Goal: Information Seeking & Learning: Learn about a topic

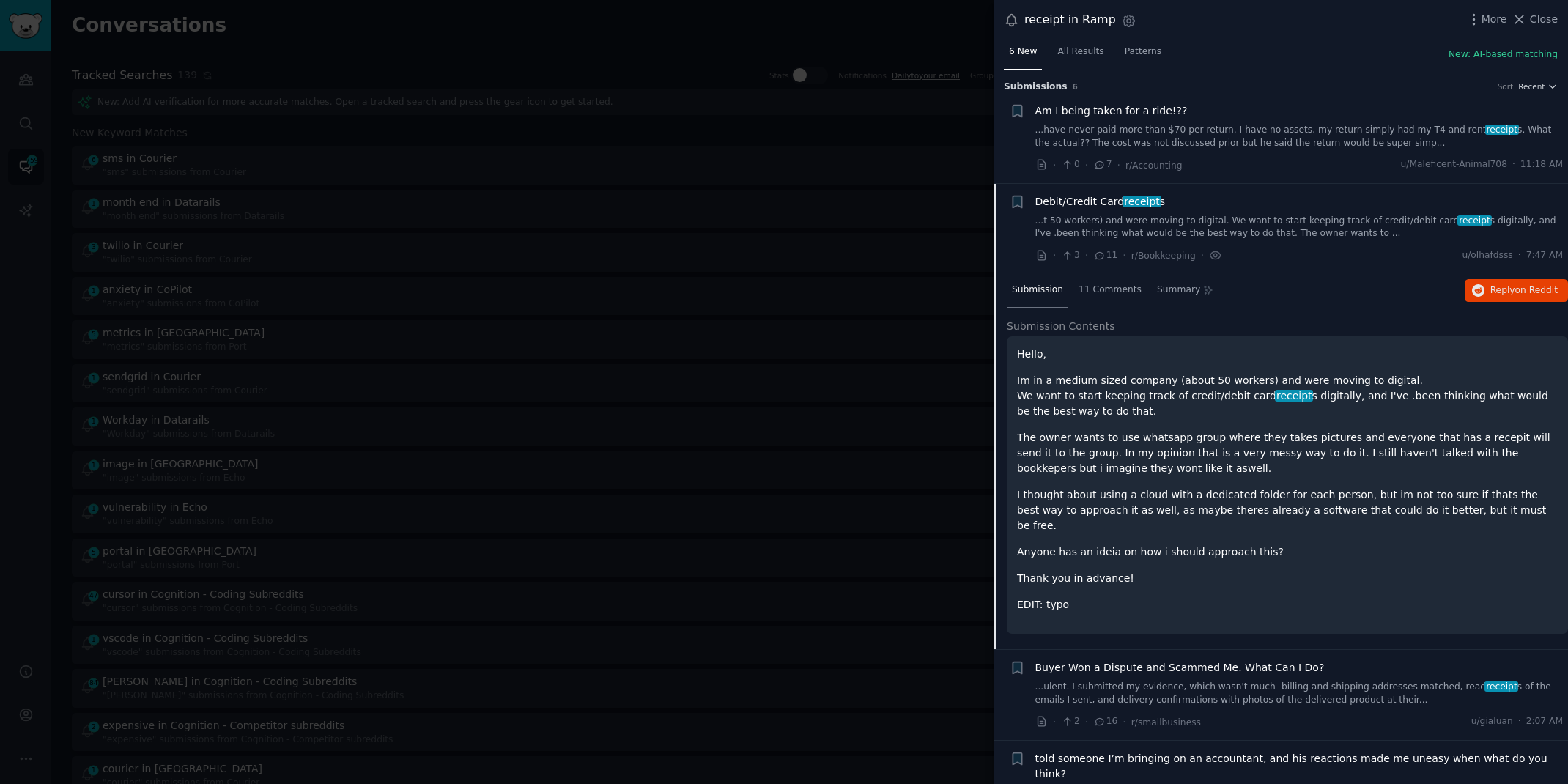
click at [442, 38] on div at bounding box center [784, 392] width 1568 height 784
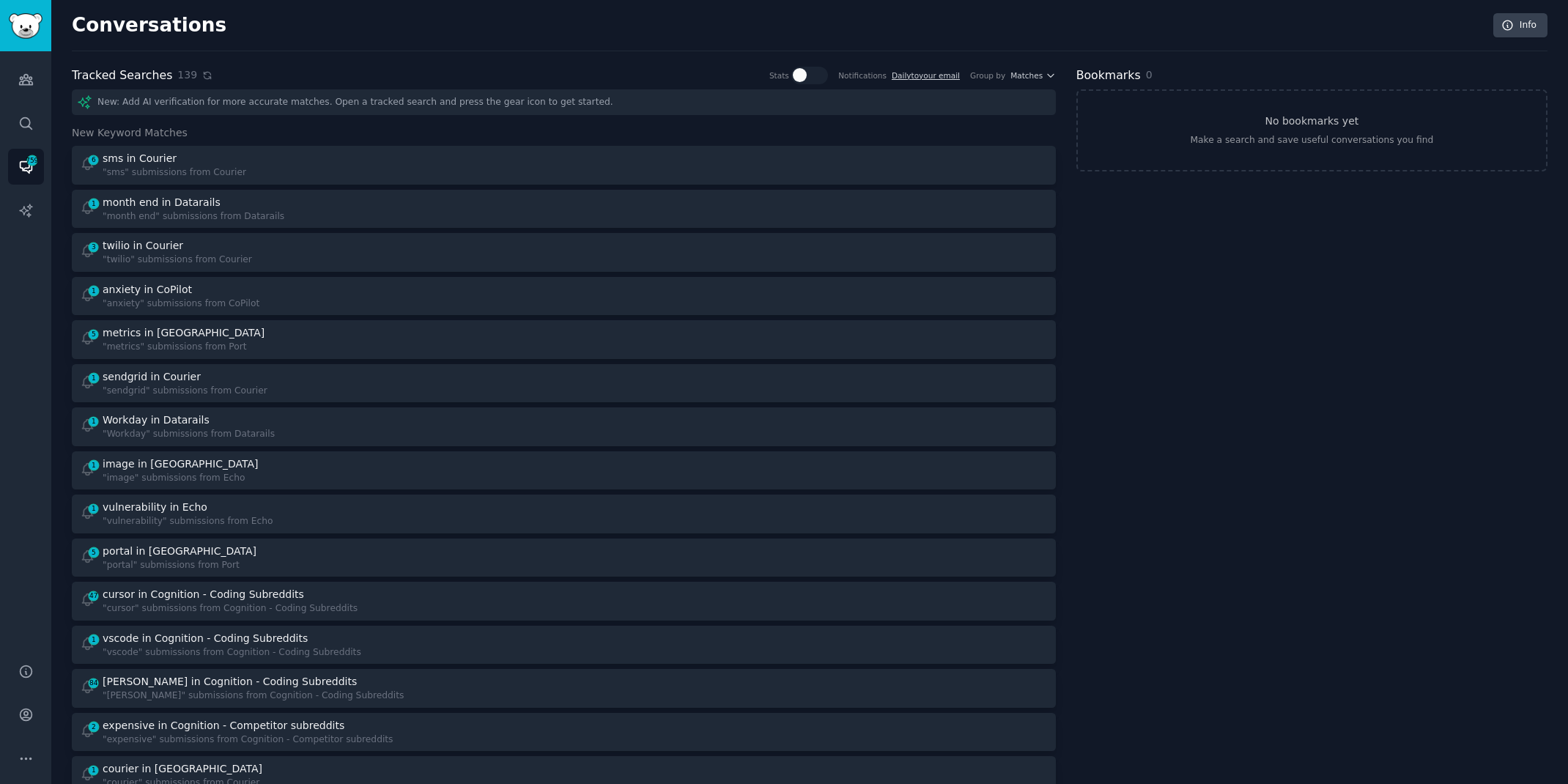
click at [202, 74] on icon at bounding box center [207, 75] width 11 height 11
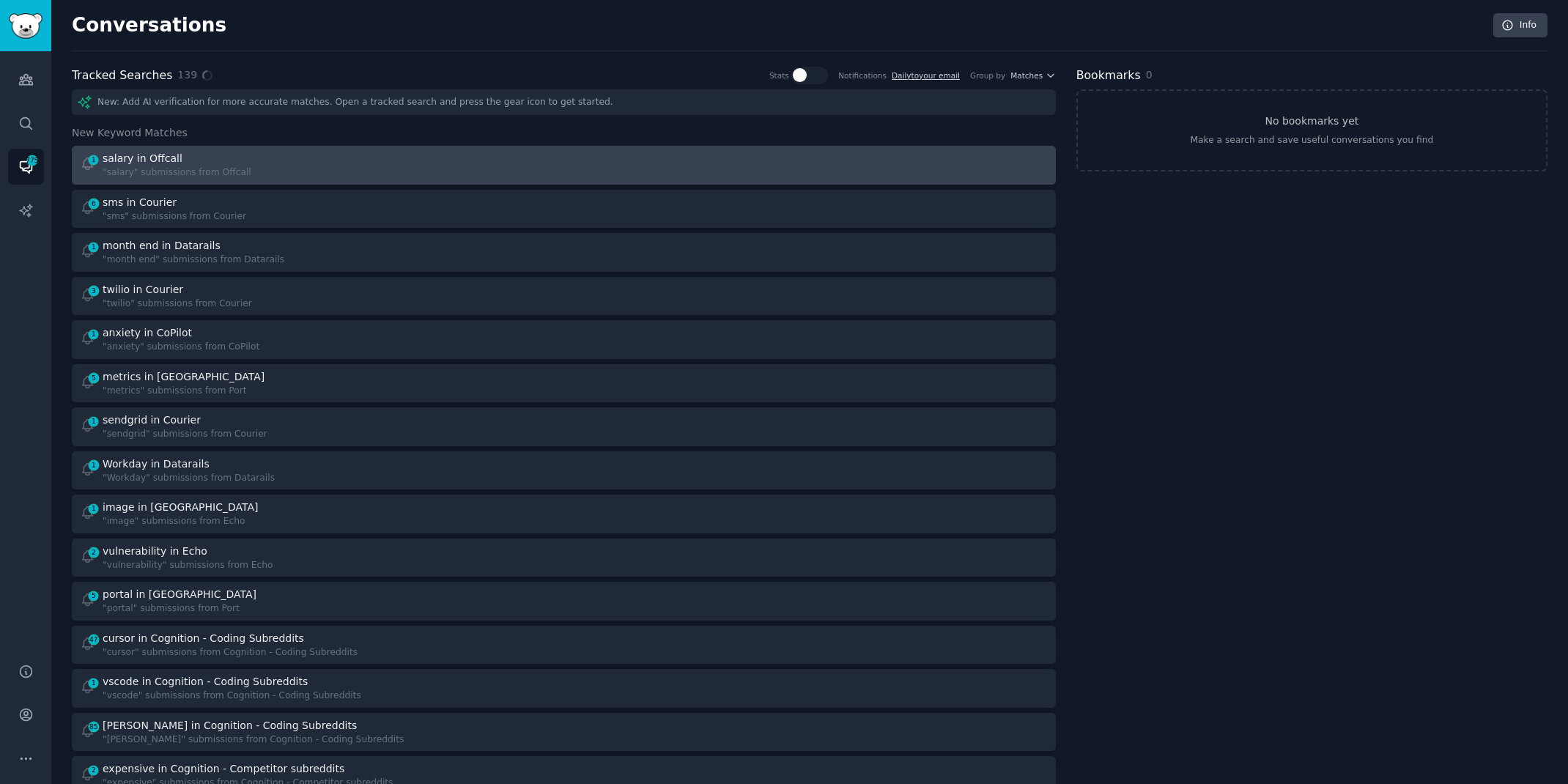
click at [412, 168] on div "1 salary in Offcall "salary" submissions from Offcall" at bounding box center [317, 165] width 474 height 28
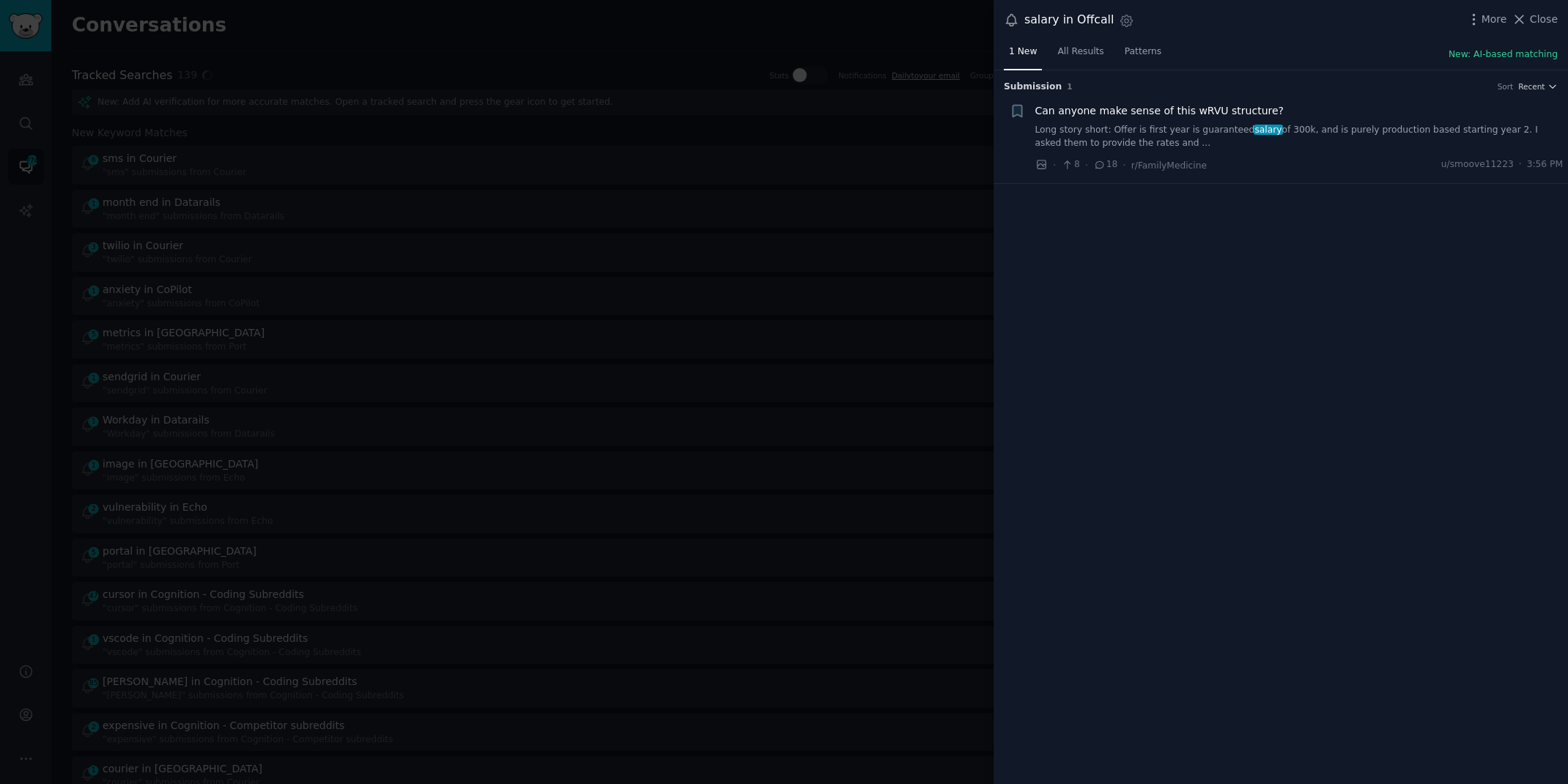
click at [1086, 141] on link "Long story short: Offer is first year is guaranteed salary of 300k, and is pure…" at bounding box center [1300, 137] width 529 height 26
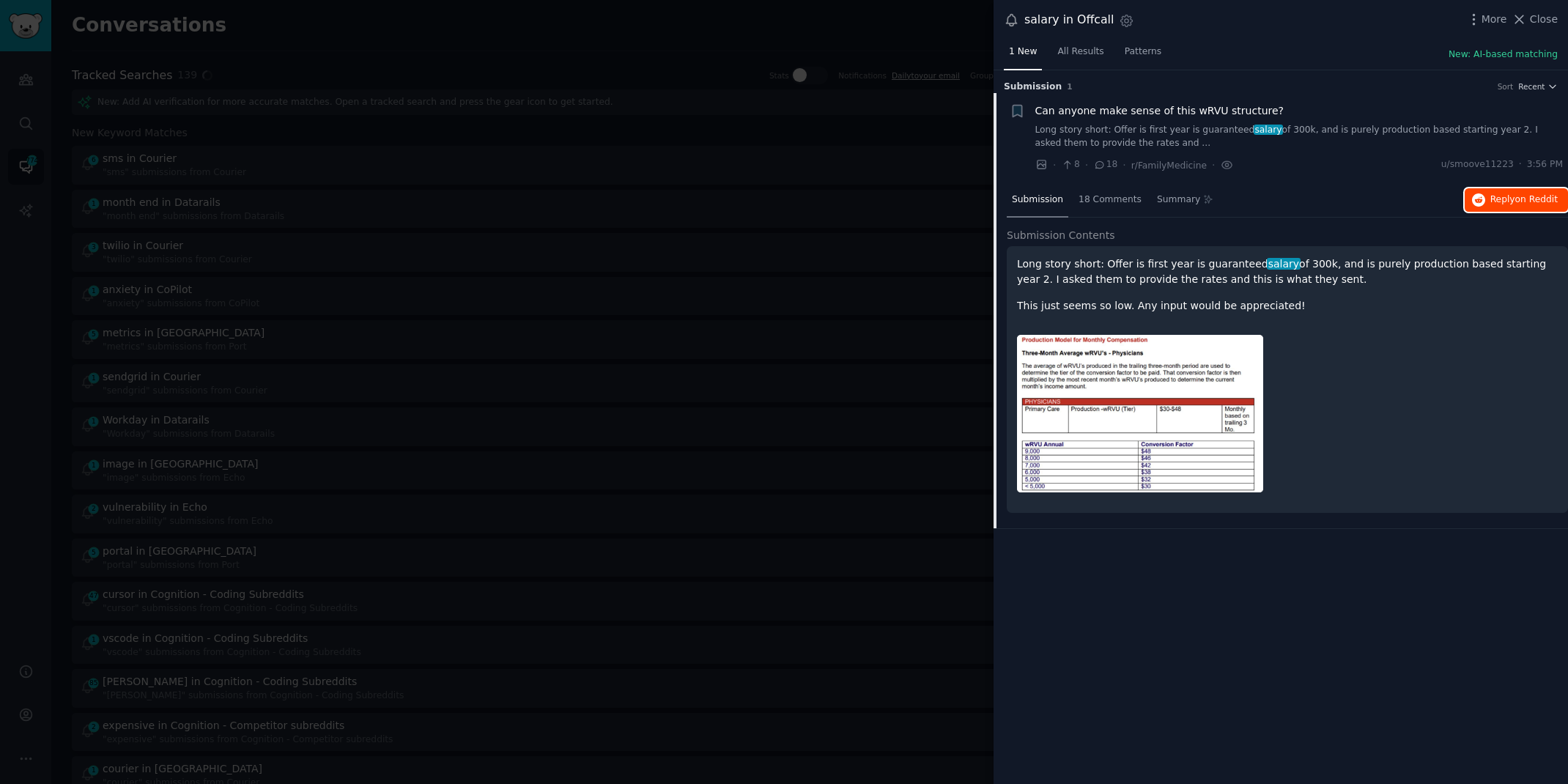
click at [1530, 191] on button "Reply on Reddit" at bounding box center [1516, 200] width 103 height 23
click at [343, 14] on div at bounding box center [784, 392] width 1568 height 784
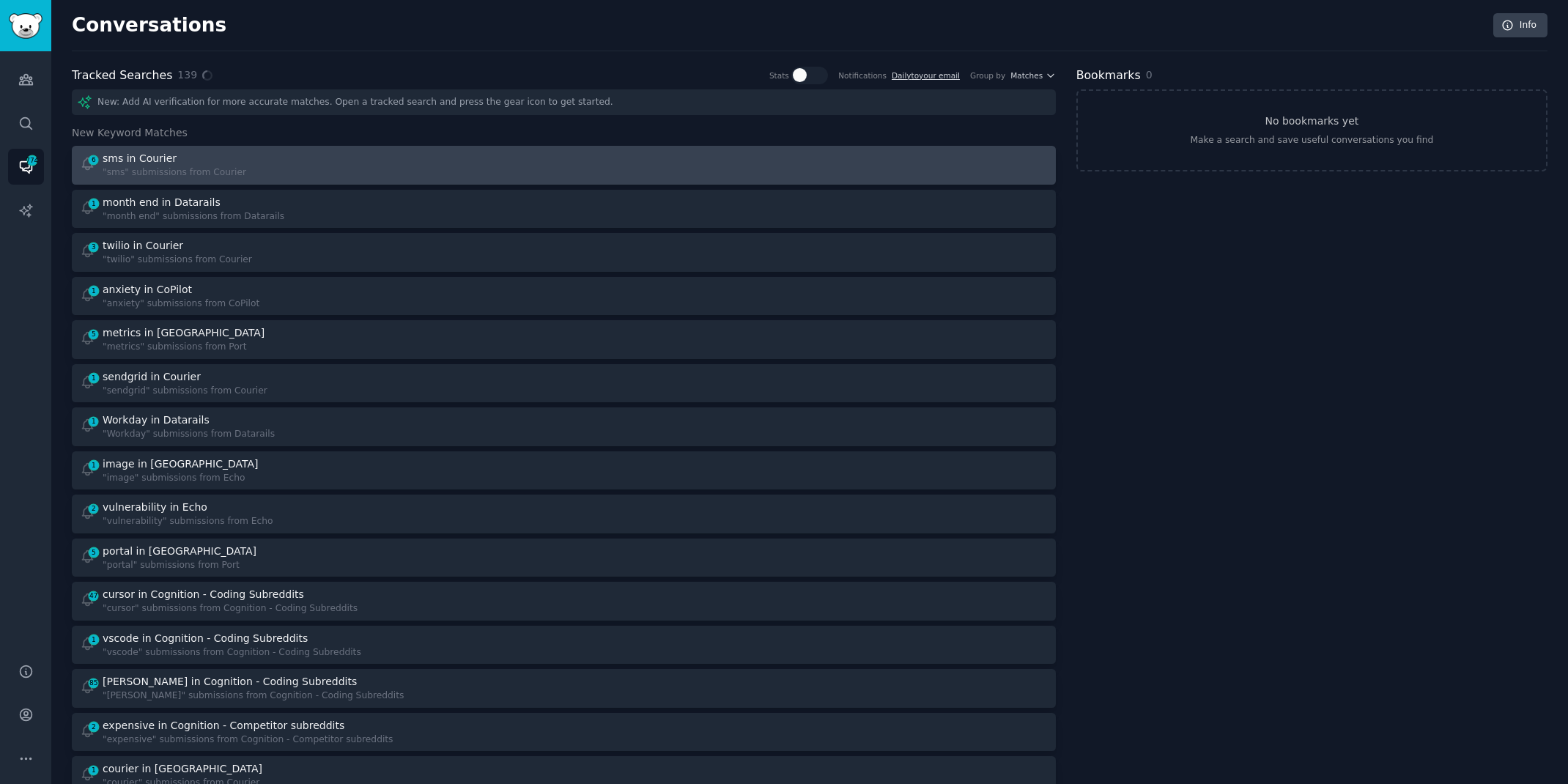
click at [223, 168] on div ""sms" submissions from Courier" at bounding box center [175, 173] width 144 height 13
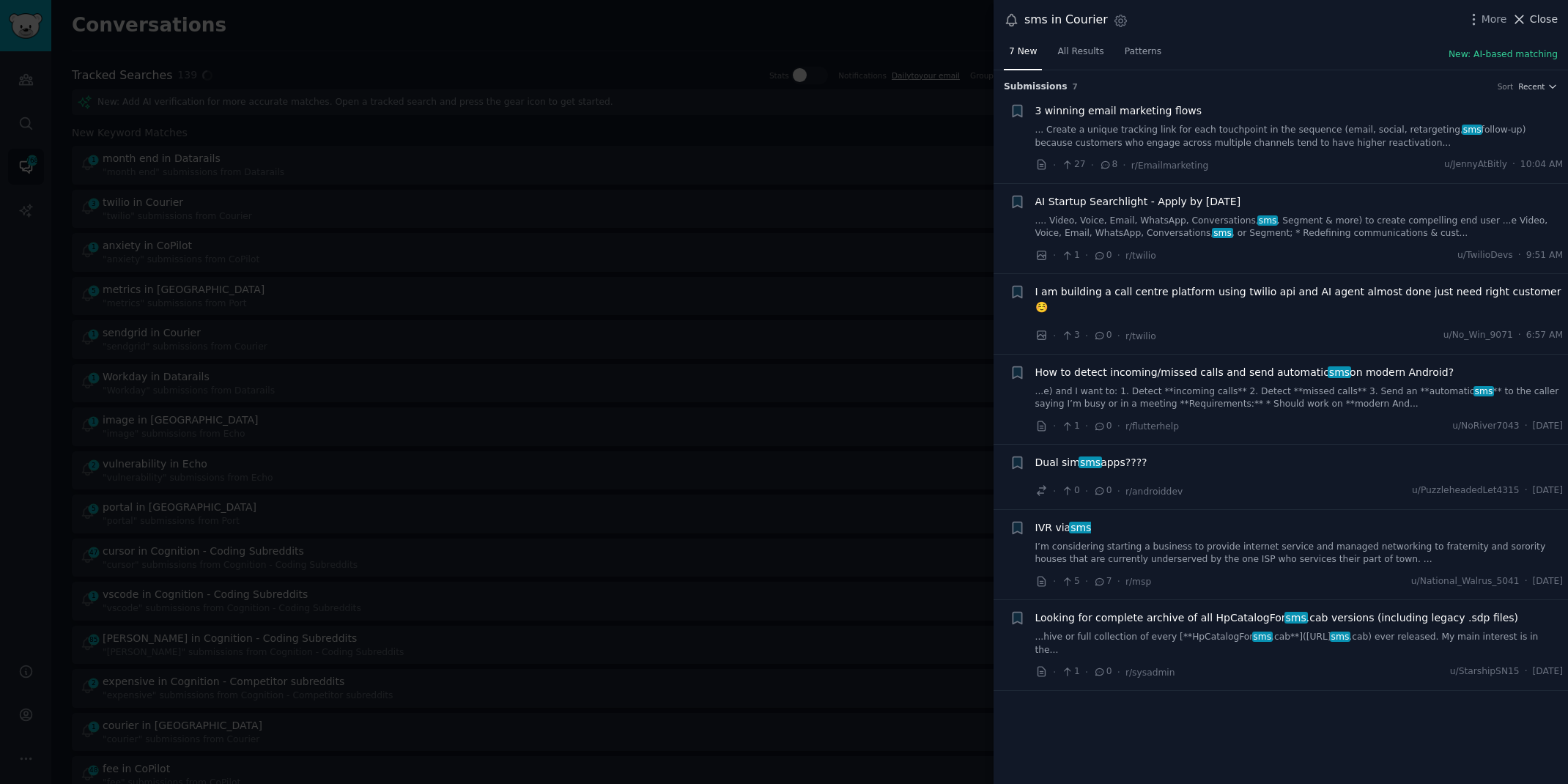
click at [1533, 15] on span "Close" at bounding box center [1544, 19] width 27 height 15
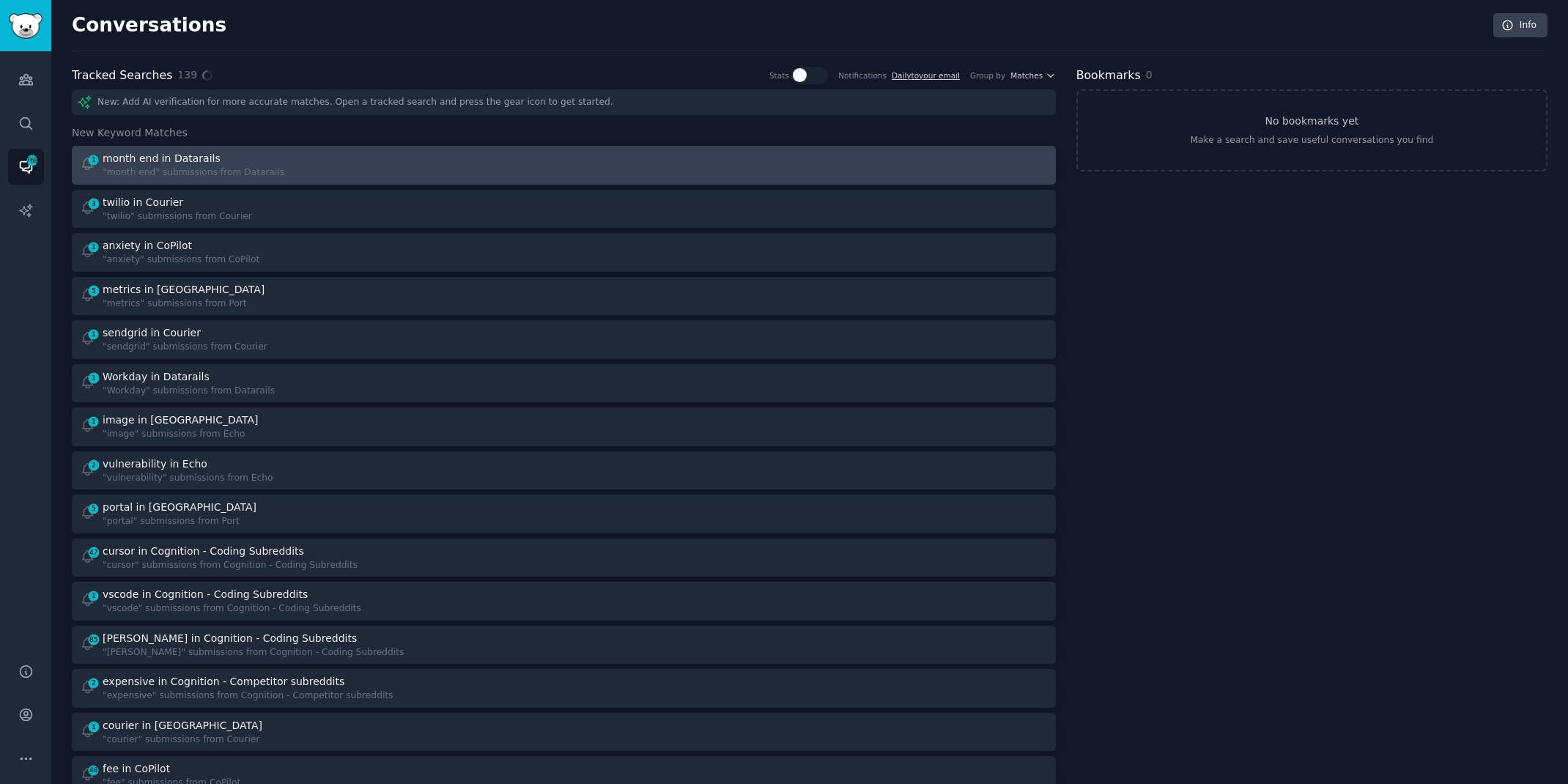
click at [416, 177] on div "1 month end in Datarails "month end" submissions from Datarails" at bounding box center [317, 165] width 474 height 28
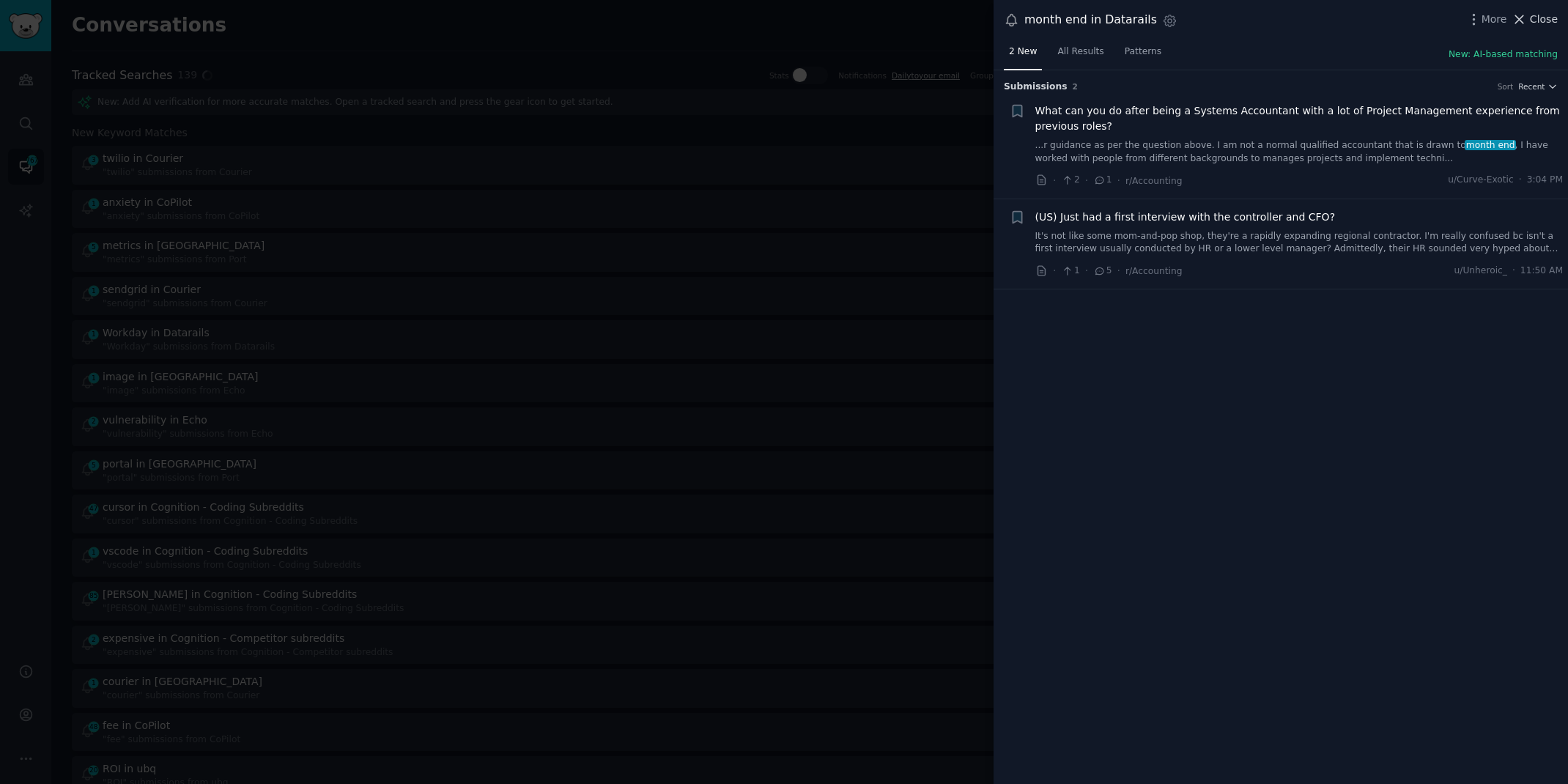
click at [1527, 20] on icon at bounding box center [1519, 19] width 15 height 15
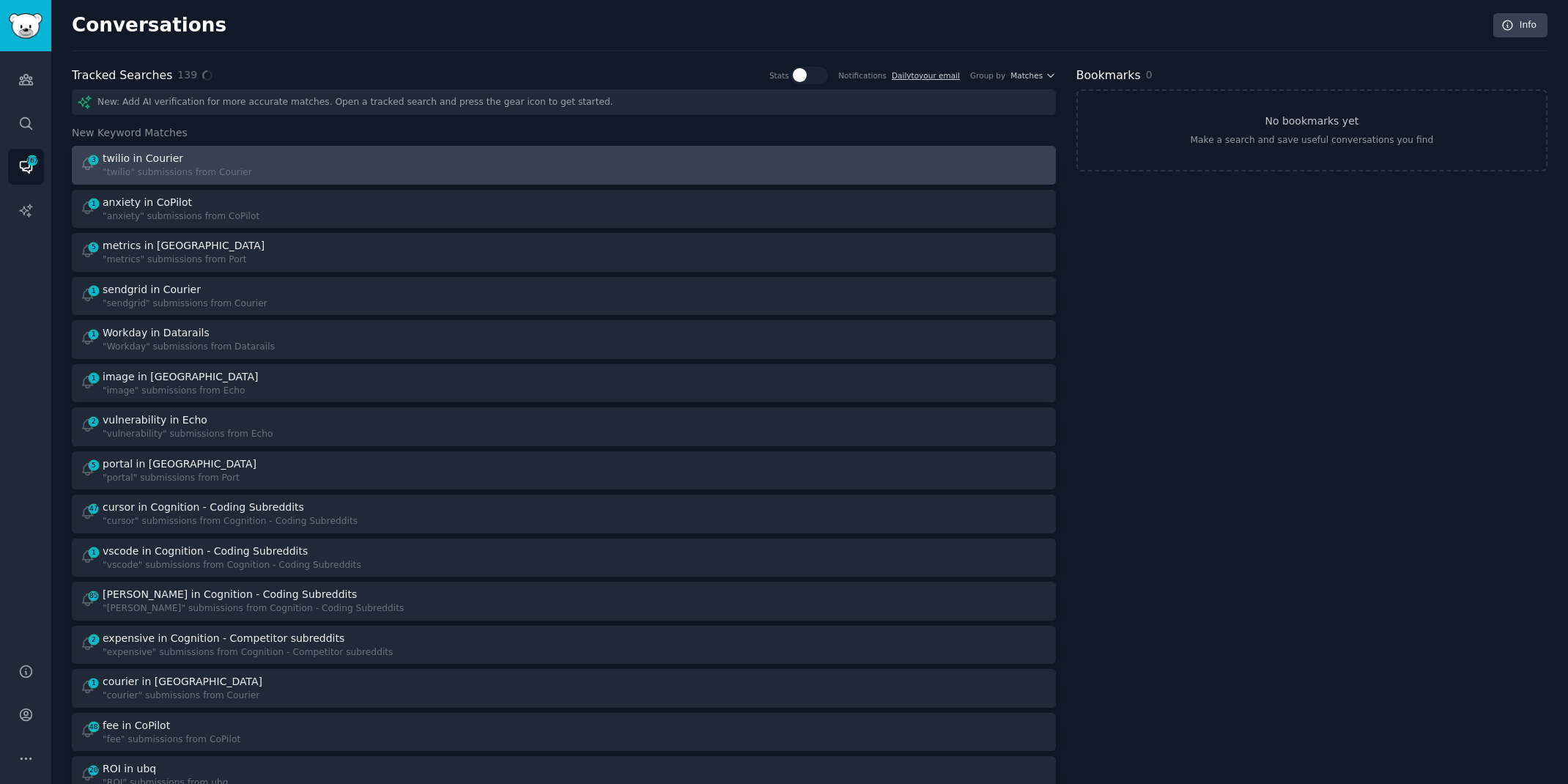
click at [321, 168] on div "3 twilio in Courier "twilio" submissions from Courier" at bounding box center [317, 165] width 474 height 28
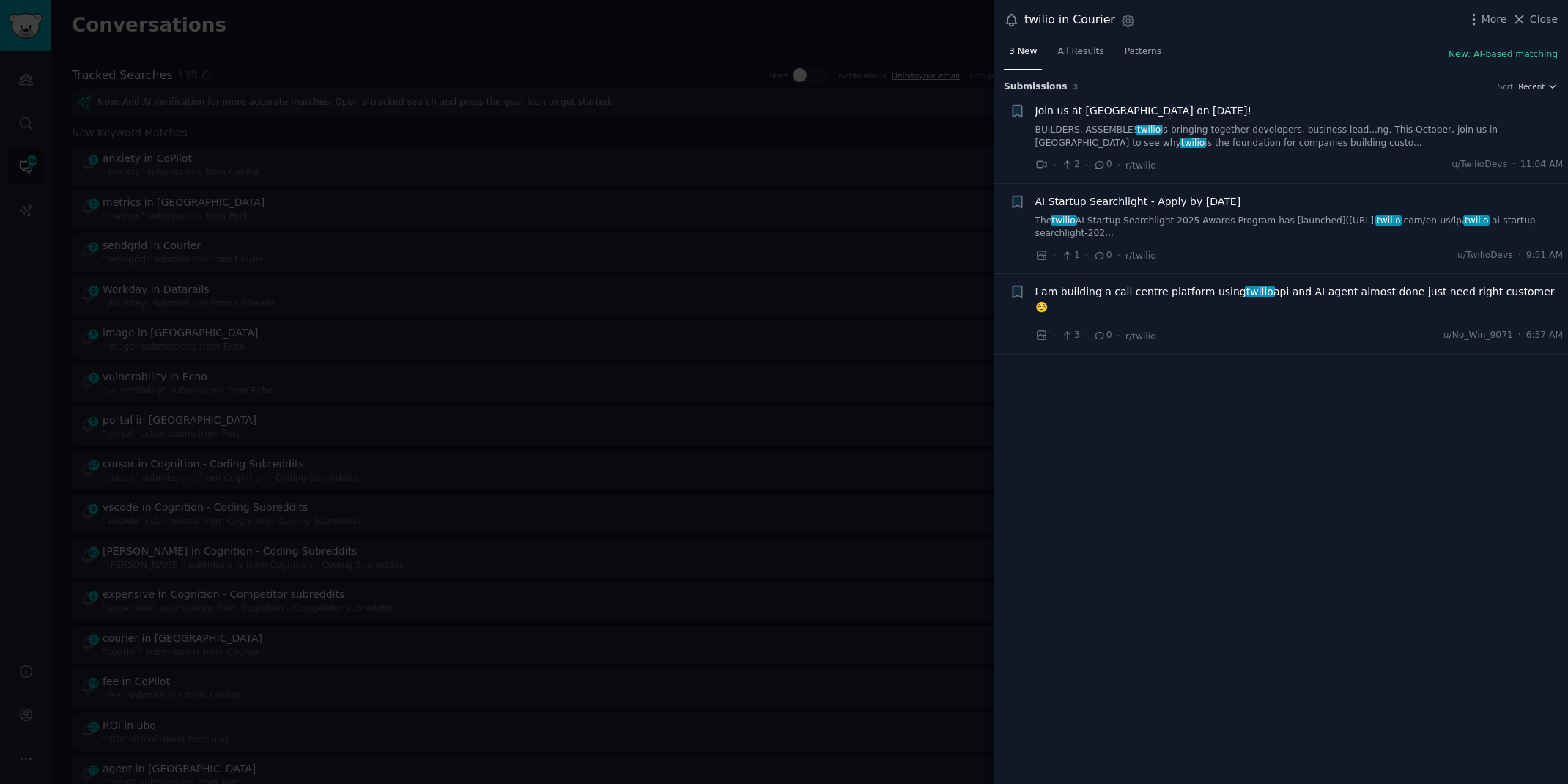
click at [1549, 7] on div "twilio in Courier Settings More Close" at bounding box center [1280, 20] width 575 height 40
click at [1534, 23] on span "Close" at bounding box center [1544, 19] width 27 height 15
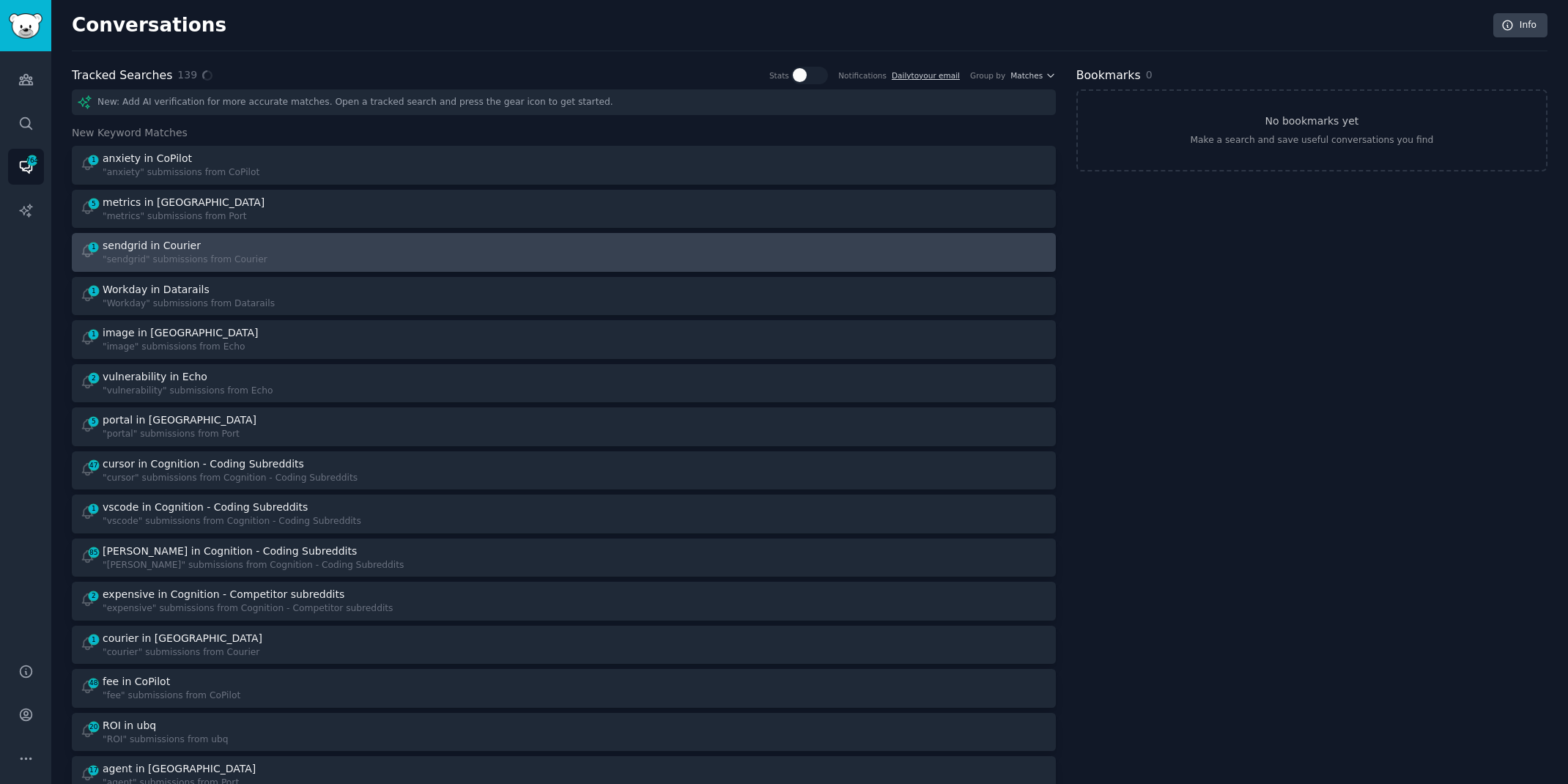
click at [259, 241] on div "1 sendgrid in Courier "sendgrid" submissions from Courier" at bounding box center [317, 252] width 474 height 28
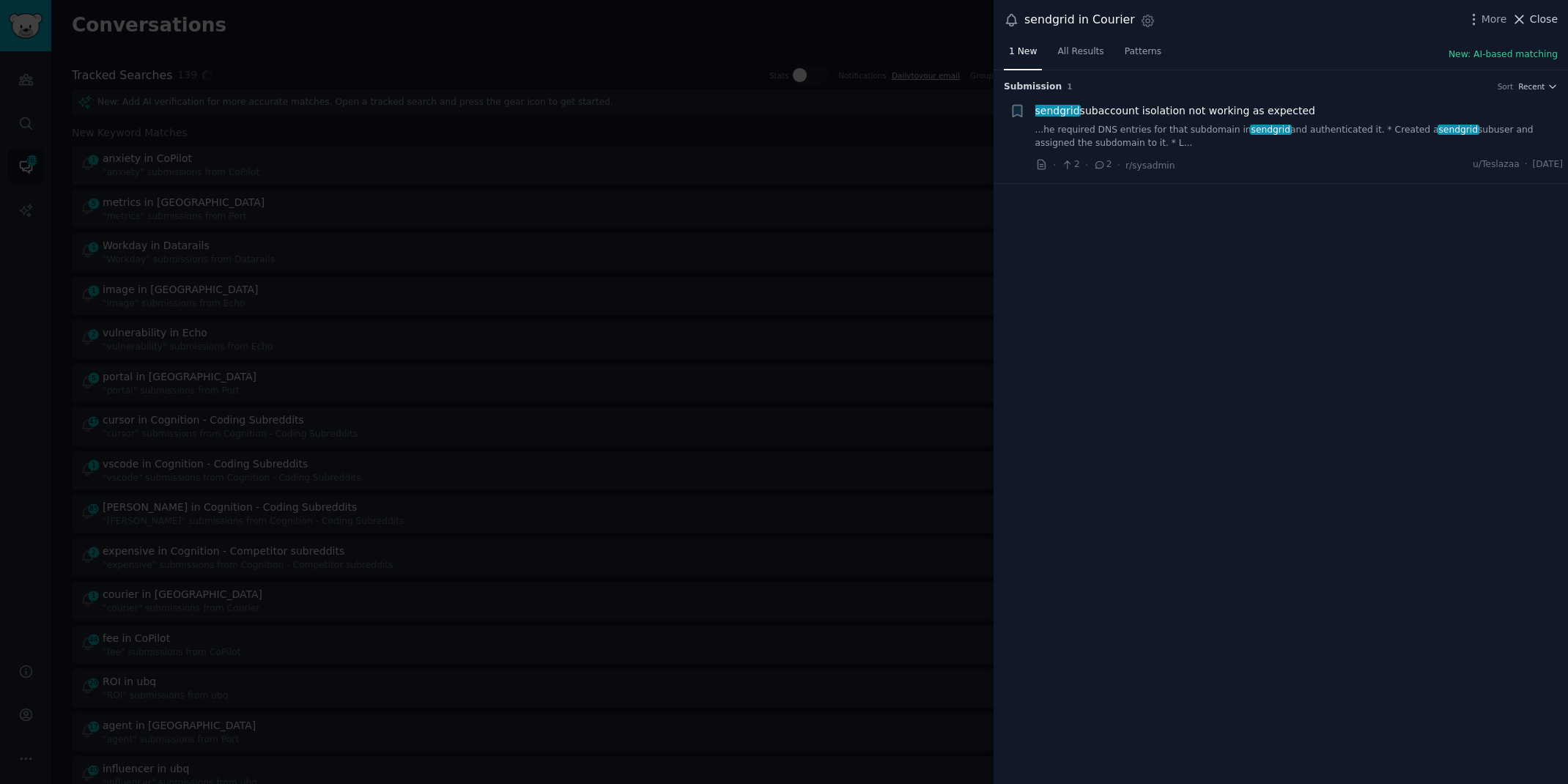
click at [1545, 19] on span "Close" at bounding box center [1544, 19] width 27 height 15
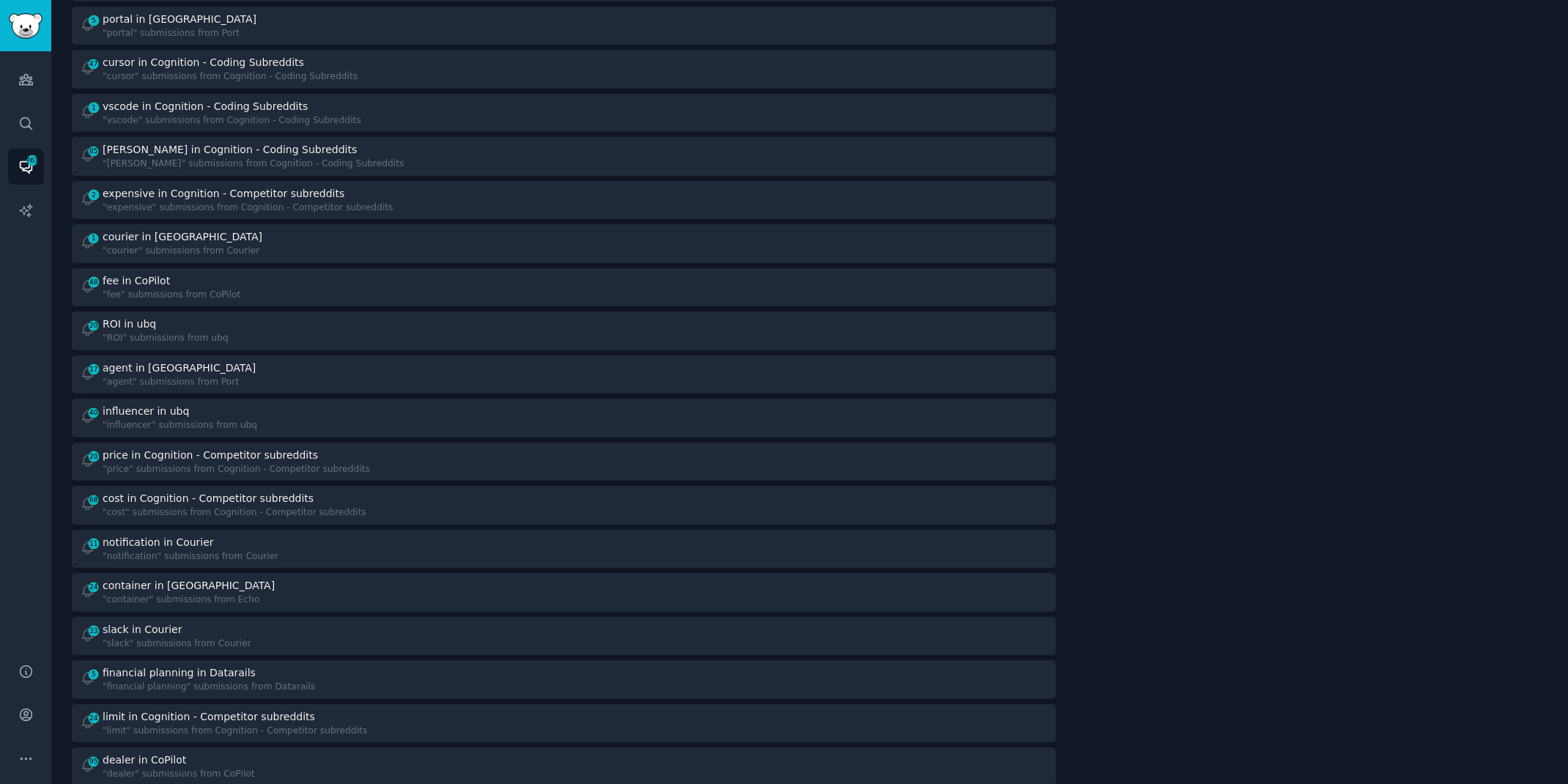
scroll to position [606, 0]
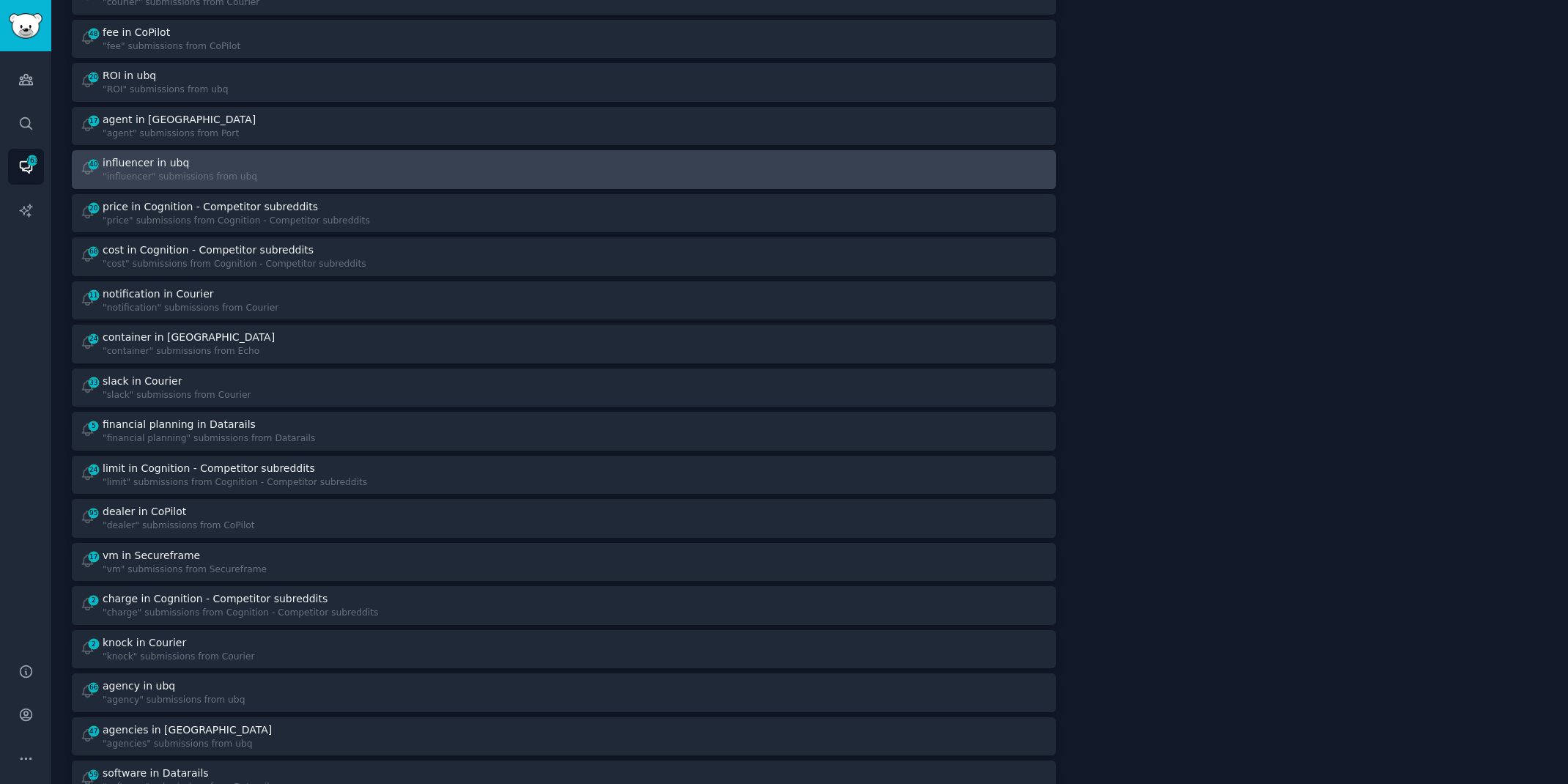
click at [327, 166] on div "40 influencer in ubq "influencer" submissions from ubq" at bounding box center [317, 169] width 474 height 28
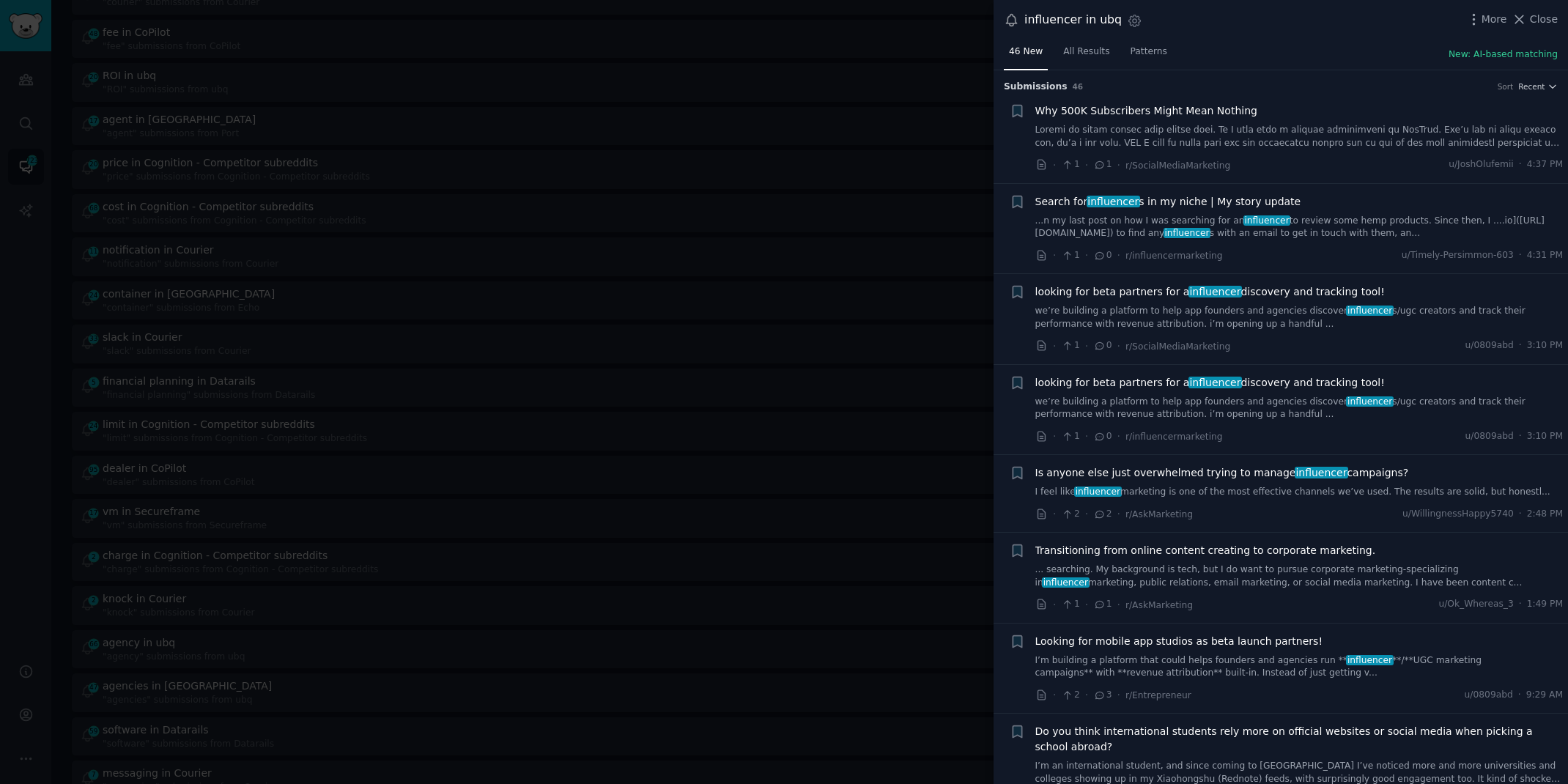
click at [1250, 492] on link "I feel like influencer marketing is one of the most effective channels we’ve us…" at bounding box center [1300, 492] width 529 height 13
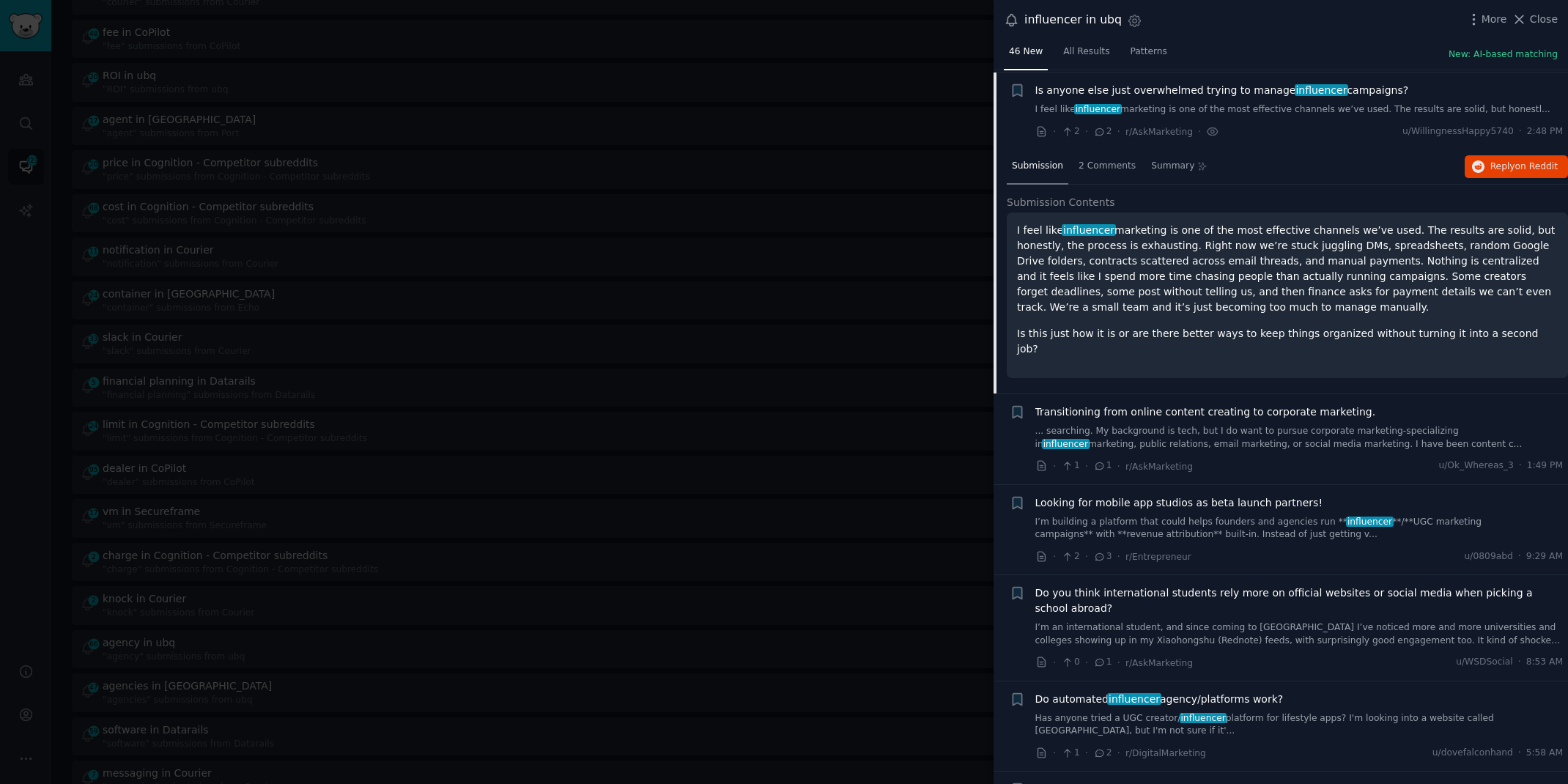
scroll to position [383, 0]
click at [1518, 161] on span "on Reddit" at bounding box center [1536, 166] width 43 height 11
click at [42, 534] on div at bounding box center [784, 392] width 1568 height 784
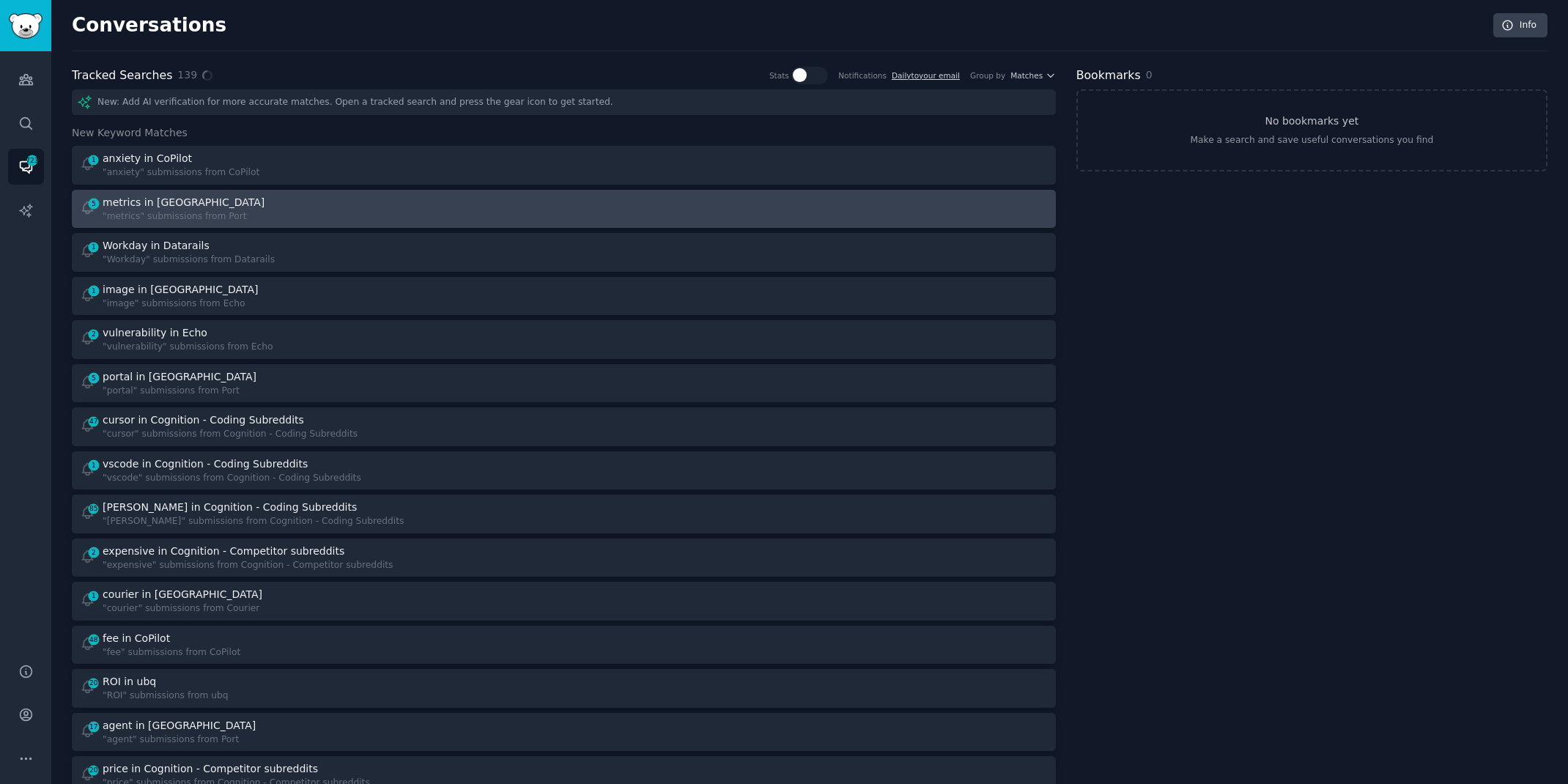
click at [129, 215] on div ""metrics" submissions from Port" at bounding box center [185, 217] width 165 height 13
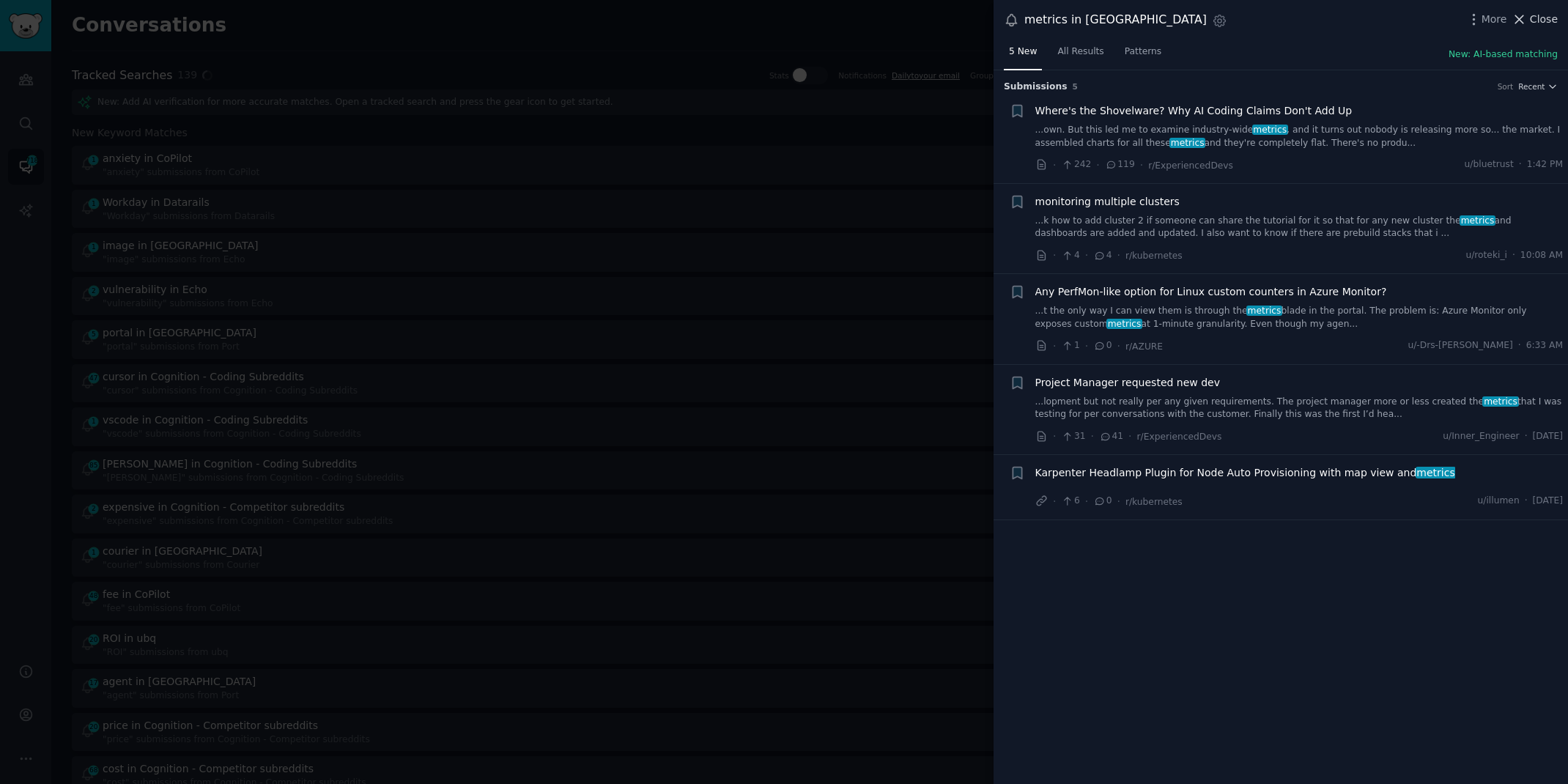
click at [1532, 12] on span "Close" at bounding box center [1544, 19] width 27 height 15
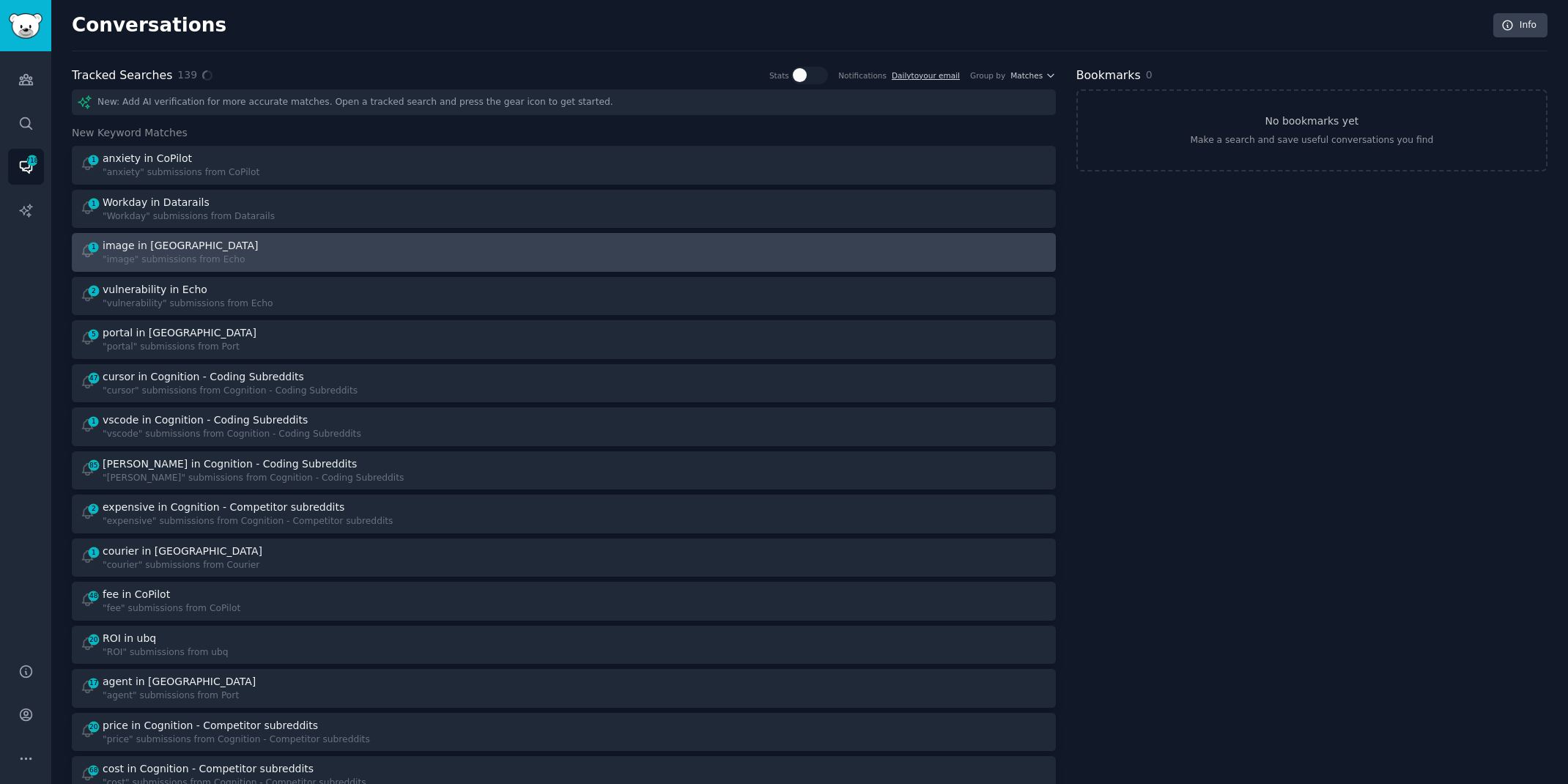
click at [548, 241] on div "1 image in Echo "image" submissions from Echo" at bounding box center [317, 252] width 474 height 28
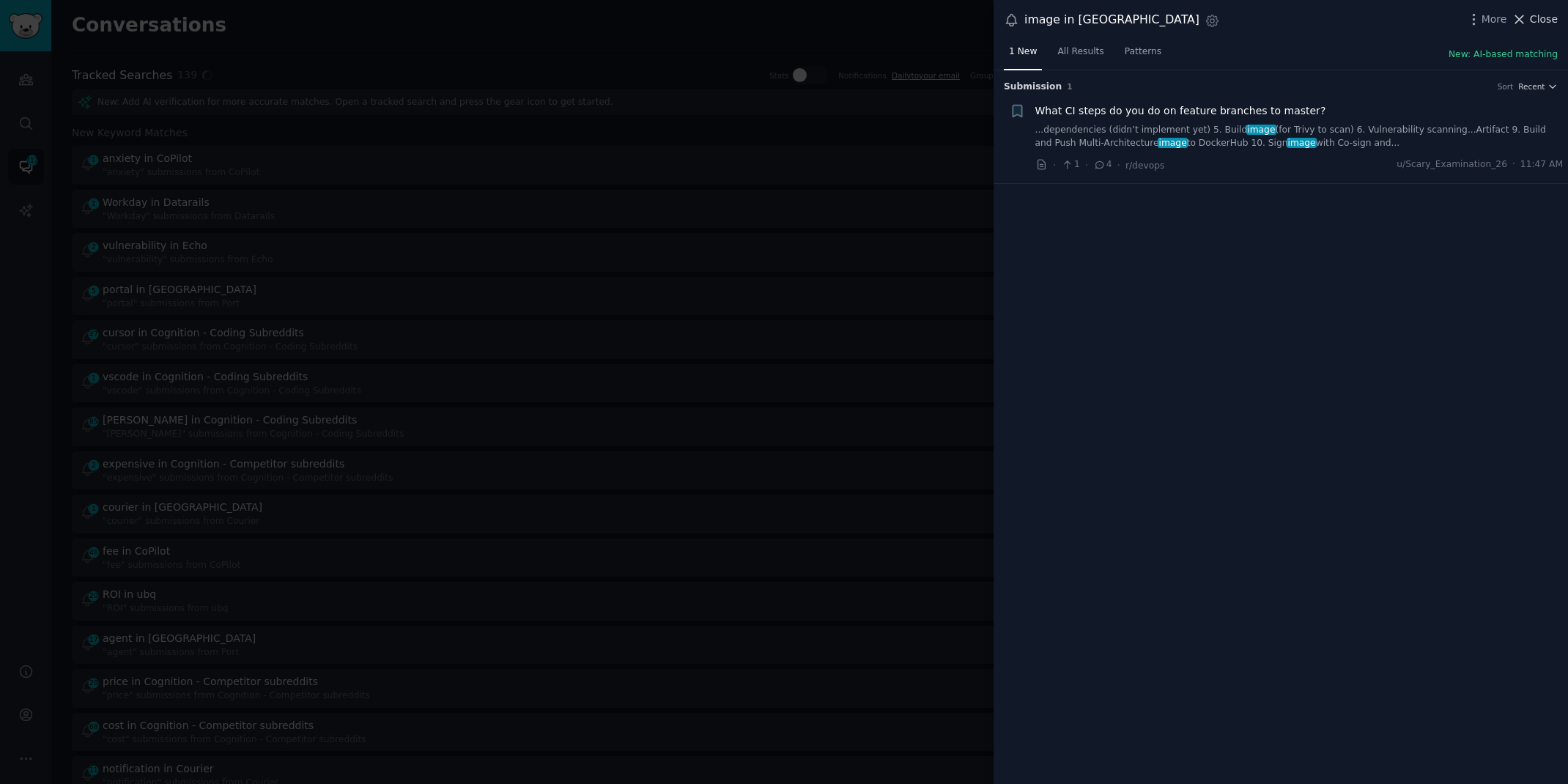
click at [1532, 13] on span "Close" at bounding box center [1544, 19] width 27 height 15
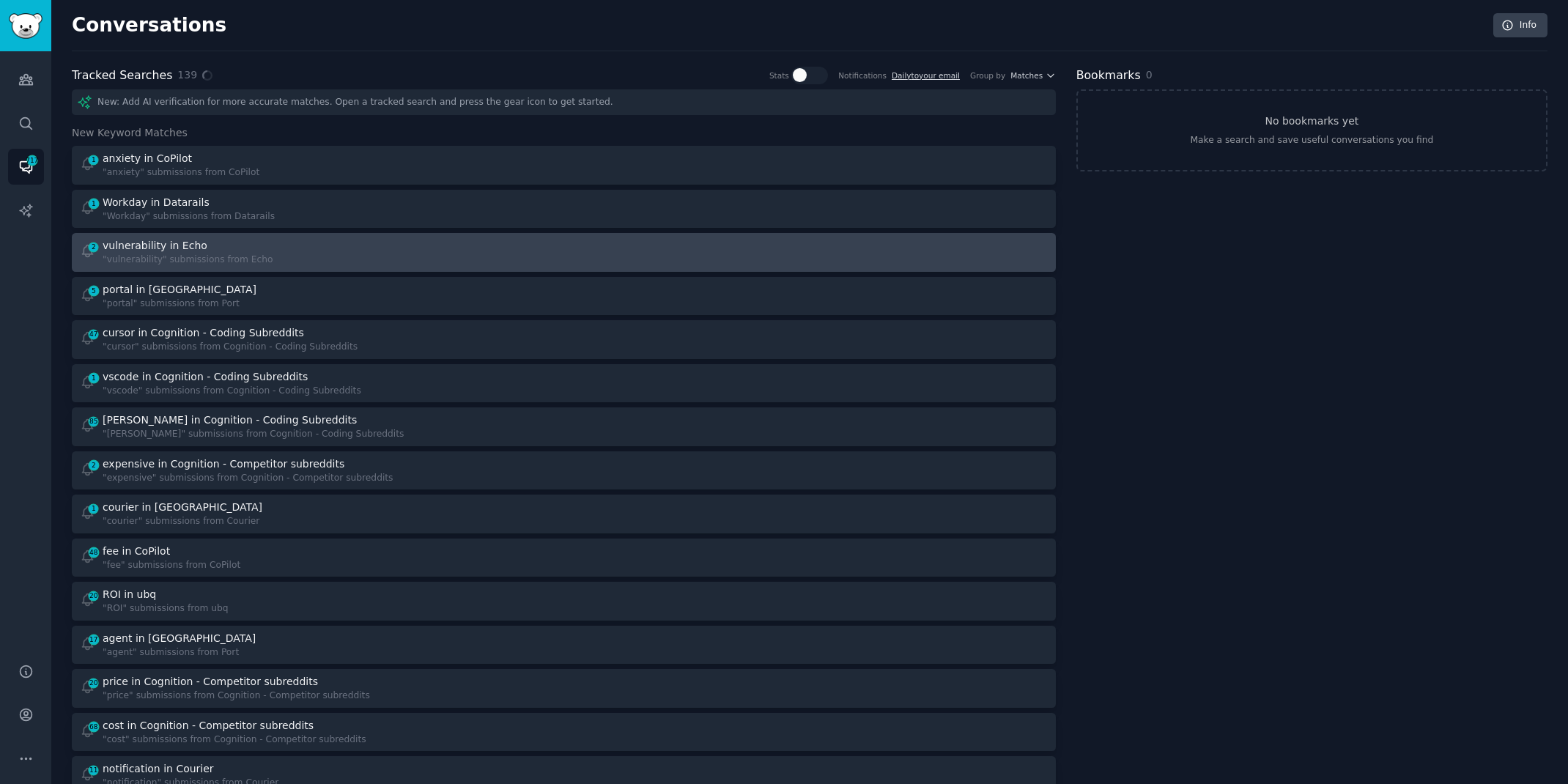
click at [272, 241] on div "2 vulnerability in Echo "vulnerability" submissions from Echo" at bounding box center [317, 252] width 474 height 28
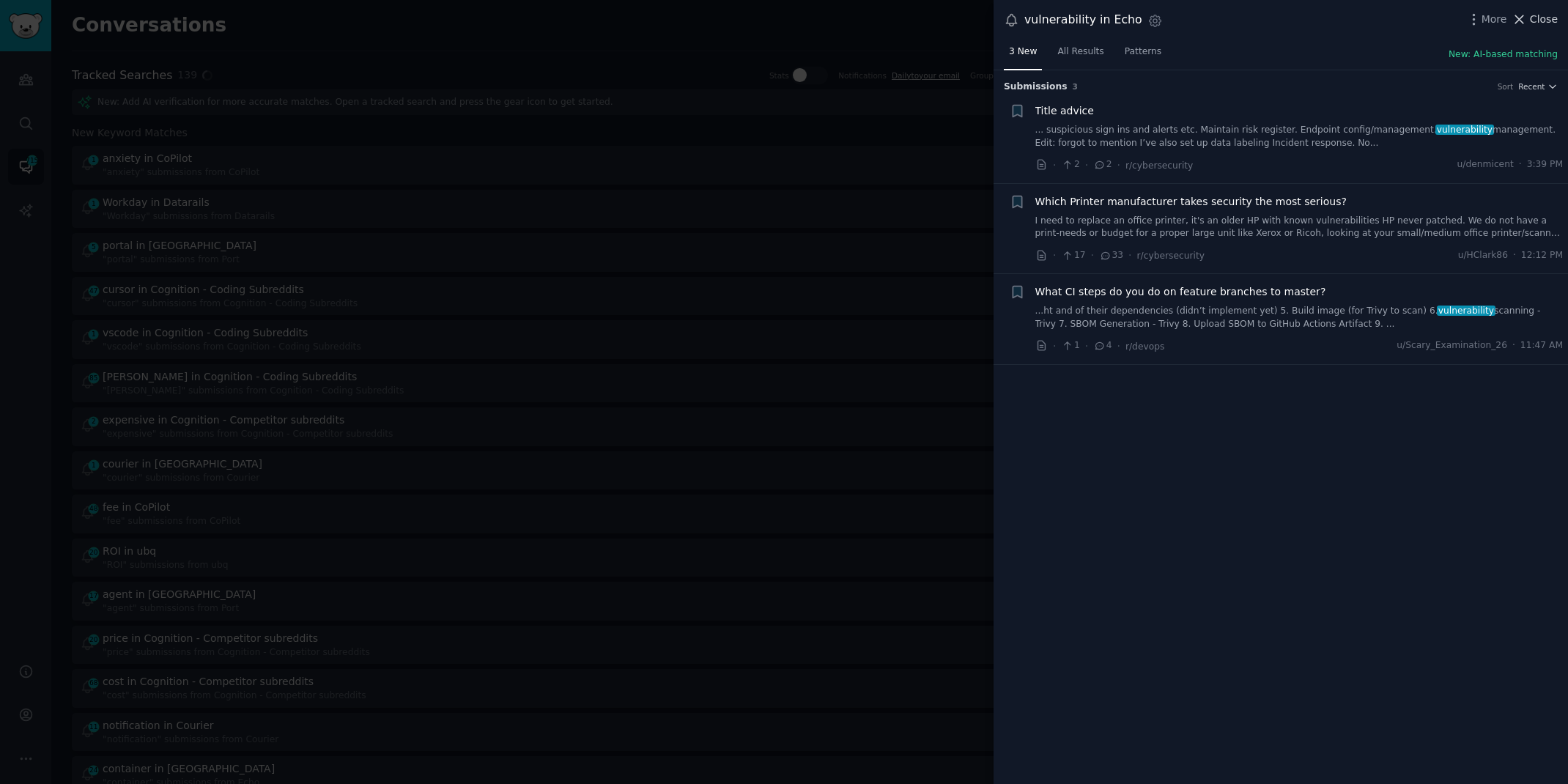
click at [1532, 12] on span "Close" at bounding box center [1544, 19] width 27 height 15
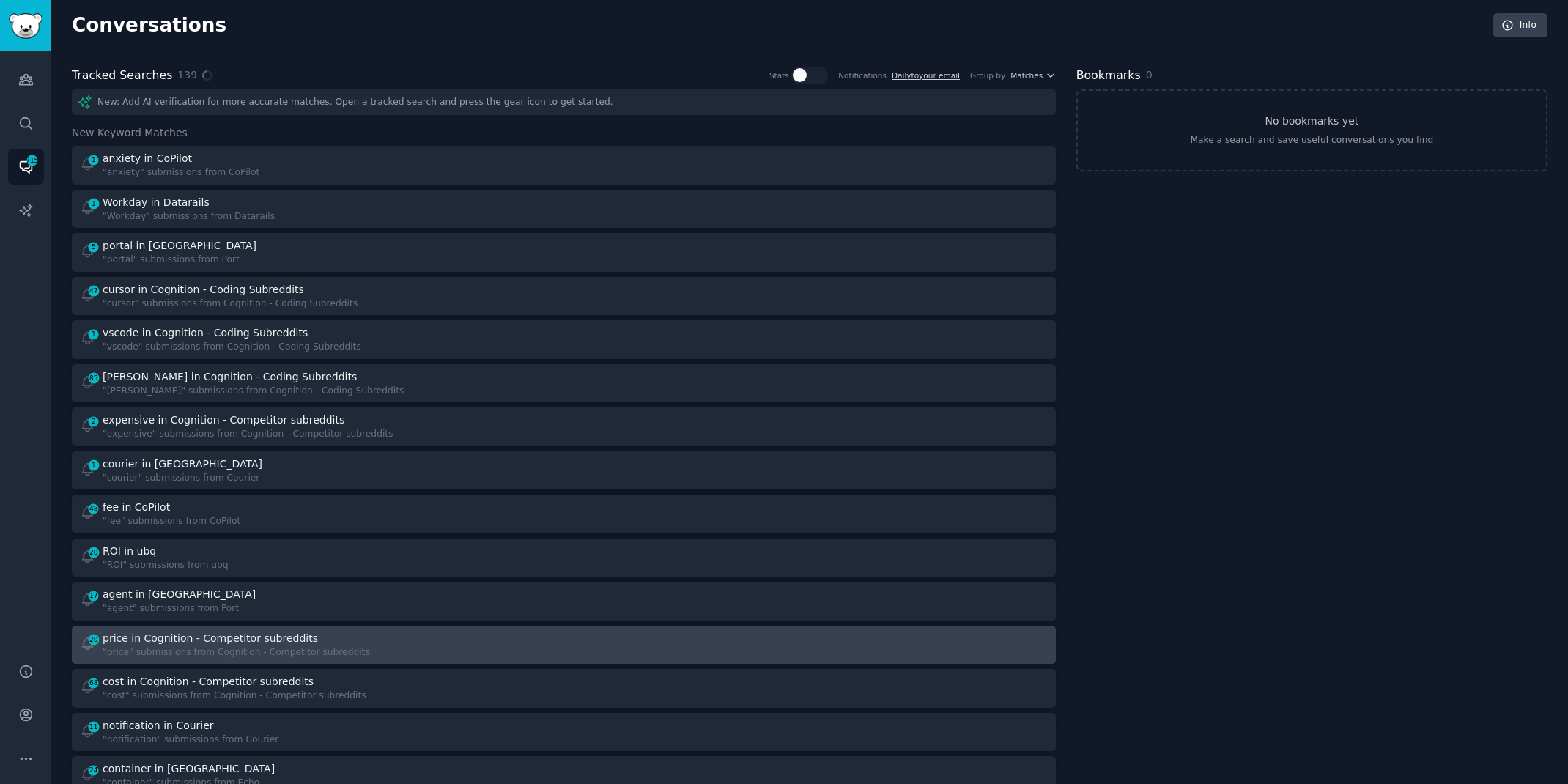
click at [285, 648] on div ""price" submissions from Cognition - Competitor subreddits" at bounding box center [236, 653] width 268 height 13
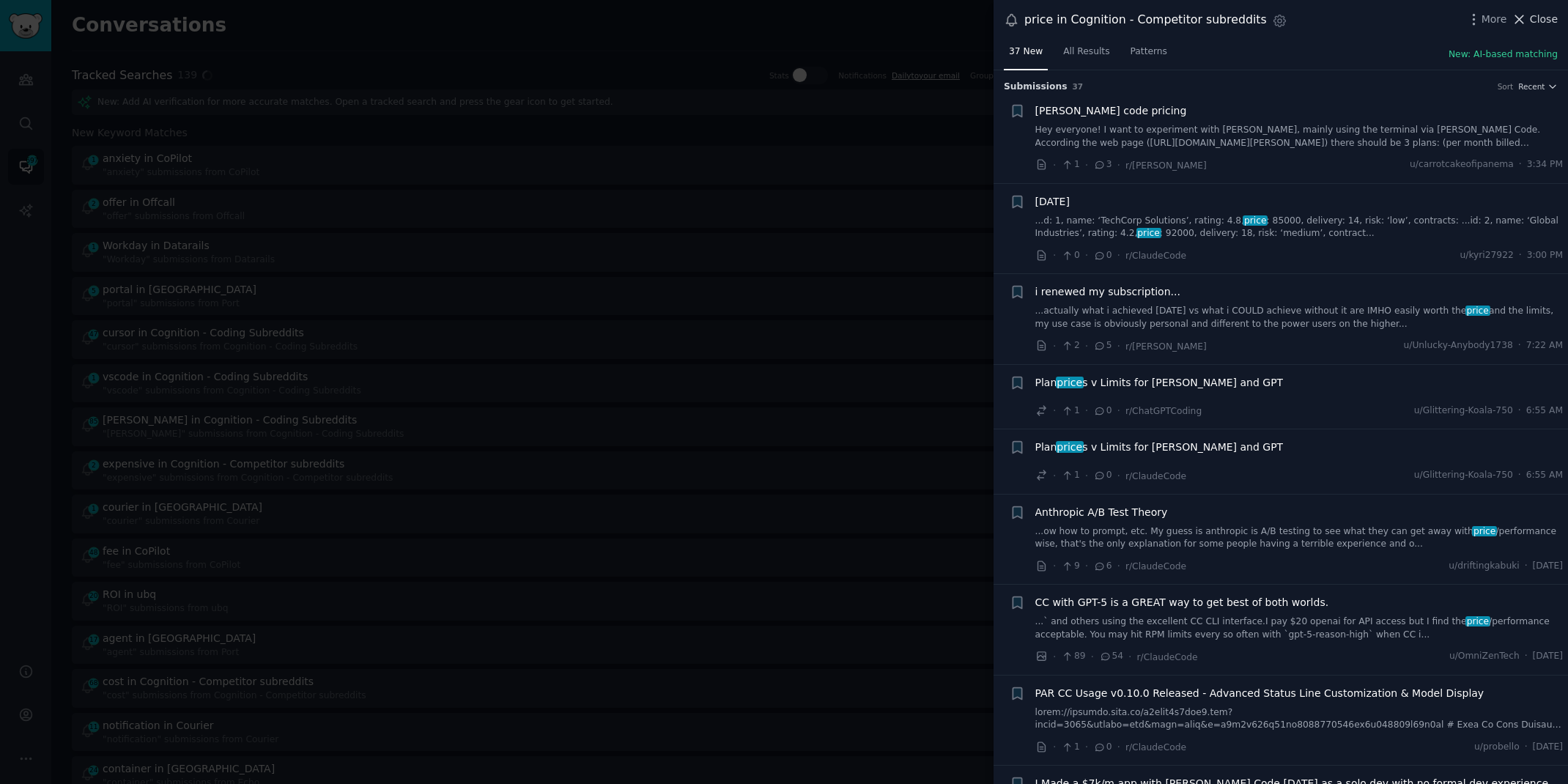
click at [1533, 21] on span "Close" at bounding box center [1544, 19] width 27 height 15
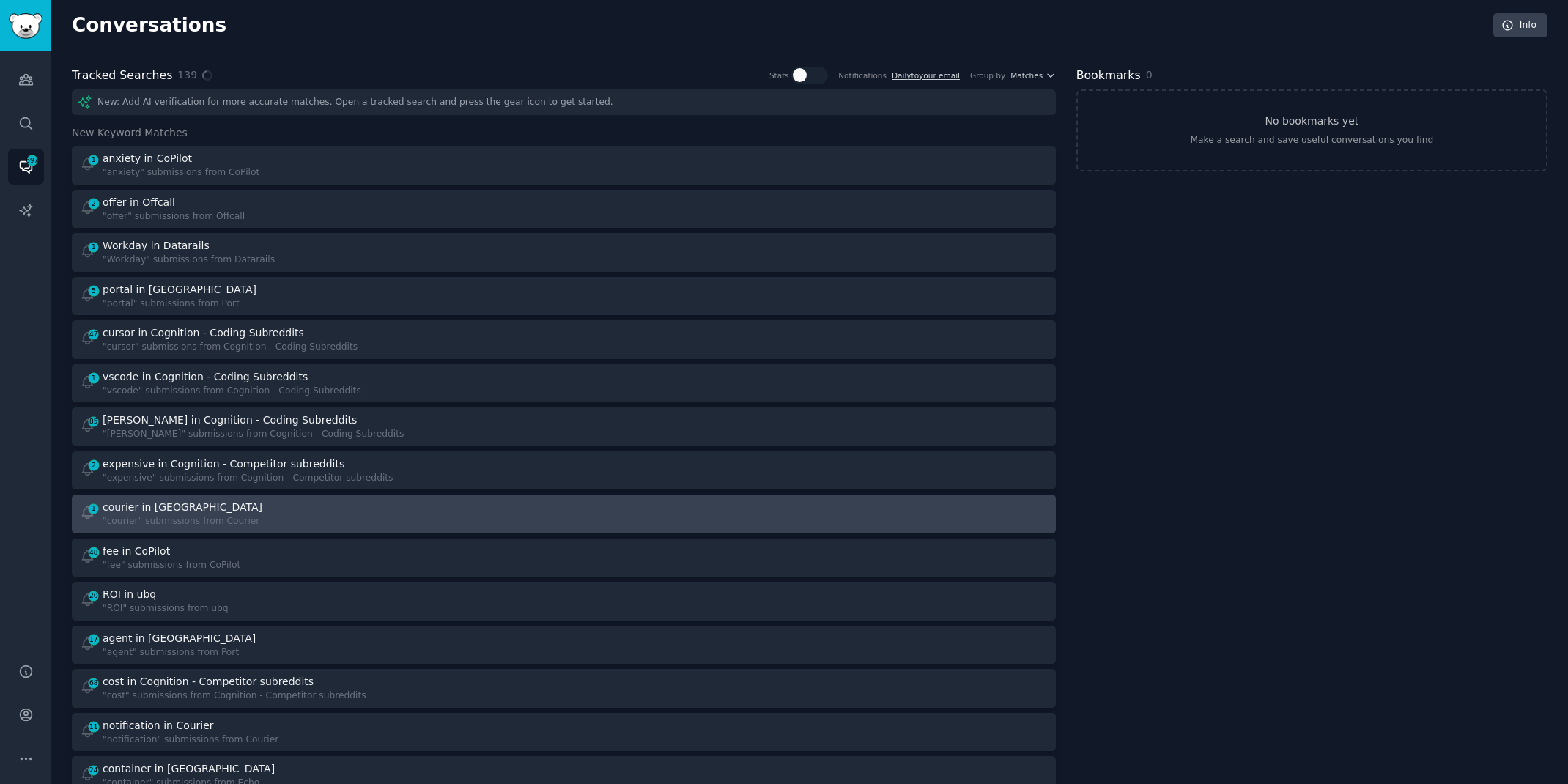
click at [374, 506] on div "1 courier in Courier "courier" submissions from Courier" at bounding box center [317, 513] width 474 height 28
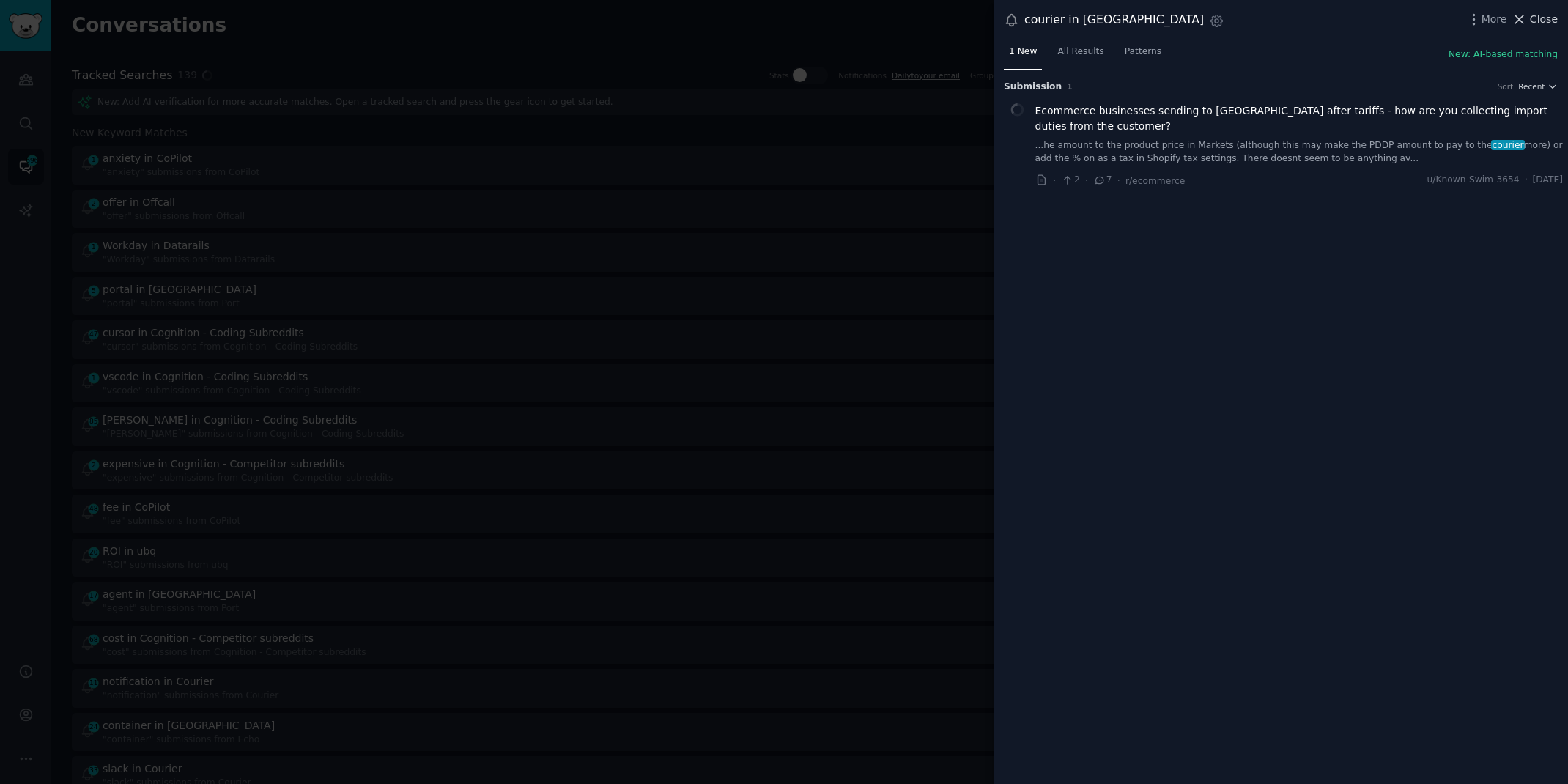
click at [1531, 18] on span "Close" at bounding box center [1544, 19] width 27 height 15
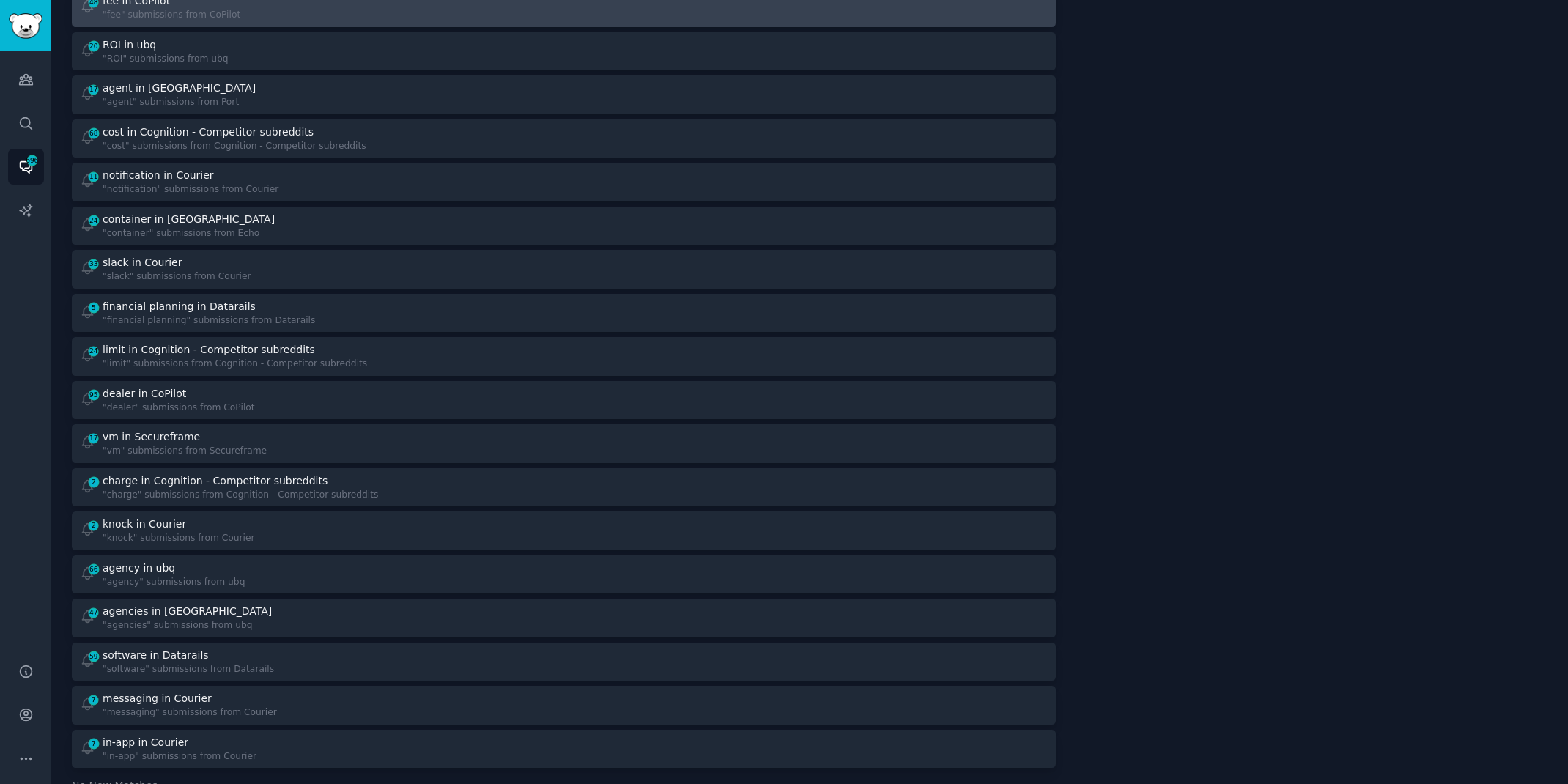
scroll to position [526, 0]
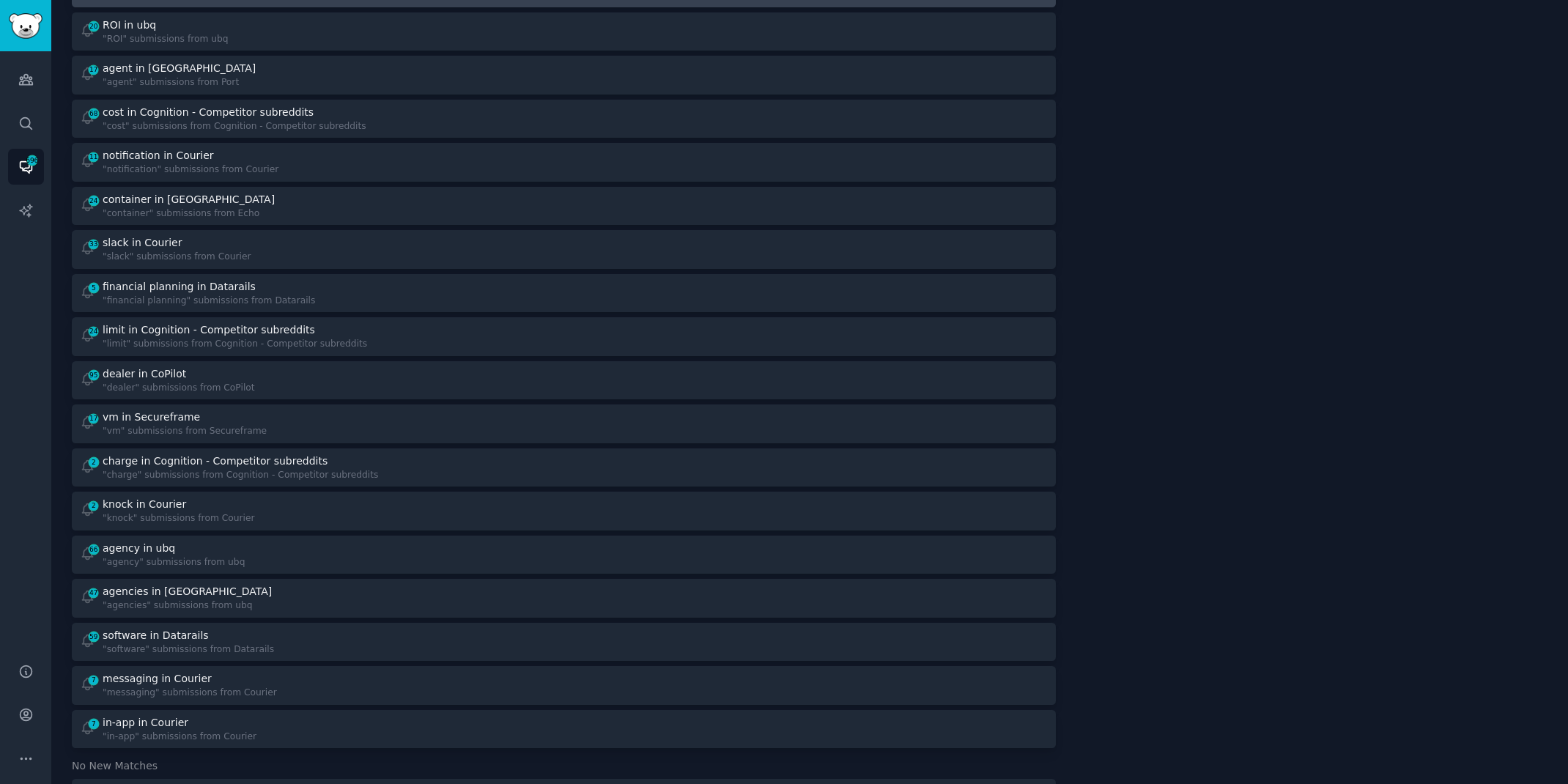
click at [457, 501] on div "2 knock in Courier "knock" submissions from Courier" at bounding box center [317, 511] width 474 height 28
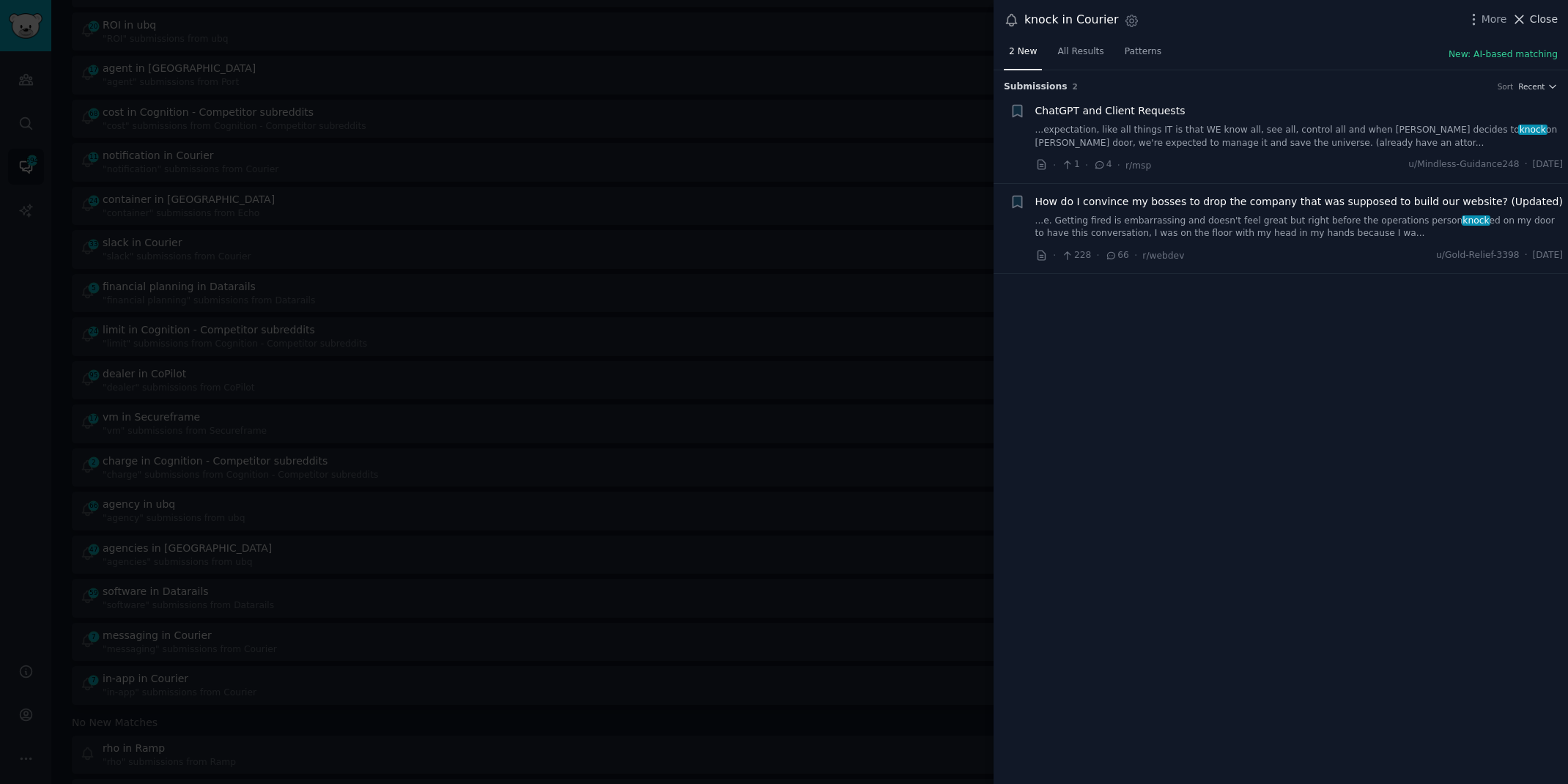
click at [1540, 21] on span "Close" at bounding box center [1544, 19] width 27 height 15
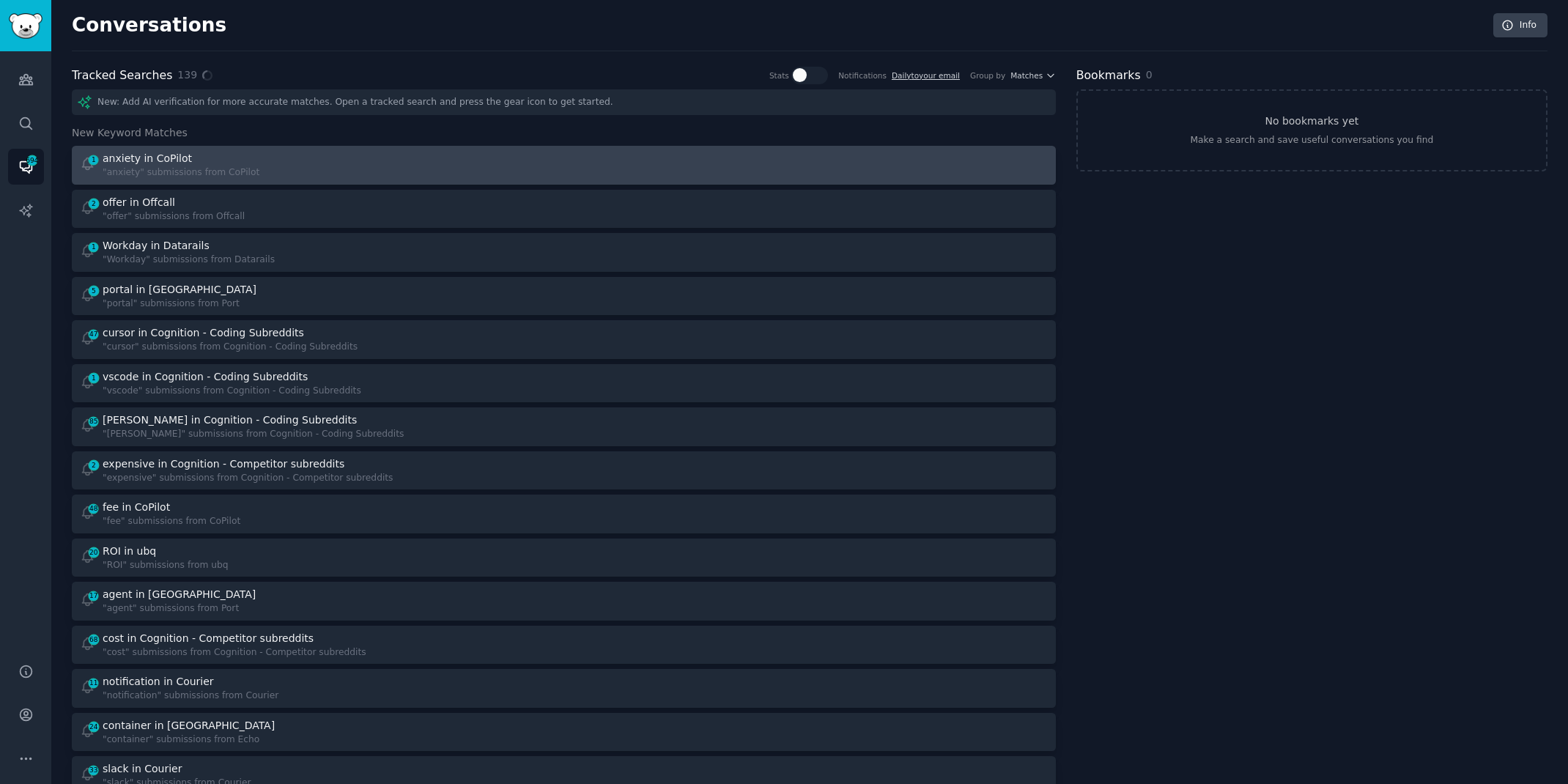
click at [289, 166] on div "1 anxiety in CoPilot "anxiety" submissions from CoPilot" at bounding box center [317, 165] width 474 height 28
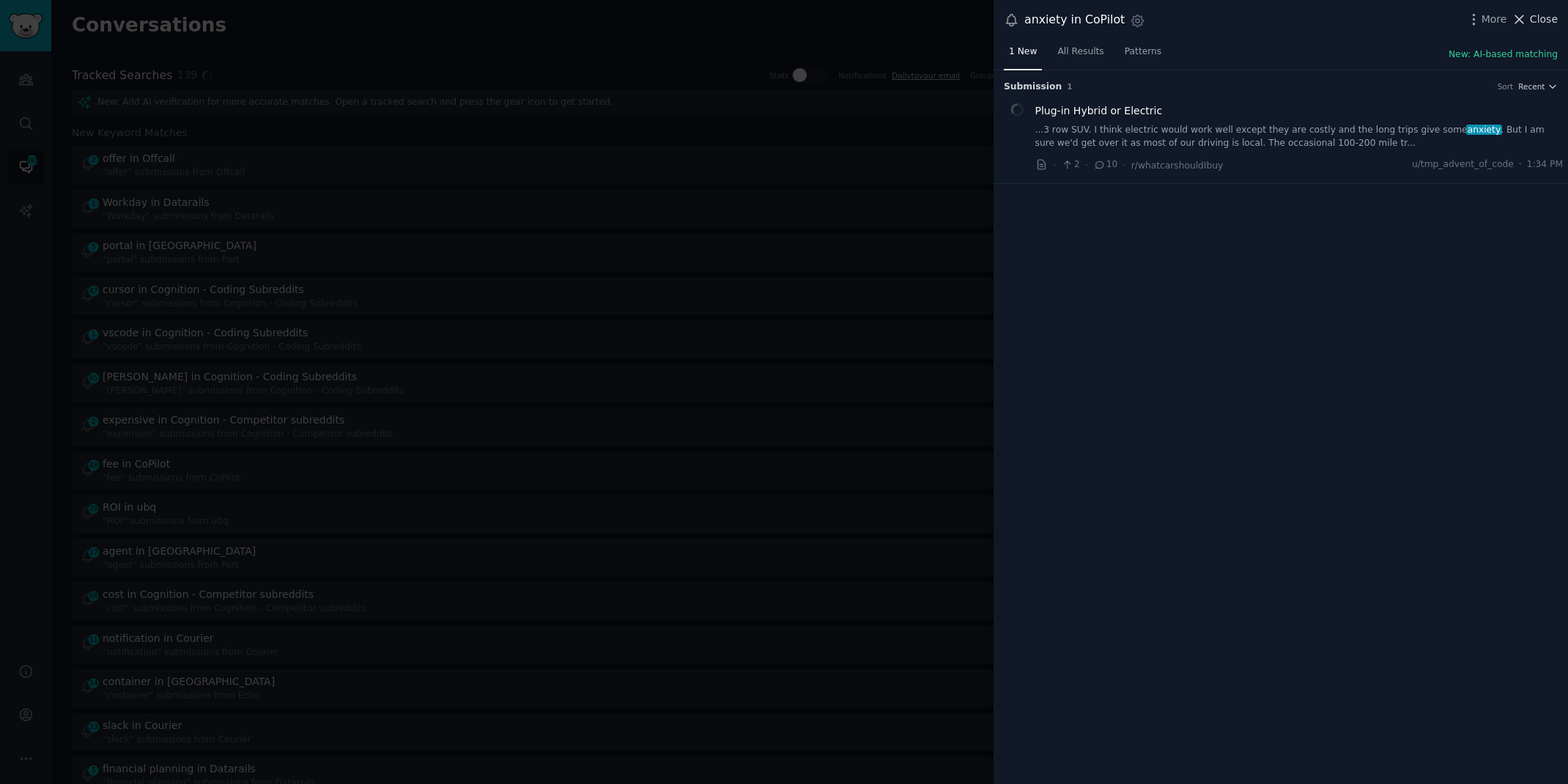
click at [1533, 14] on span "Close" at bounding box center [1544, 19] width 27 height 15
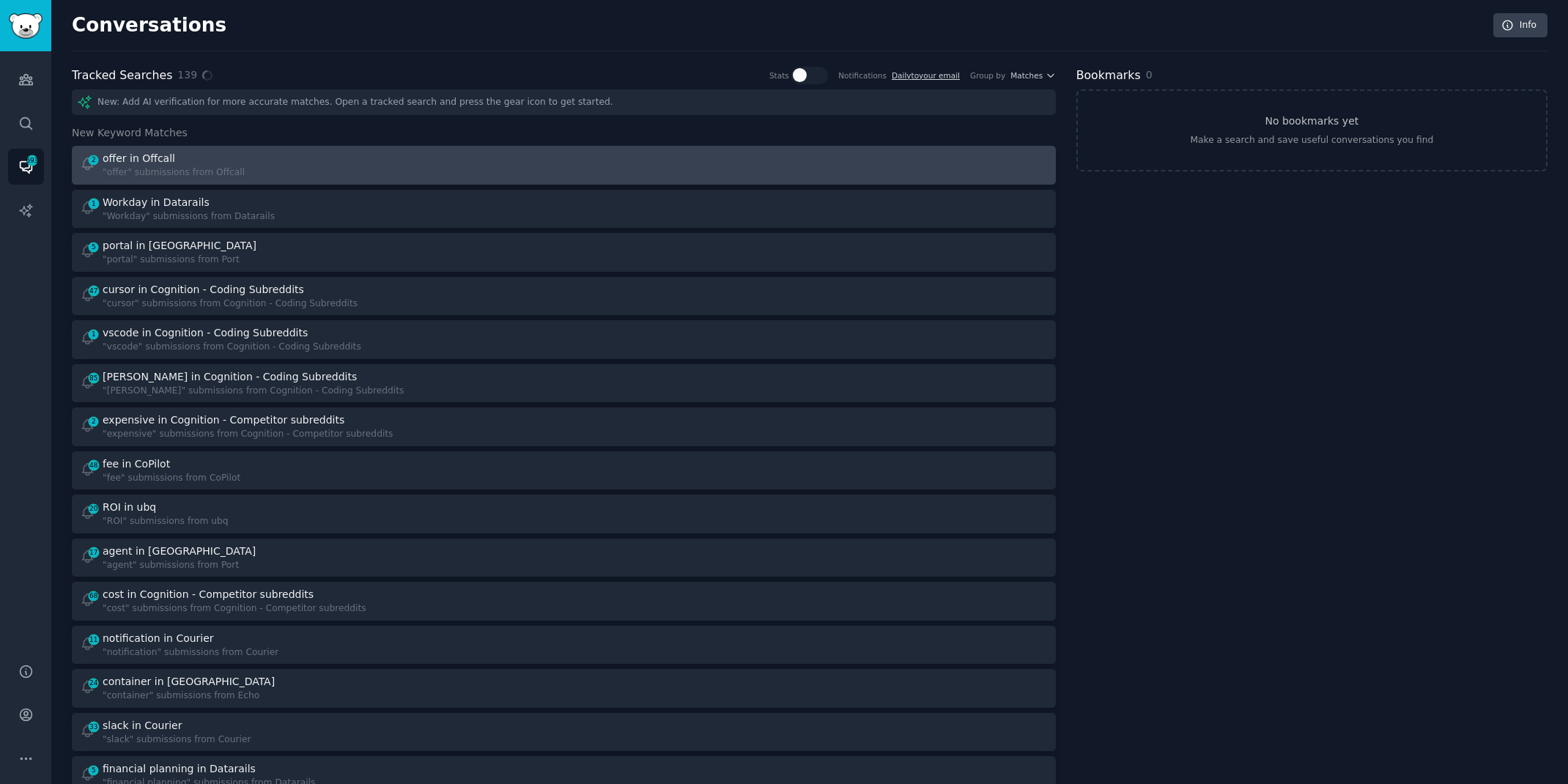
click at [305, 174] on div "2 offer in Offcall "offer" submissions from Offcall" at bounding box center [317, 165] width 474 height 28
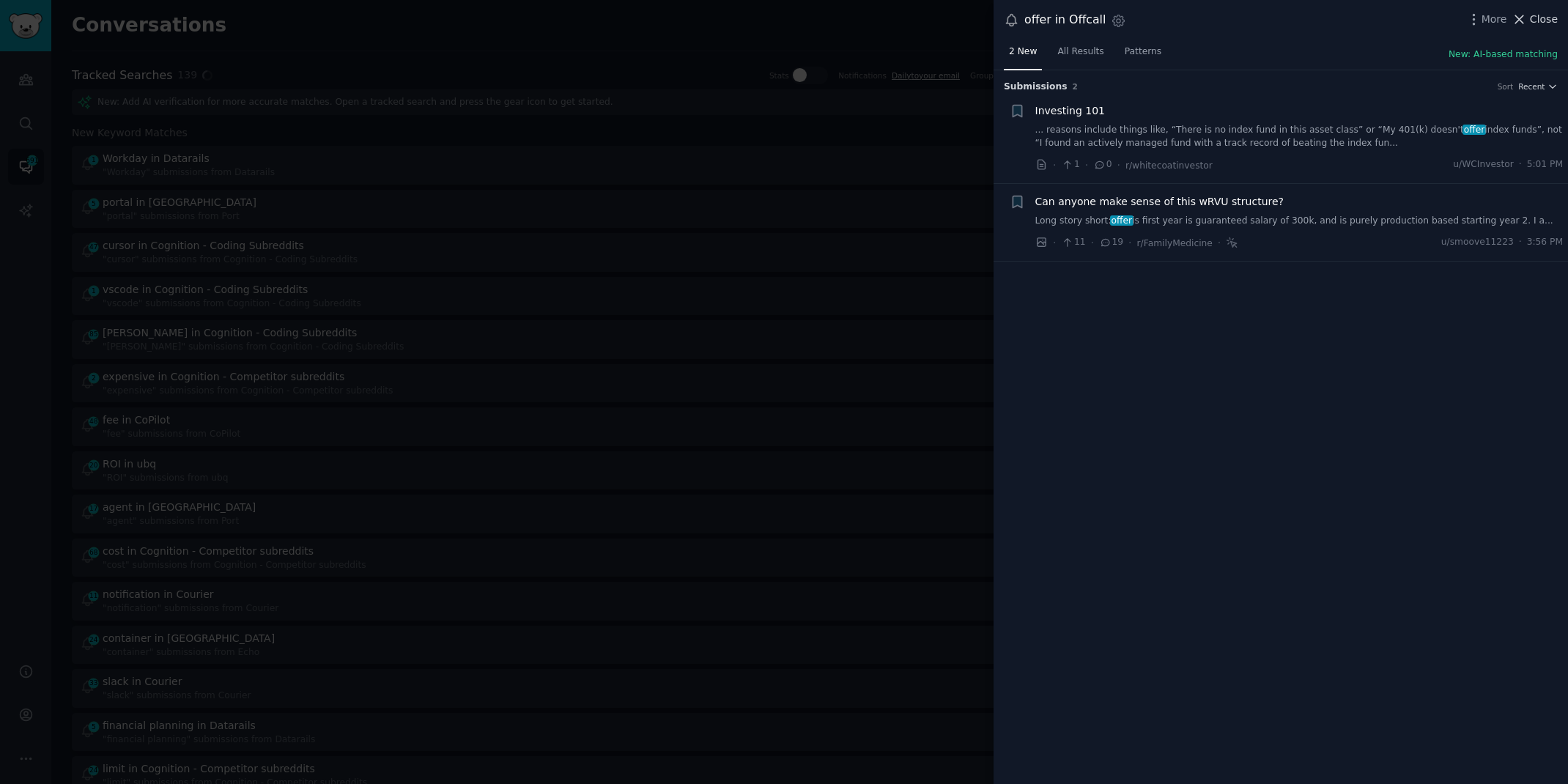
click at [1526, 23] on icon at bounding box center [1519, 19] width 15 height 15
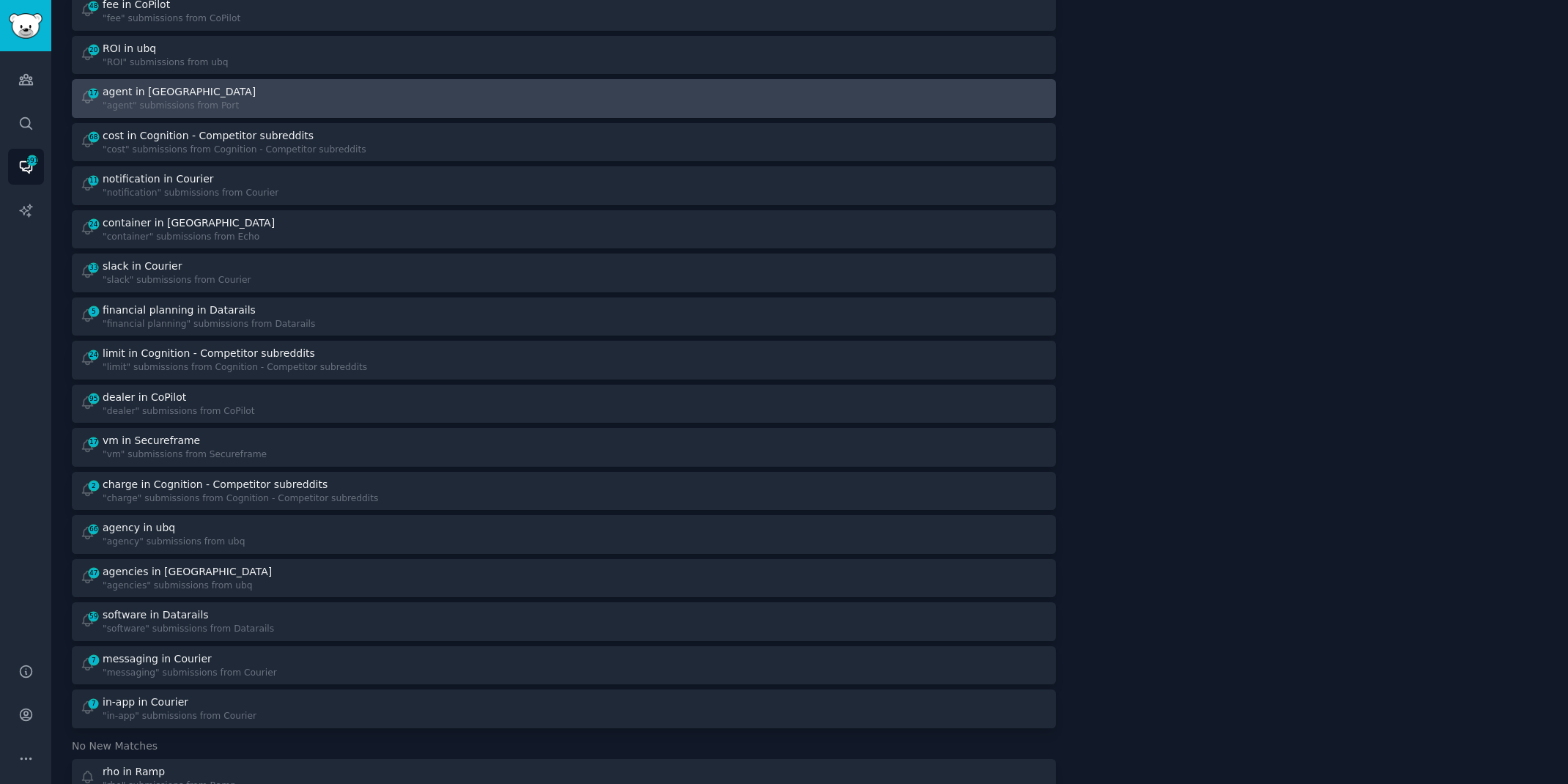
scroll to position [421, 0]
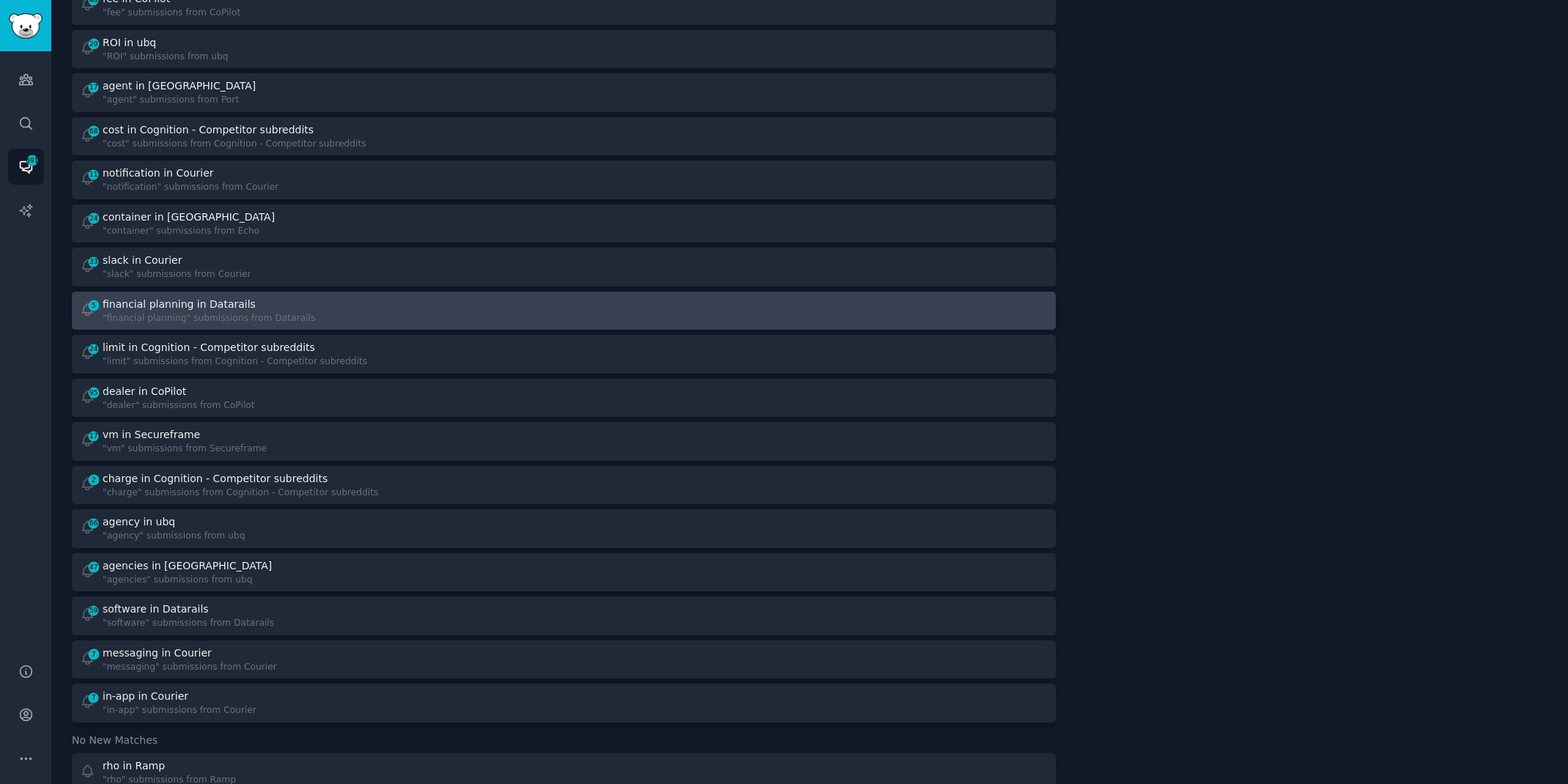
click at [122, 307] on div "financial planning in Datarails" at bounding box center [179, 304] width 153 height 15
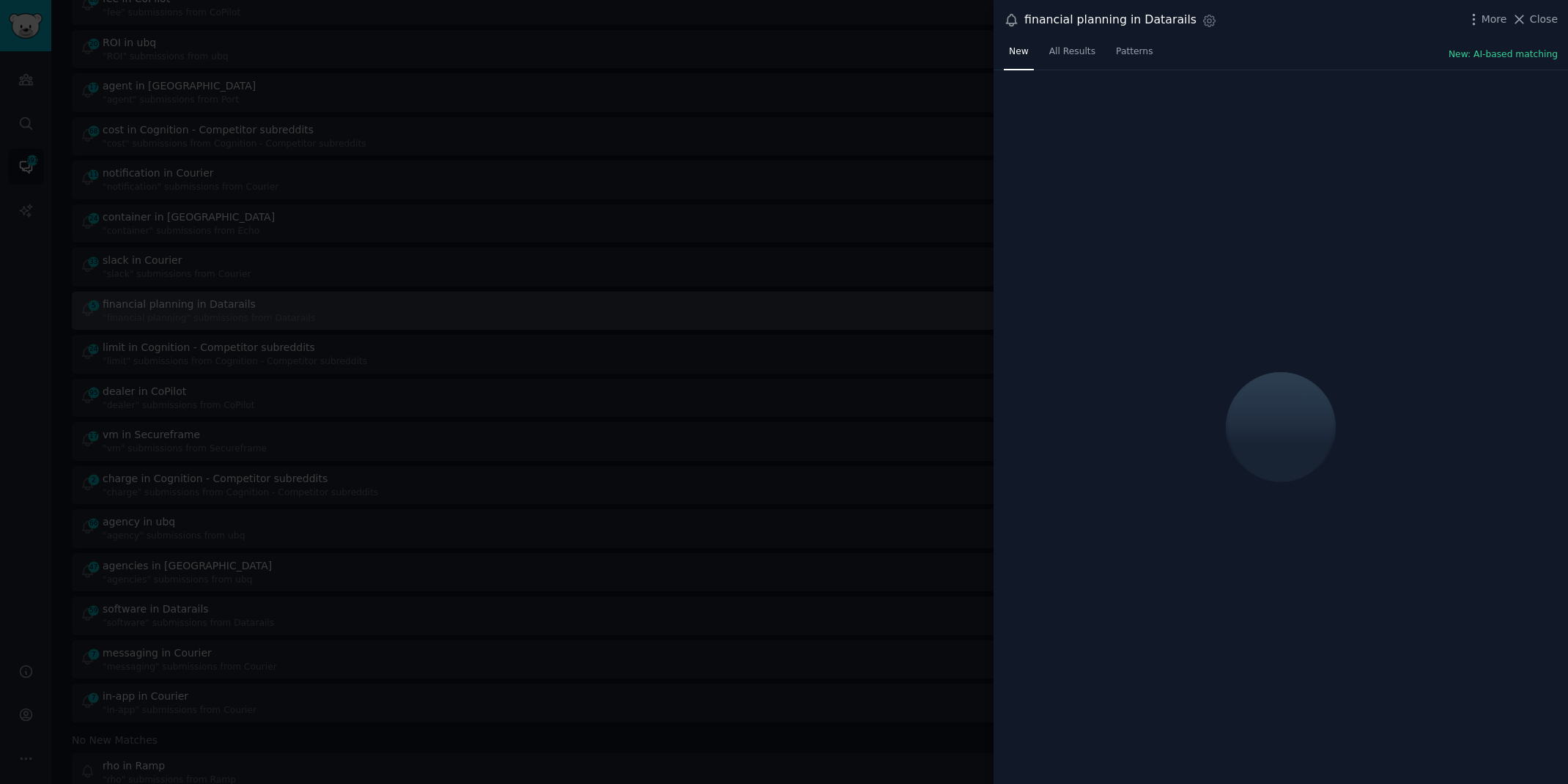
scroll to position [465, 0]
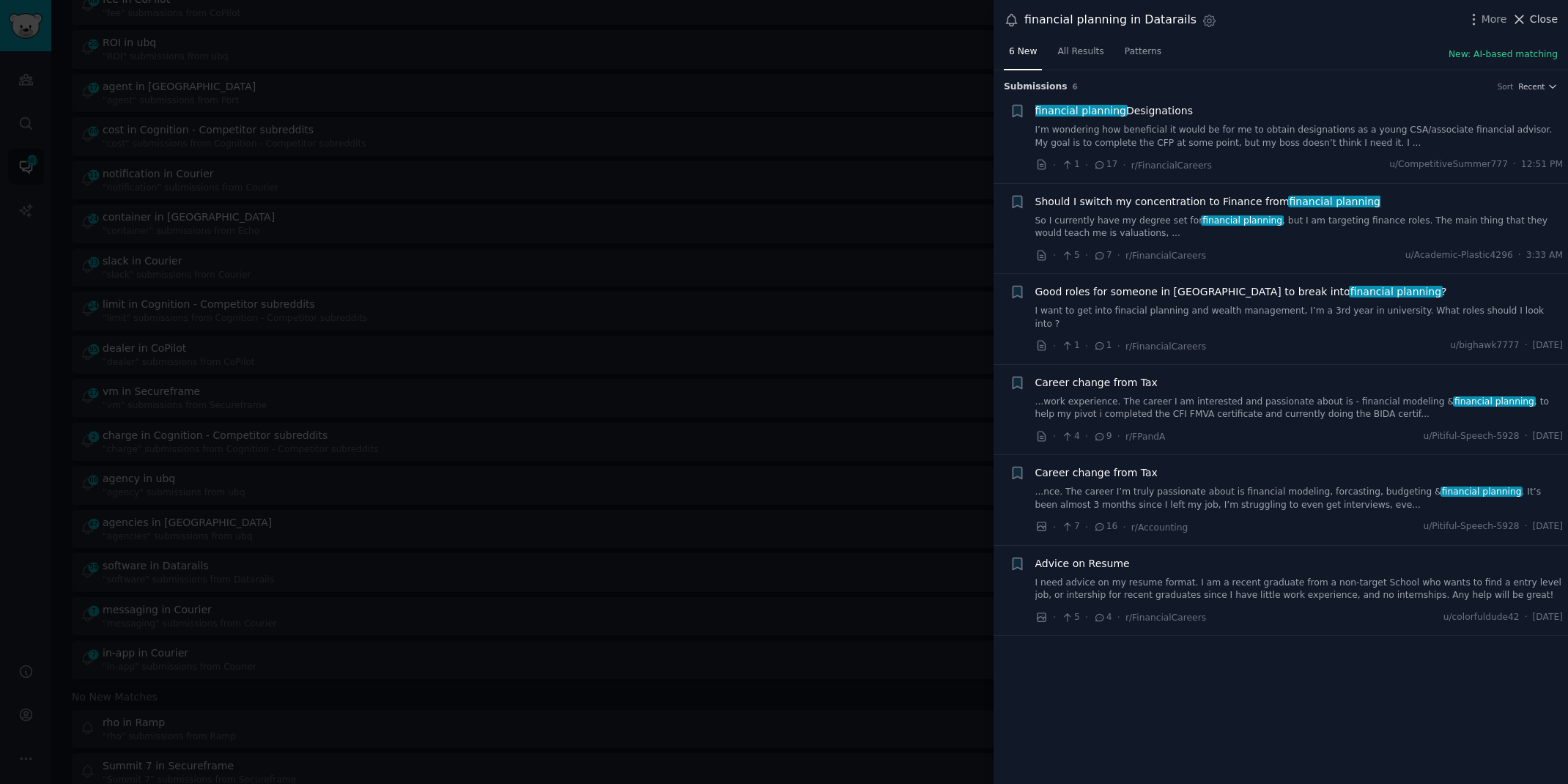
click at [1531, 23] on span "Close" at bounding box center [1544, 19] width 27 height 15
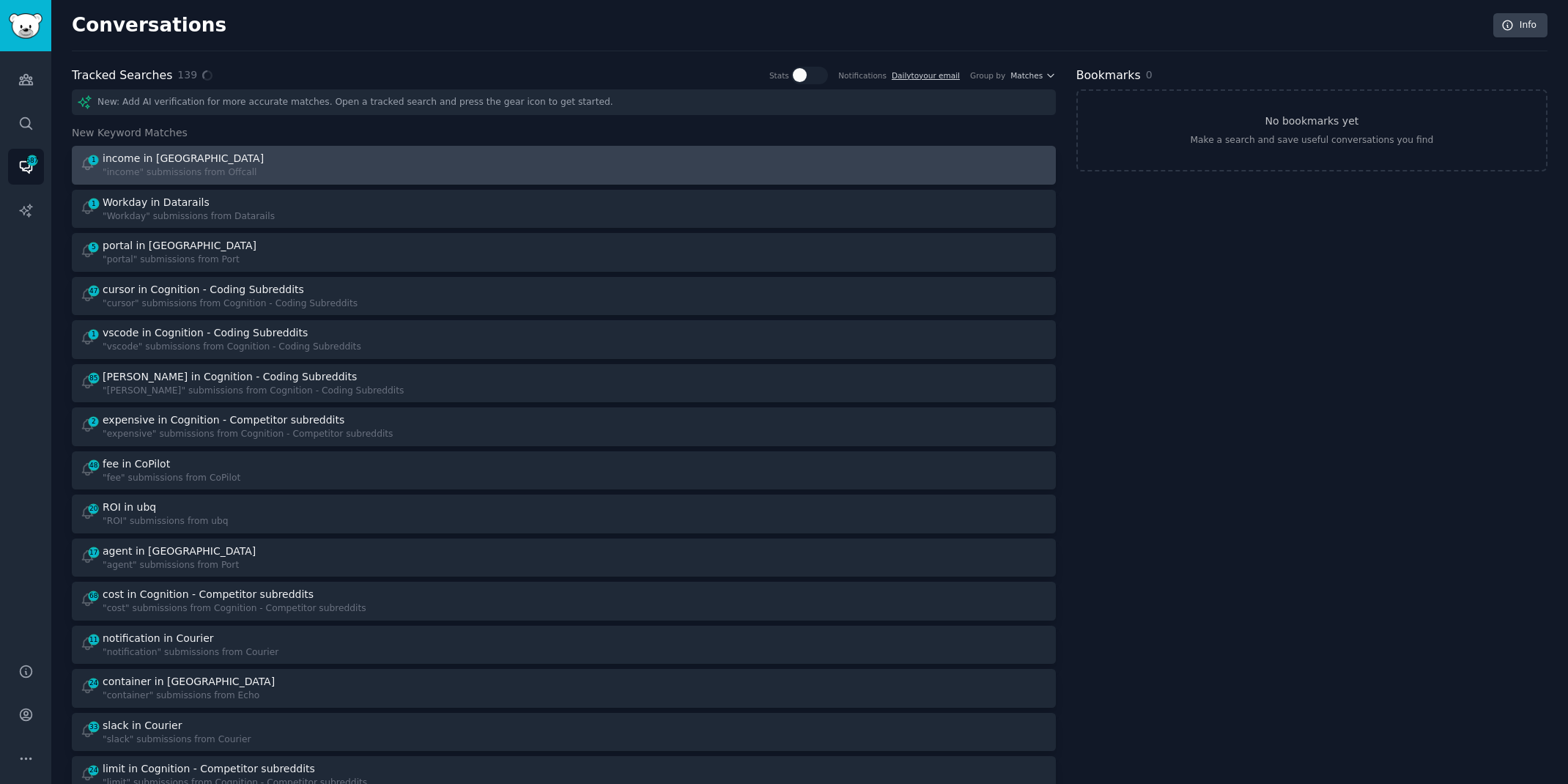
click at [306, 176] on div "1 income in Offcall "income" submissions from Offcall" at bounding box center [317, 165] width 474 height 28
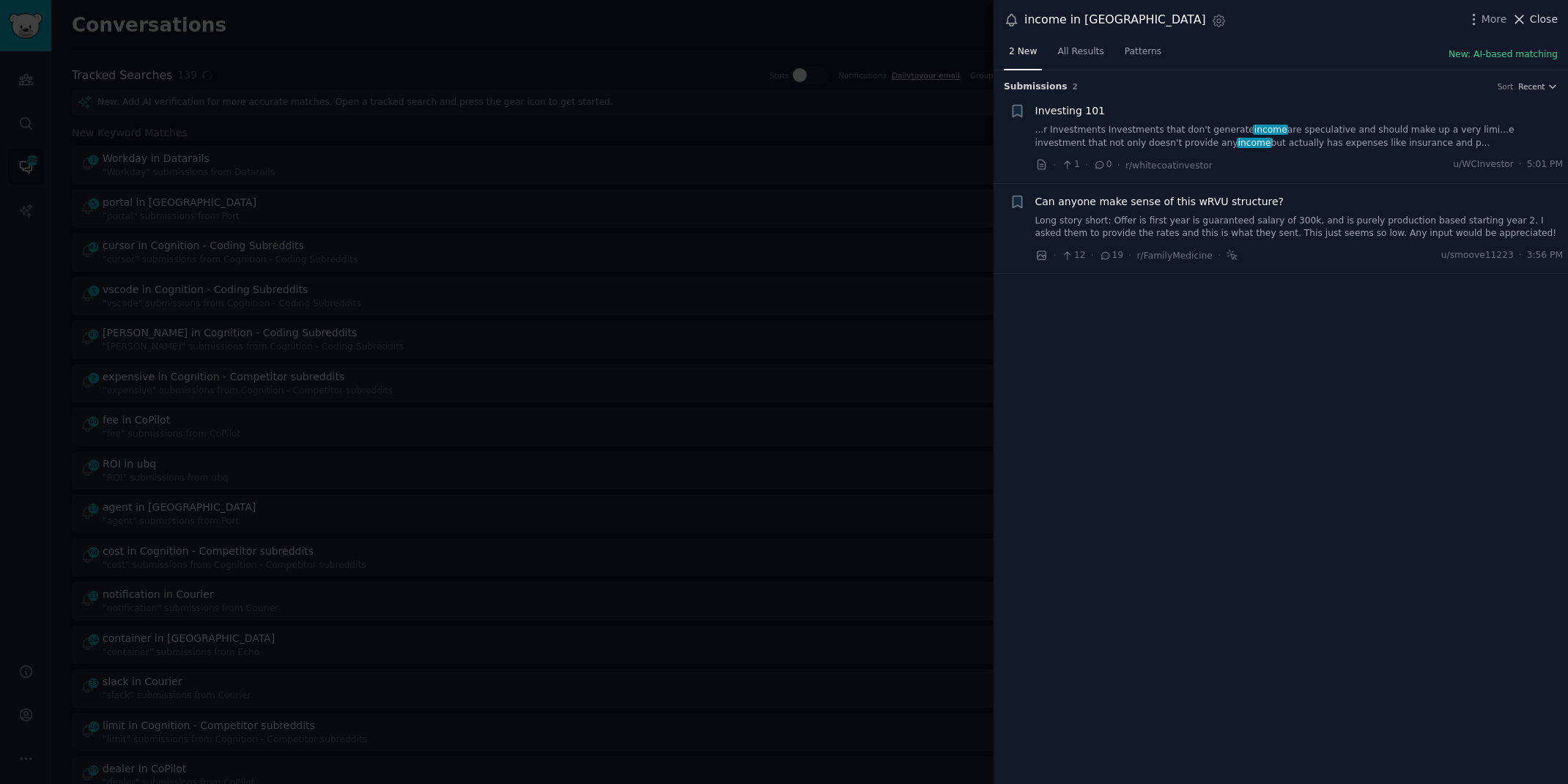
click at [1540, 12] on span "Close" at bounding box center [1544, 19] width 27 height 15
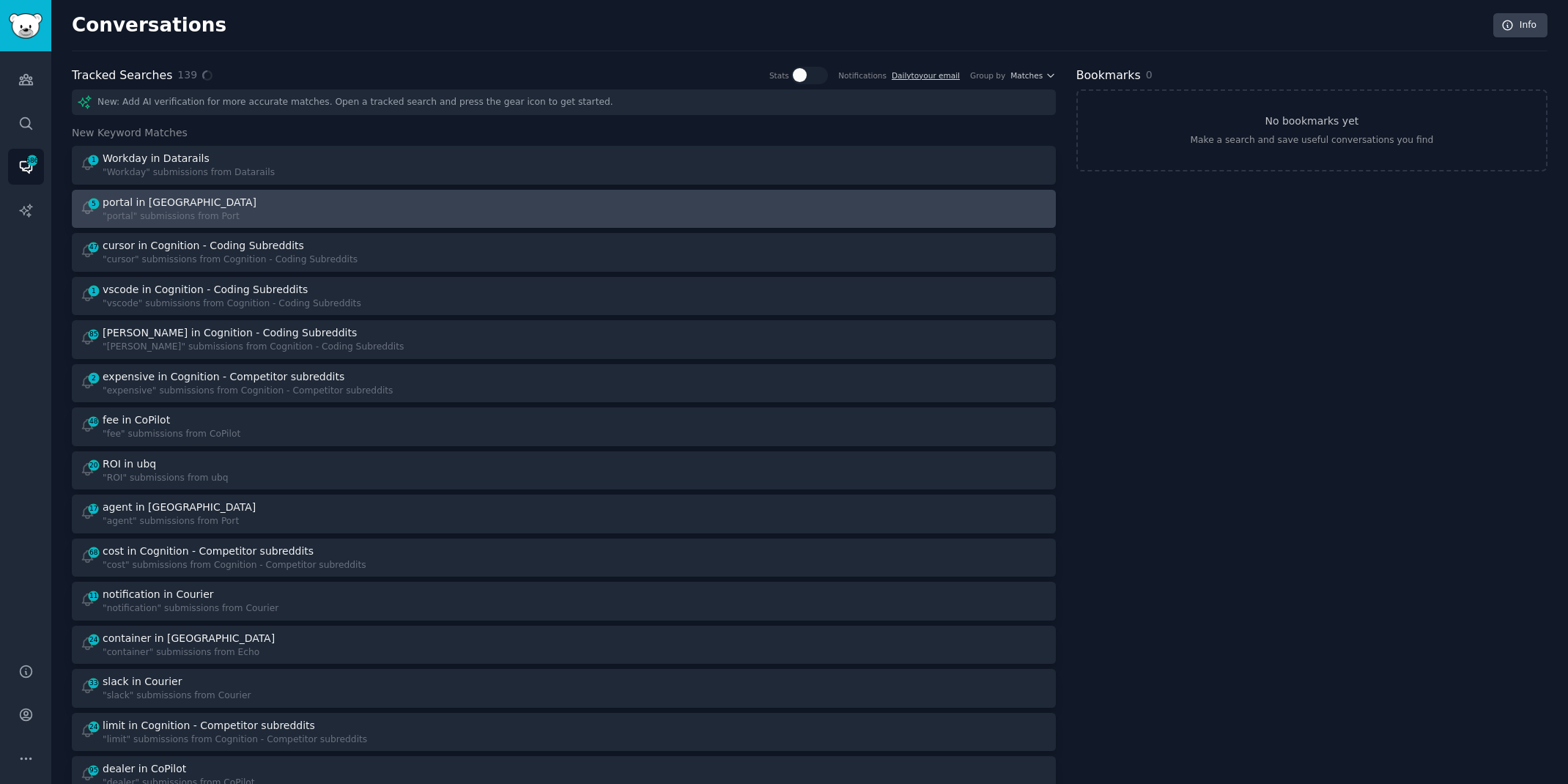
click at [498, 204] on div "5 portal in Port "portal" submissions from Port" at bounding box center [317, 209] width 474 height 28
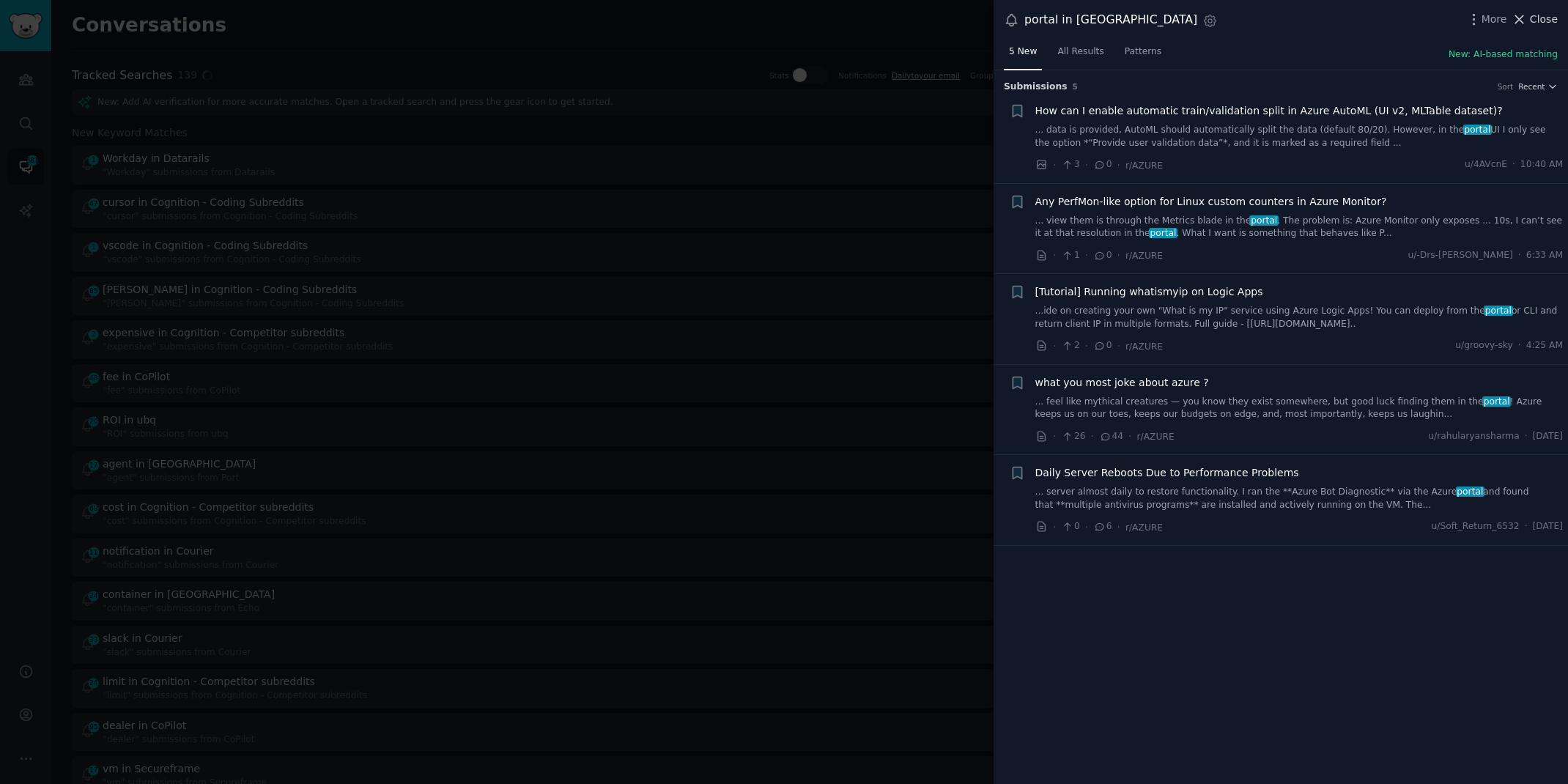
click at [1533, 13] on span "Close" at bounding box center [1544, 19] width 27 height 15
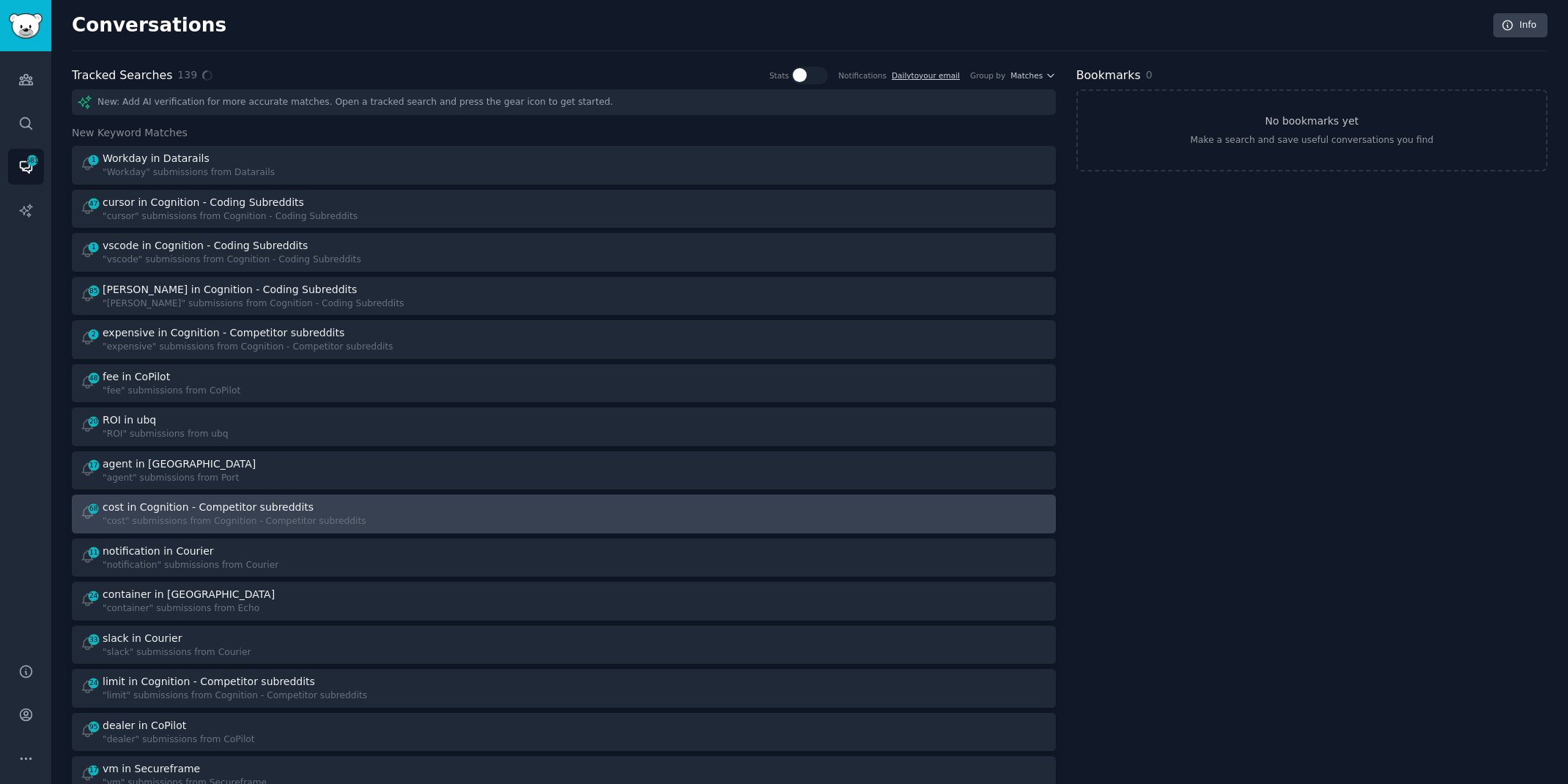
click at [428, 516] on div "68 cost in Cognition - Competitor subreddits "cost" submissions from Cognition …" at bounding box center [317, 513] width 474 height 28
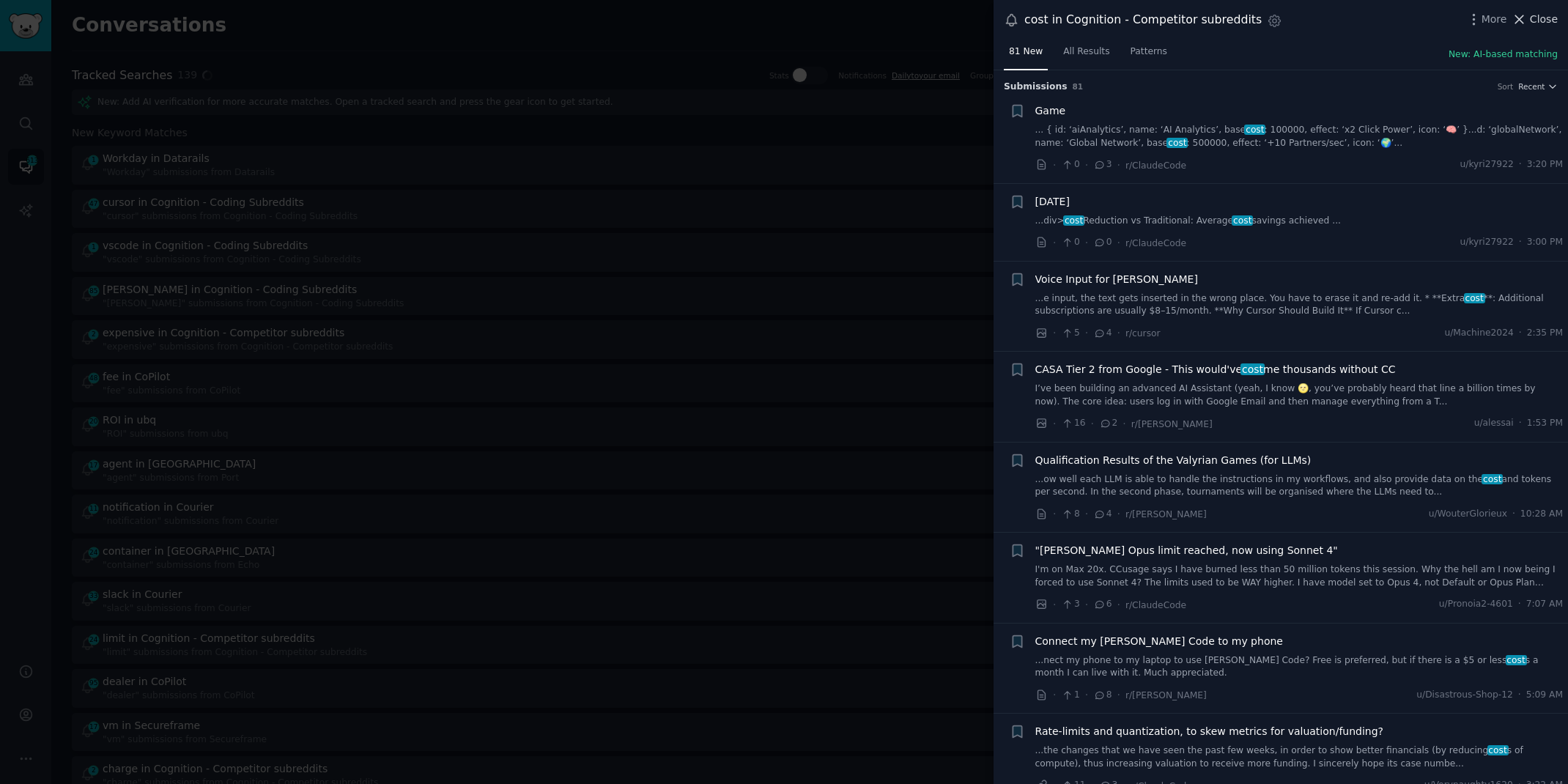
click at [1545, 16] on span "Close" at bounding box center [1544, 19] width 27 height 15
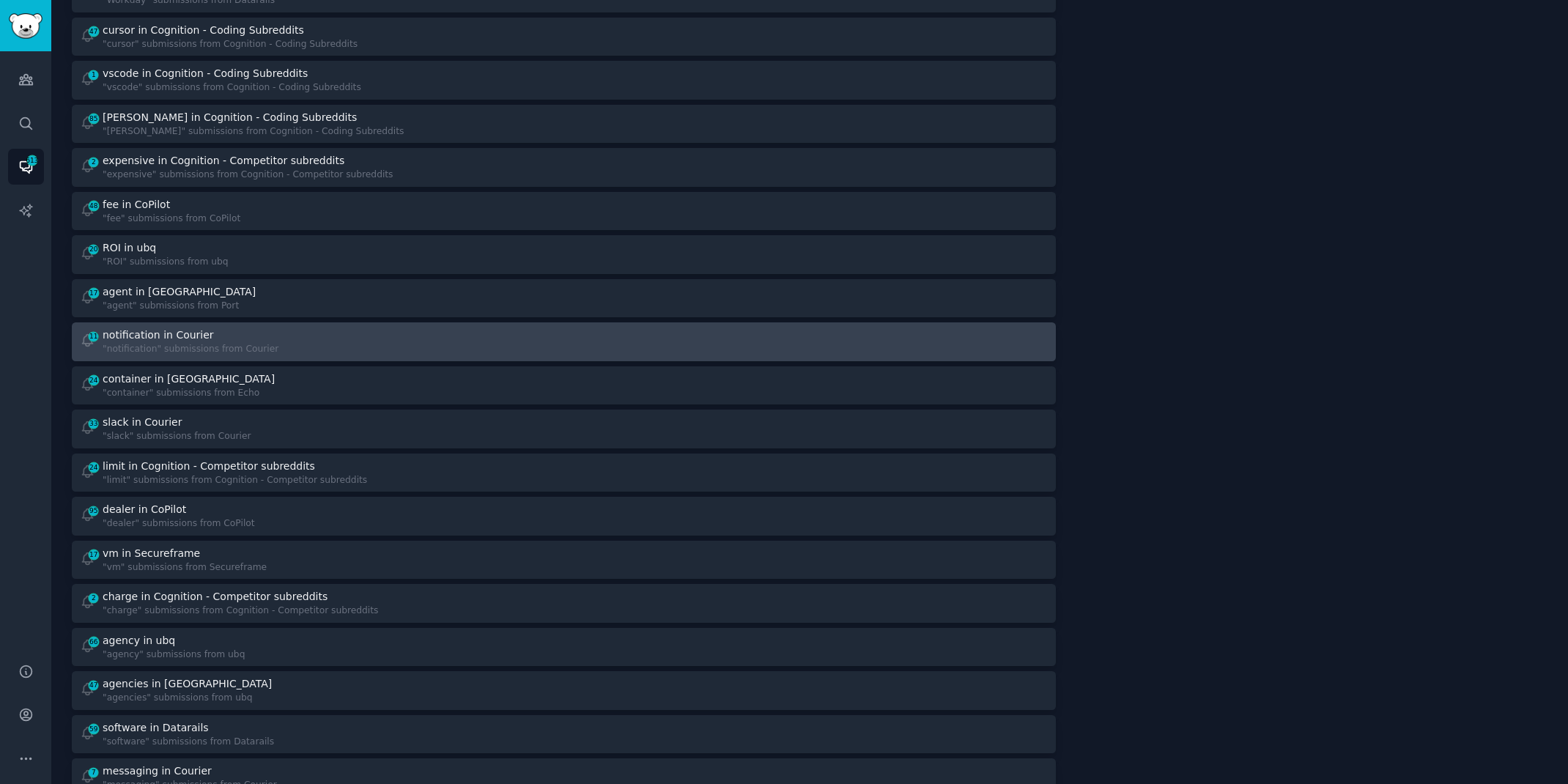
scroll to position [196, 0]
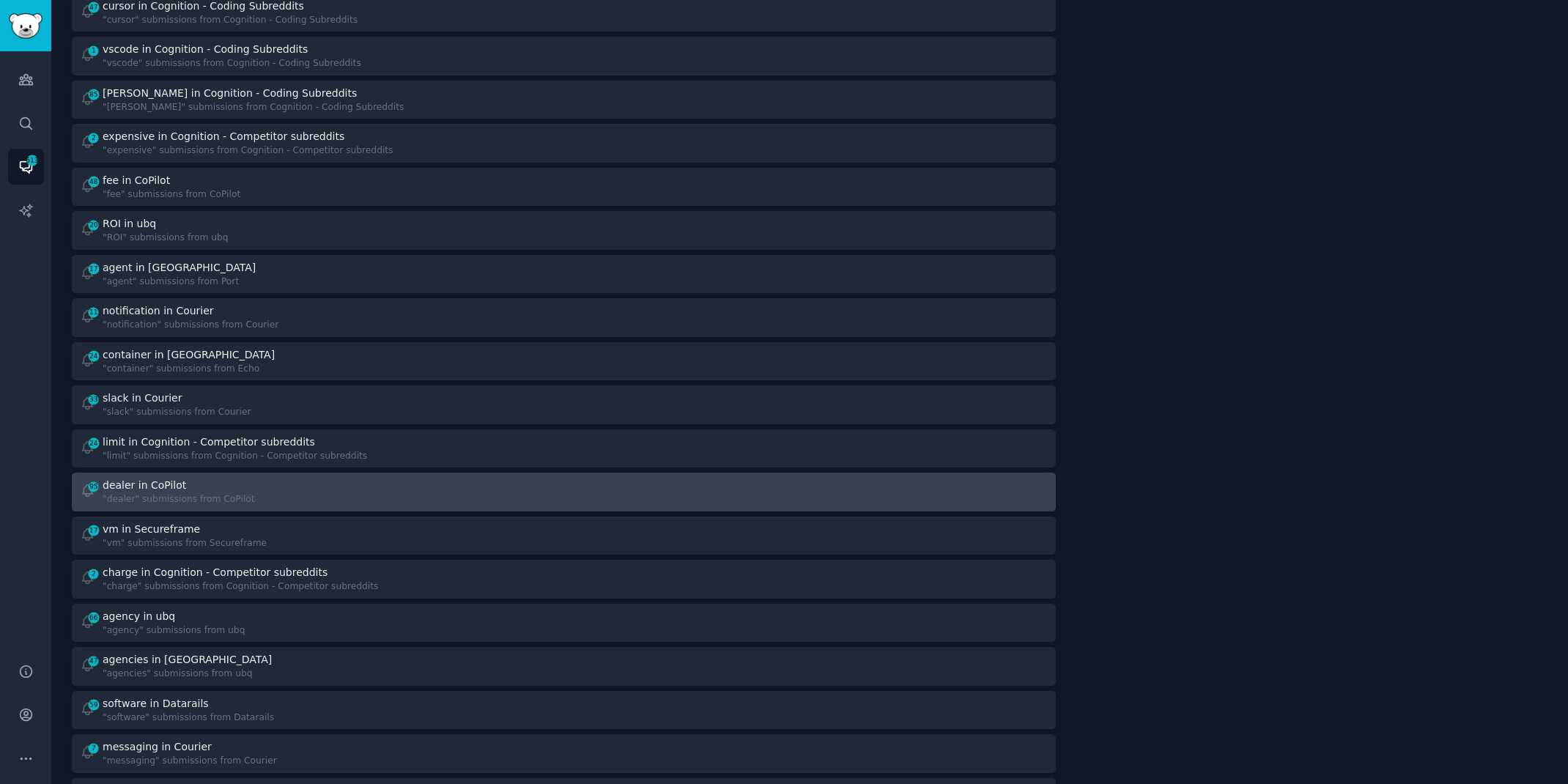
click at [357, 490] on div "95 dealer in CoPilot "dealer" submissions from CoPilot" at bounding box center [317, 491] width 474 height 28
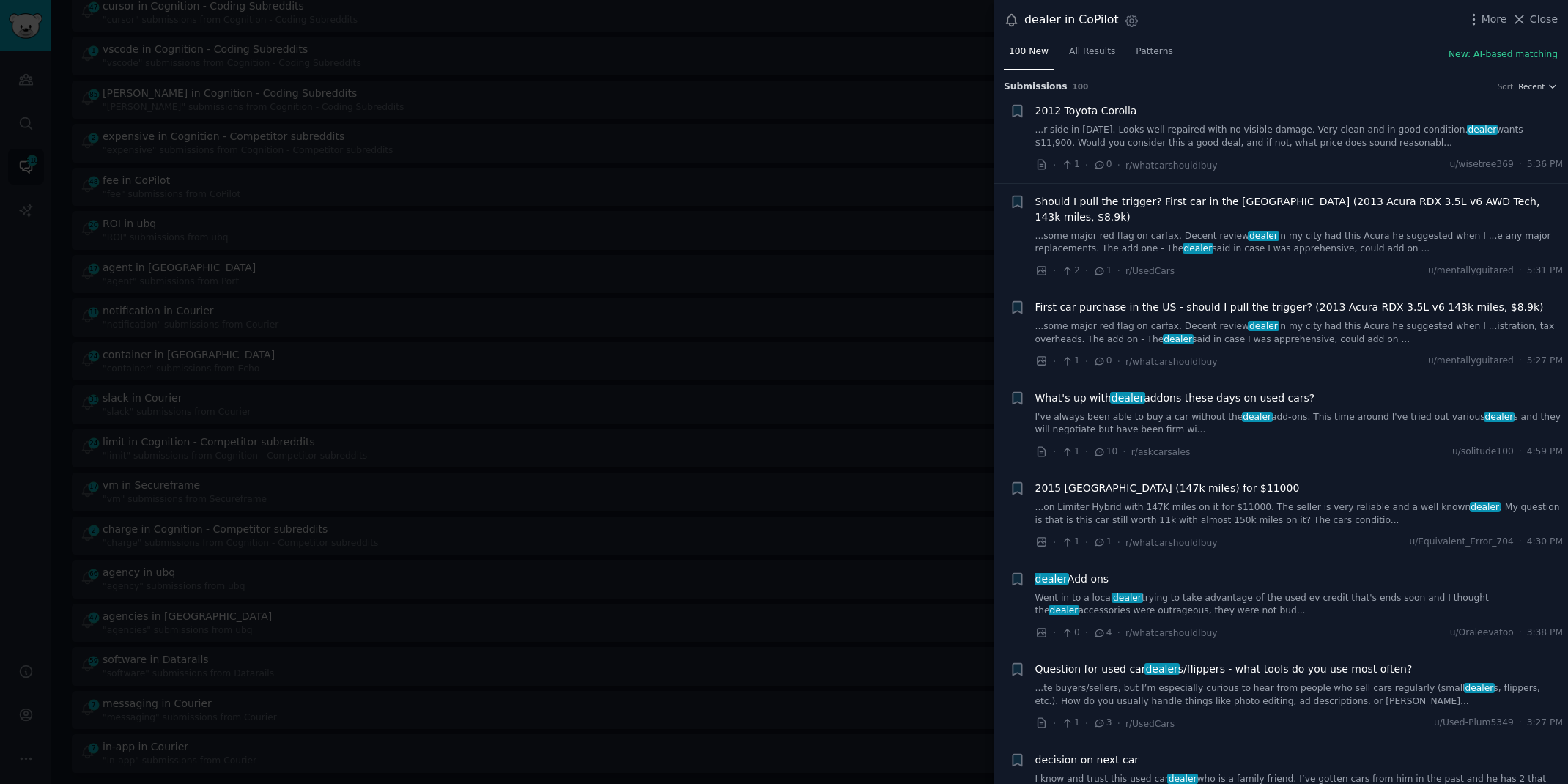
click at [1267, 592] on link "Went in to a local dealer trying to take advantage of the used ev credit that's…" at bounding box center [1300, 605] width 529 height 26
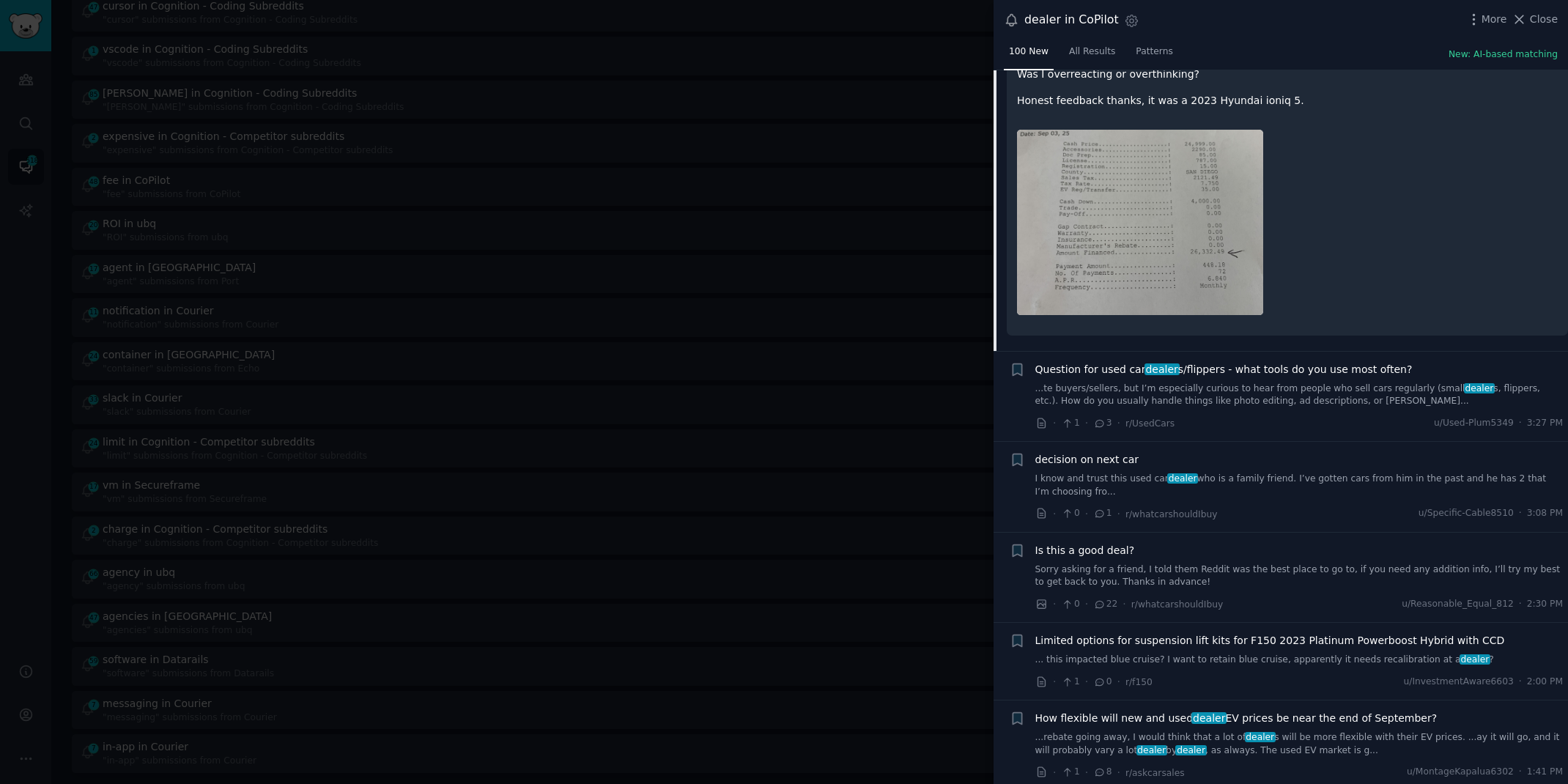
scroll to position [707, 0]
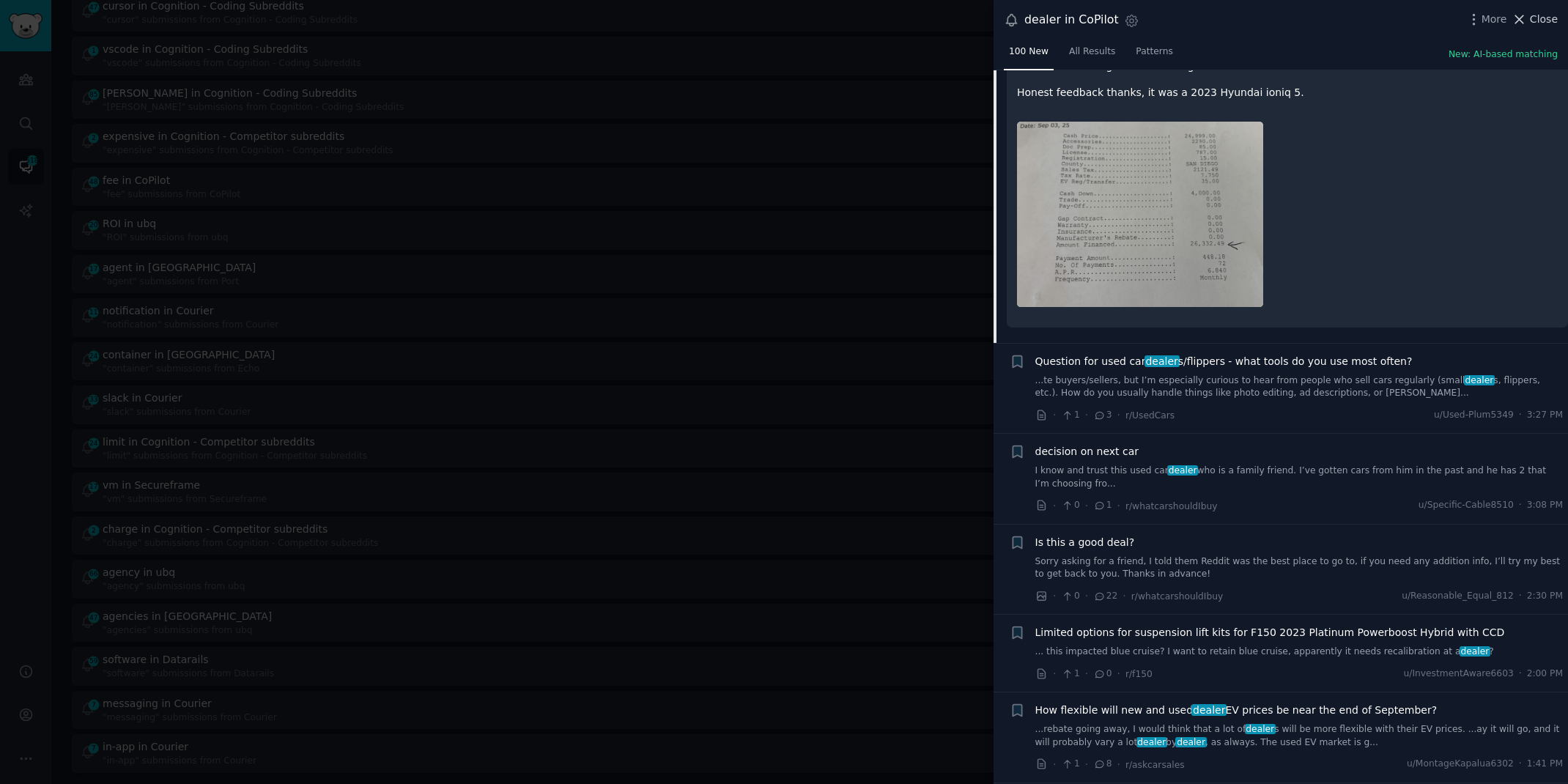
click at [1533, 12] on span "Close" at bounding box center [1544, 19] width 27 height 15
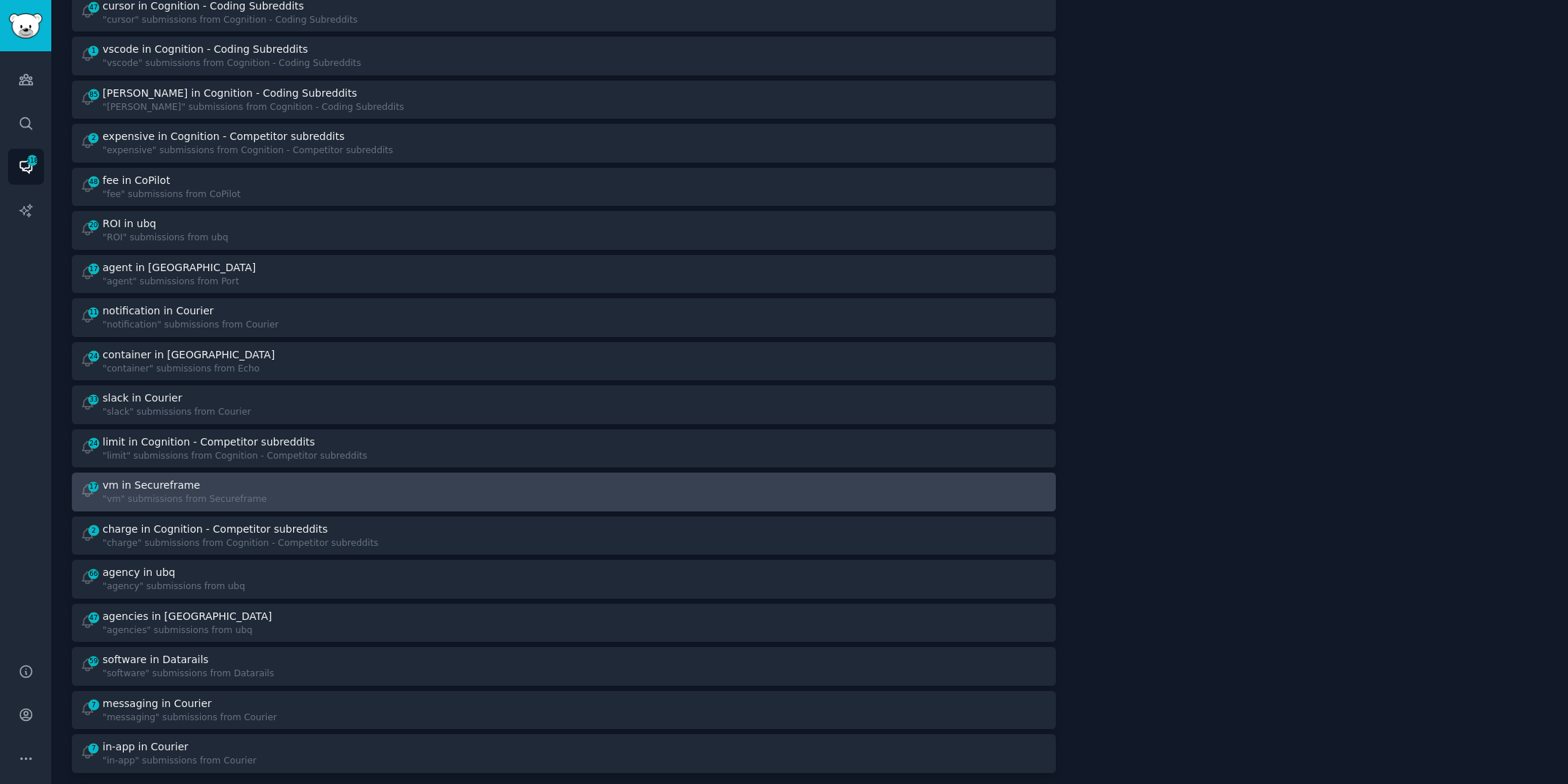
click at [153, 482] on div "vm in Secureframe" at bounding box center [151, 485] width 98 height 15
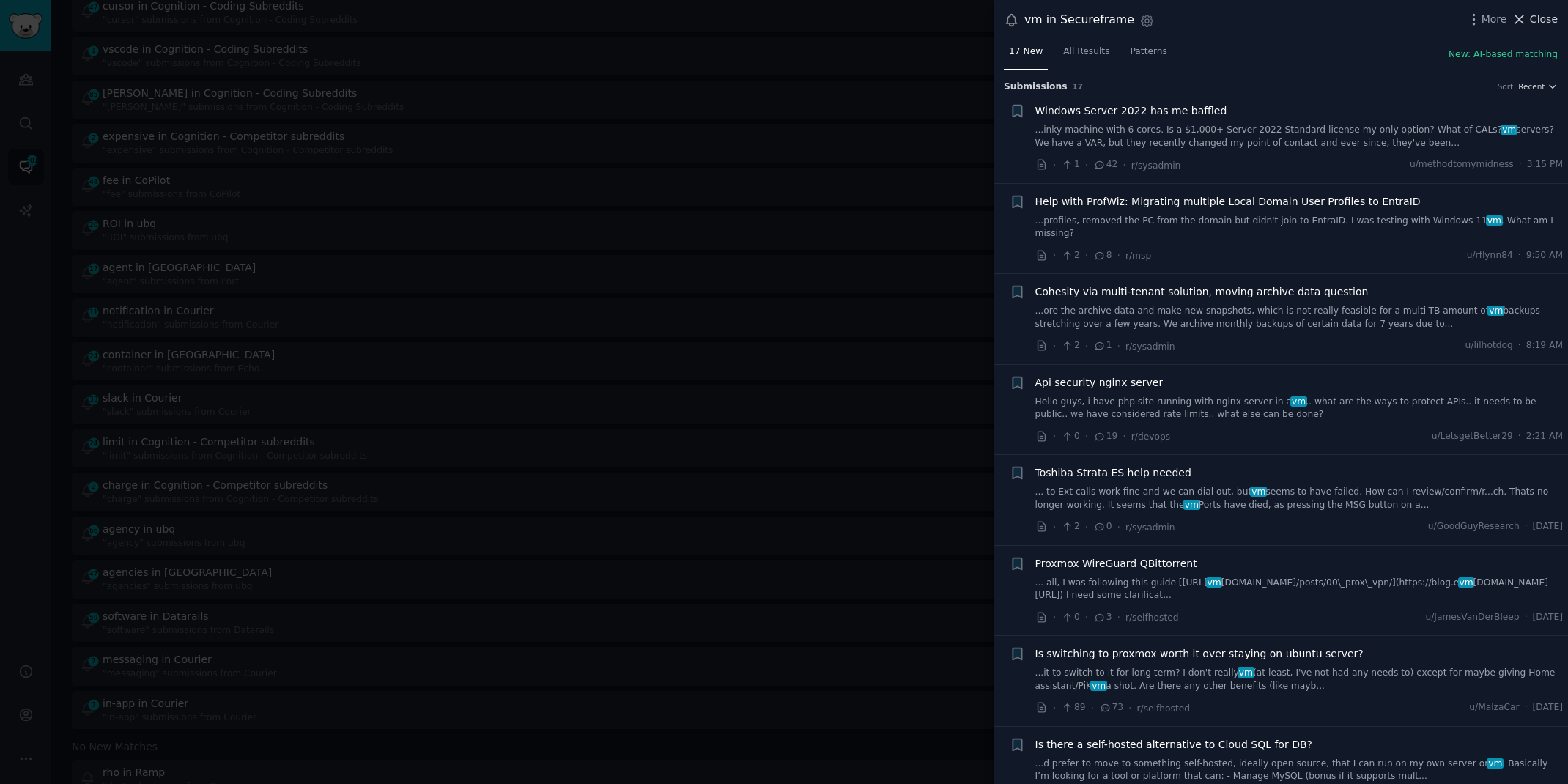
click at [1534, 18] on span "Close" at bounding box center [1544, 19] width 27 height 15
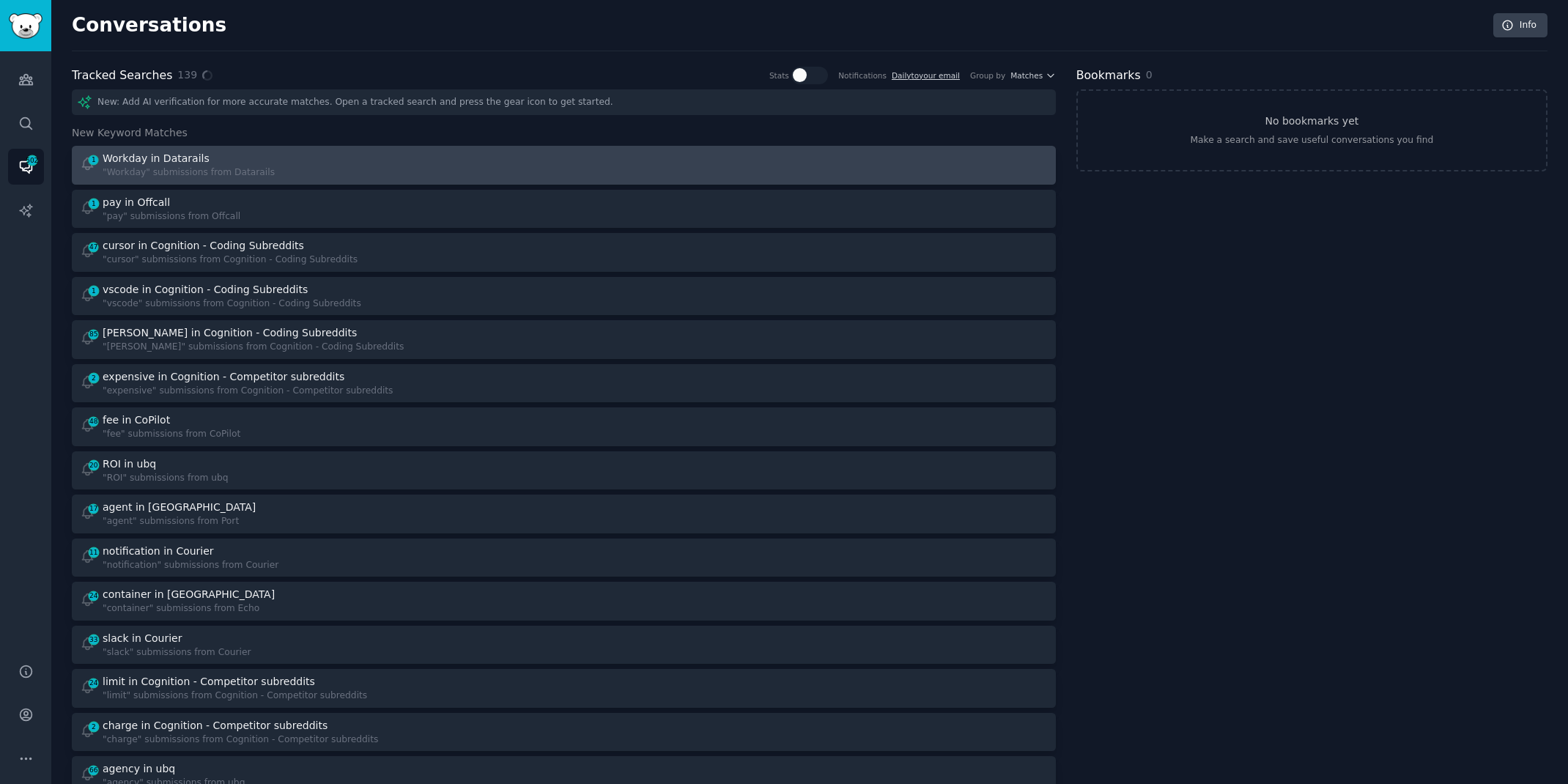
click at [190, 155] on div "Workday in Datarails" at bounding box center [156, 158] width 107 height 15
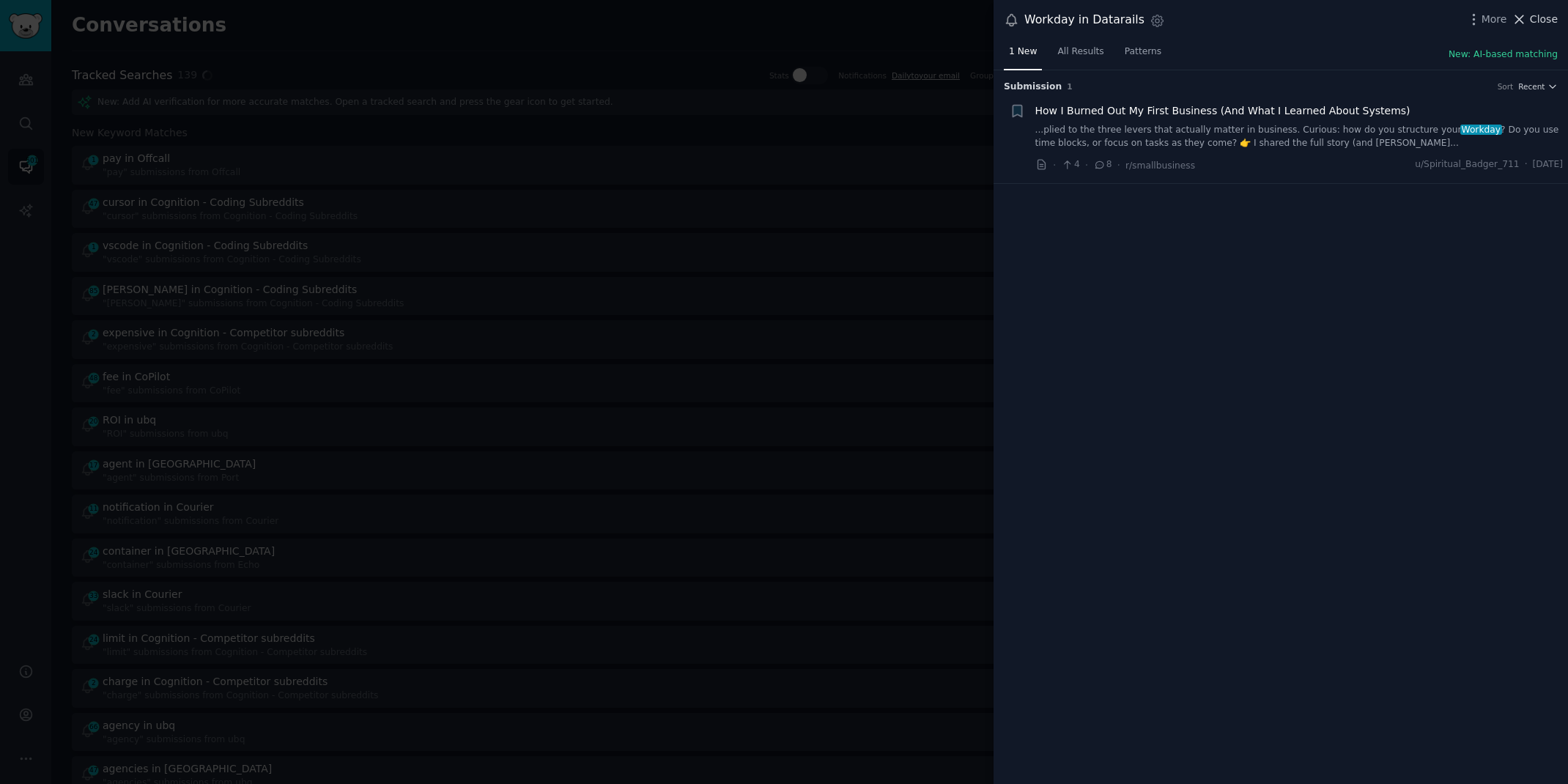
click at [1533, 19] on span "Close" at bounding box center [1544, 19] width 27 height 15
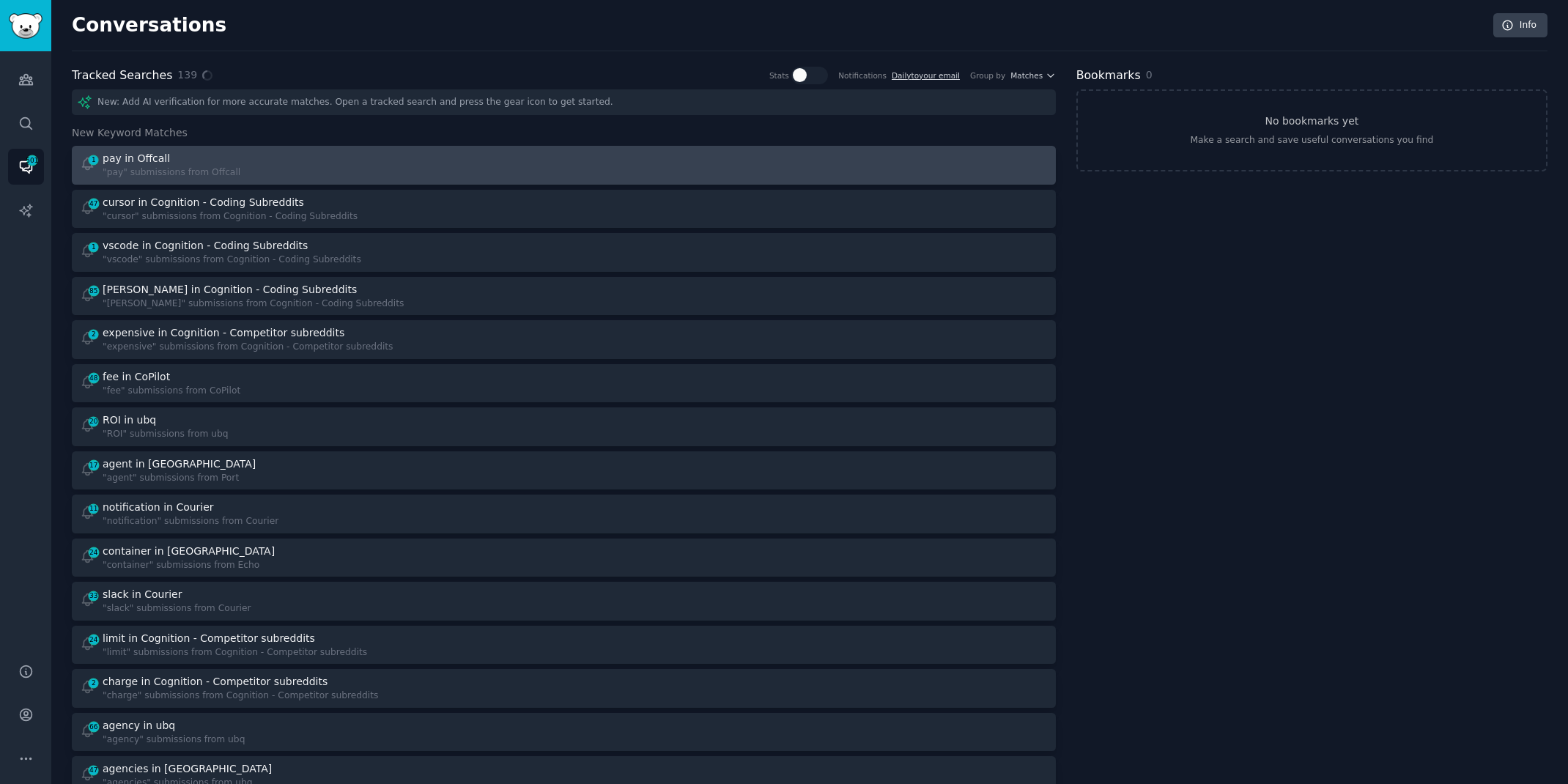
click at [213, 176] on div ""pay" submissions from Offcall" at bounding box center [171, 173] width 137 height 13
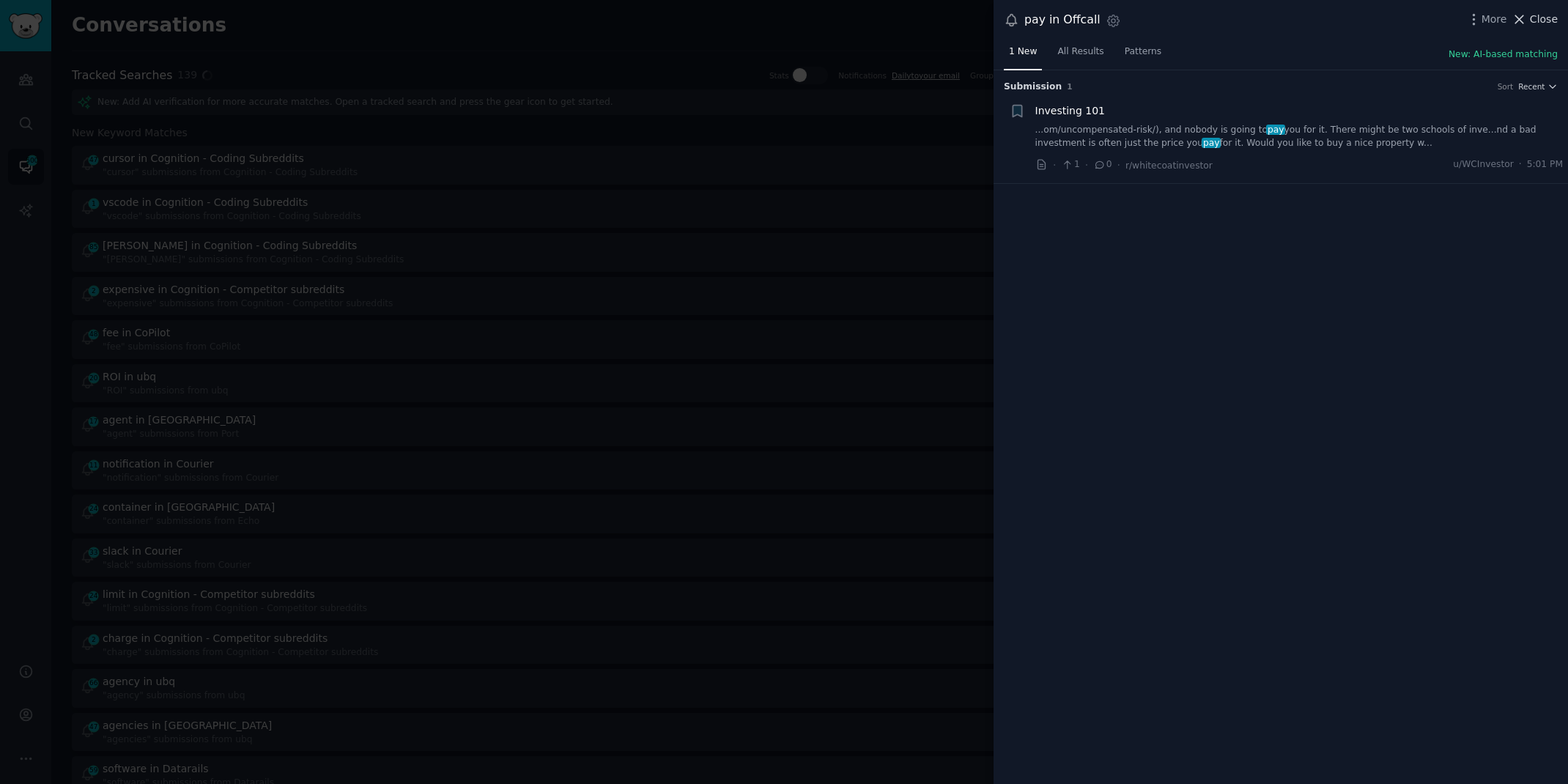
click at [1534, 19] on span "Close" at bounding box center [1544, 19] width 27 height 15
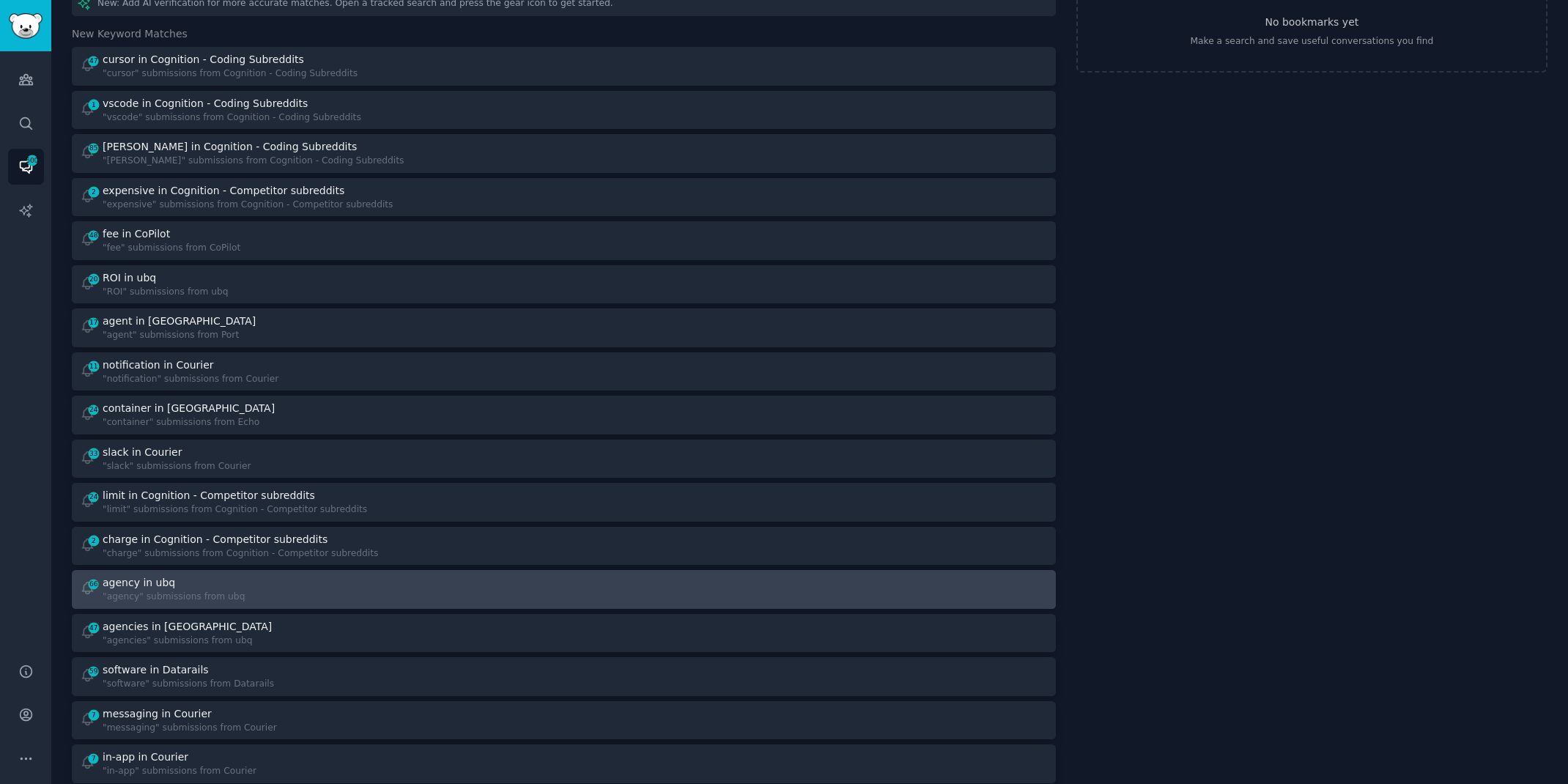
scroll to position [412, 0]
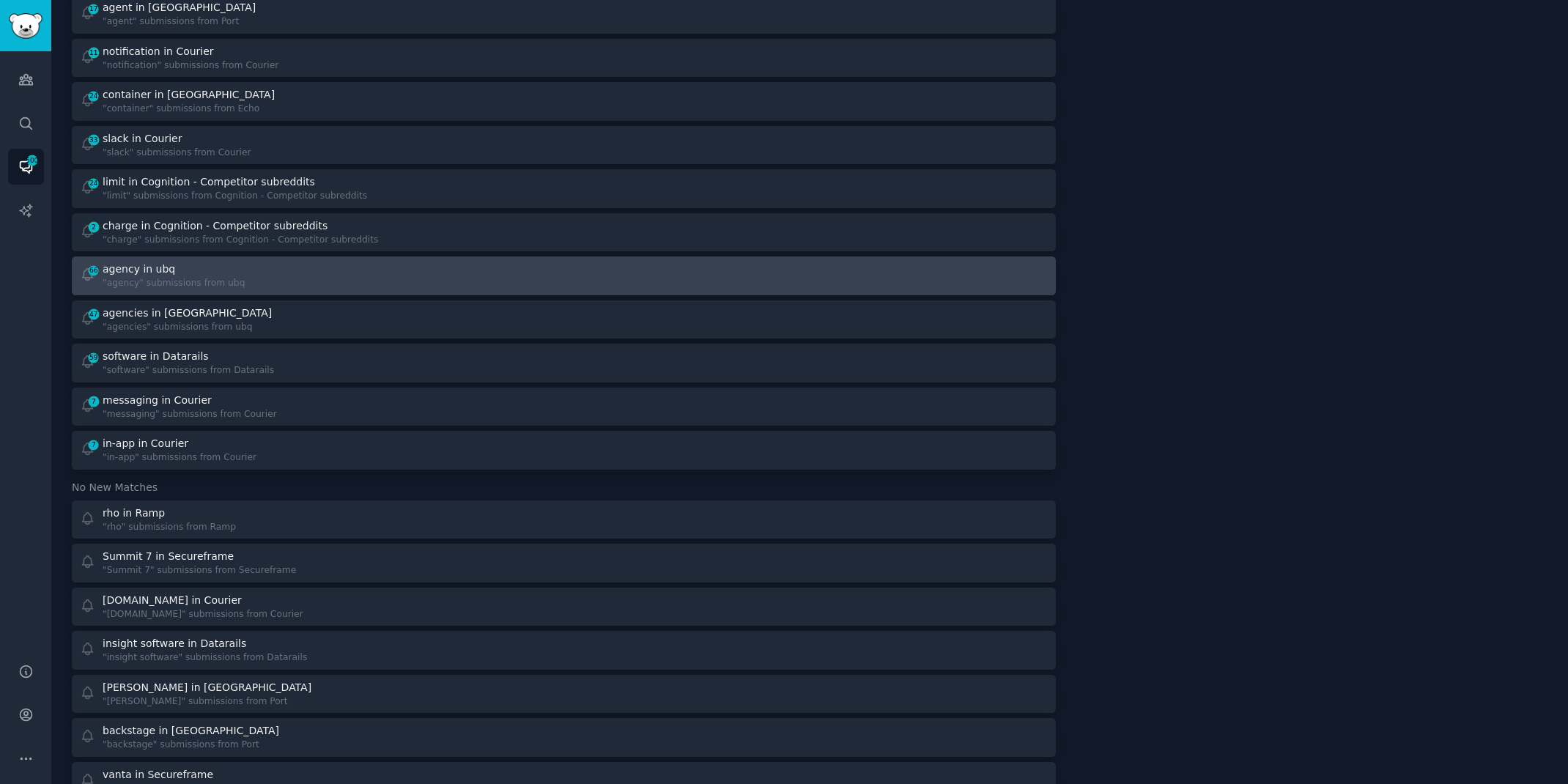
click at [177, 264] on div "agency in ubq" at bounding box center [174, 269] width 142 height 15
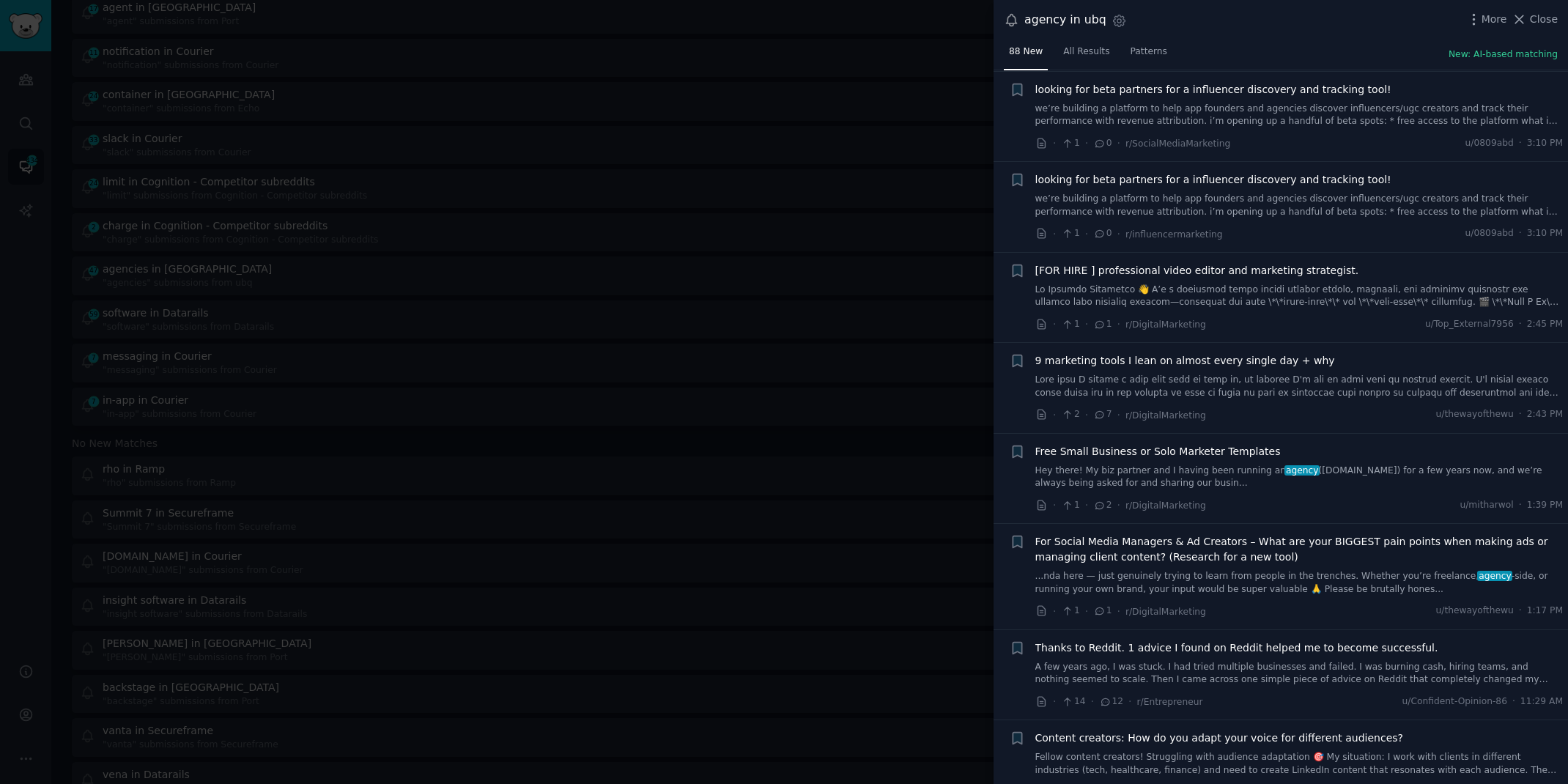
scroll to position [119, 0]
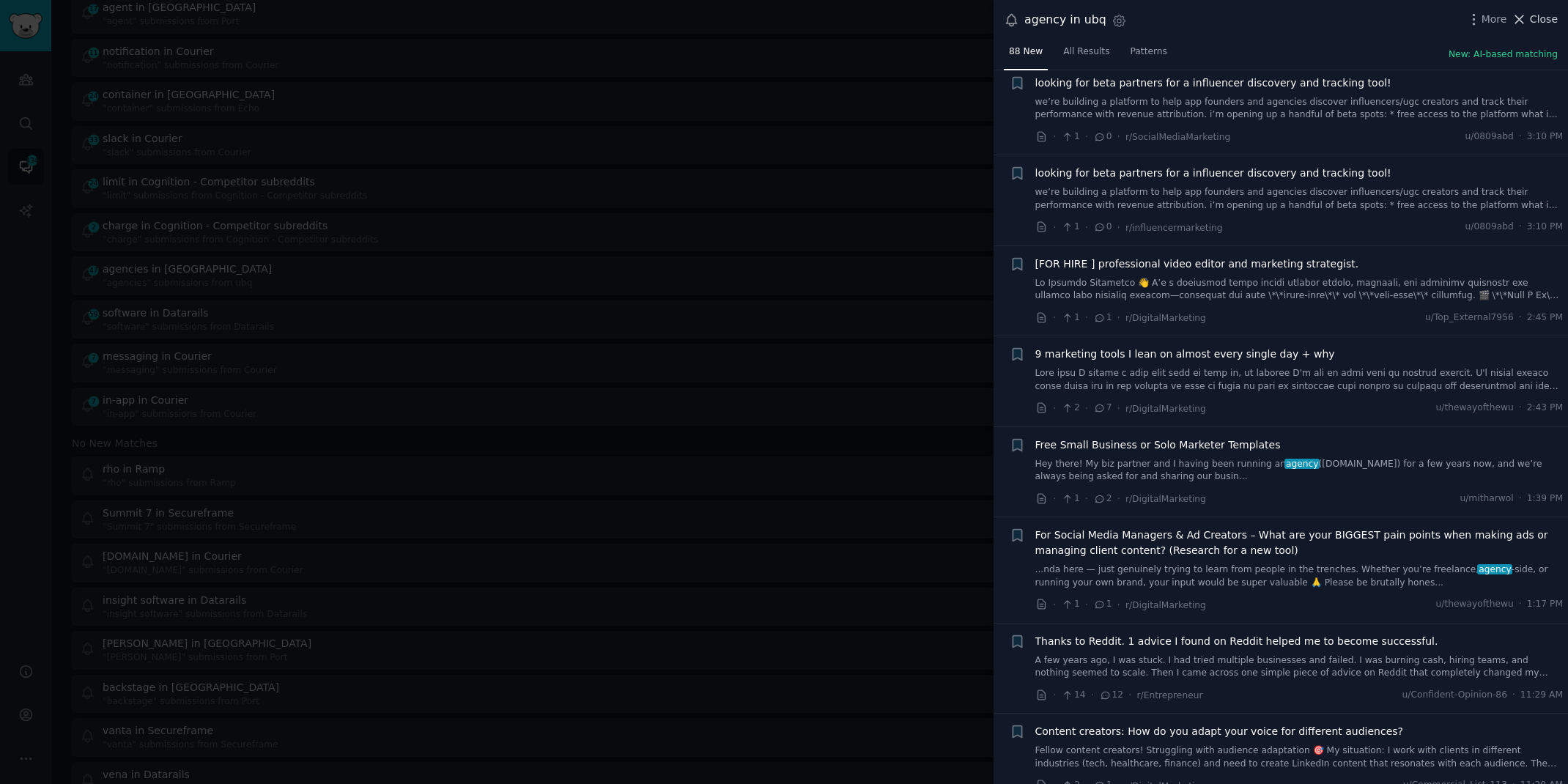
click at [1526, 23] on icon at bounding box center [1519, 19] width 15 height 15
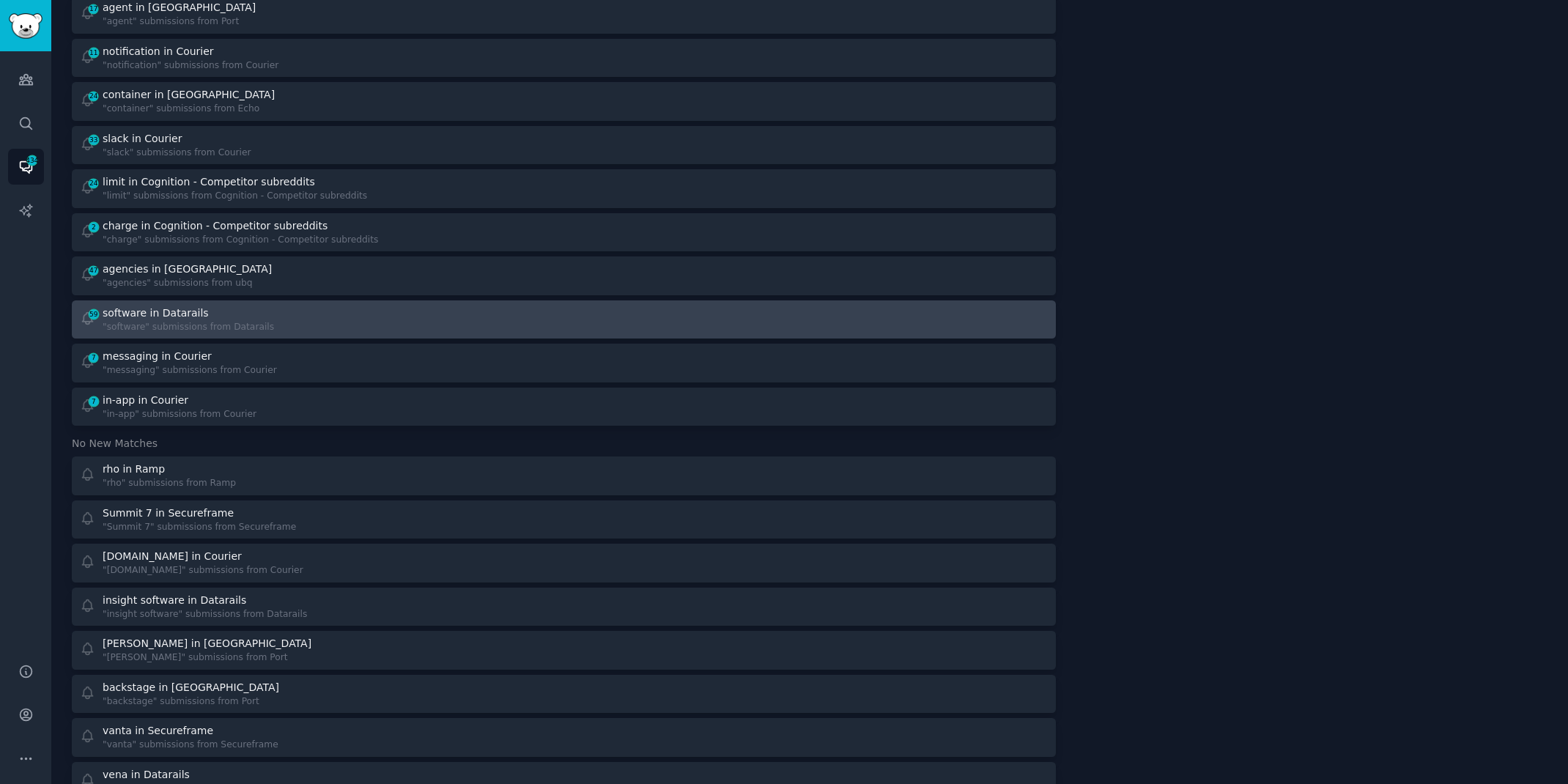
click at [445, 330] on div "59 software in Datarails "software" submissions from Datarails" at bounding box center [317, 319] width 474 height 28
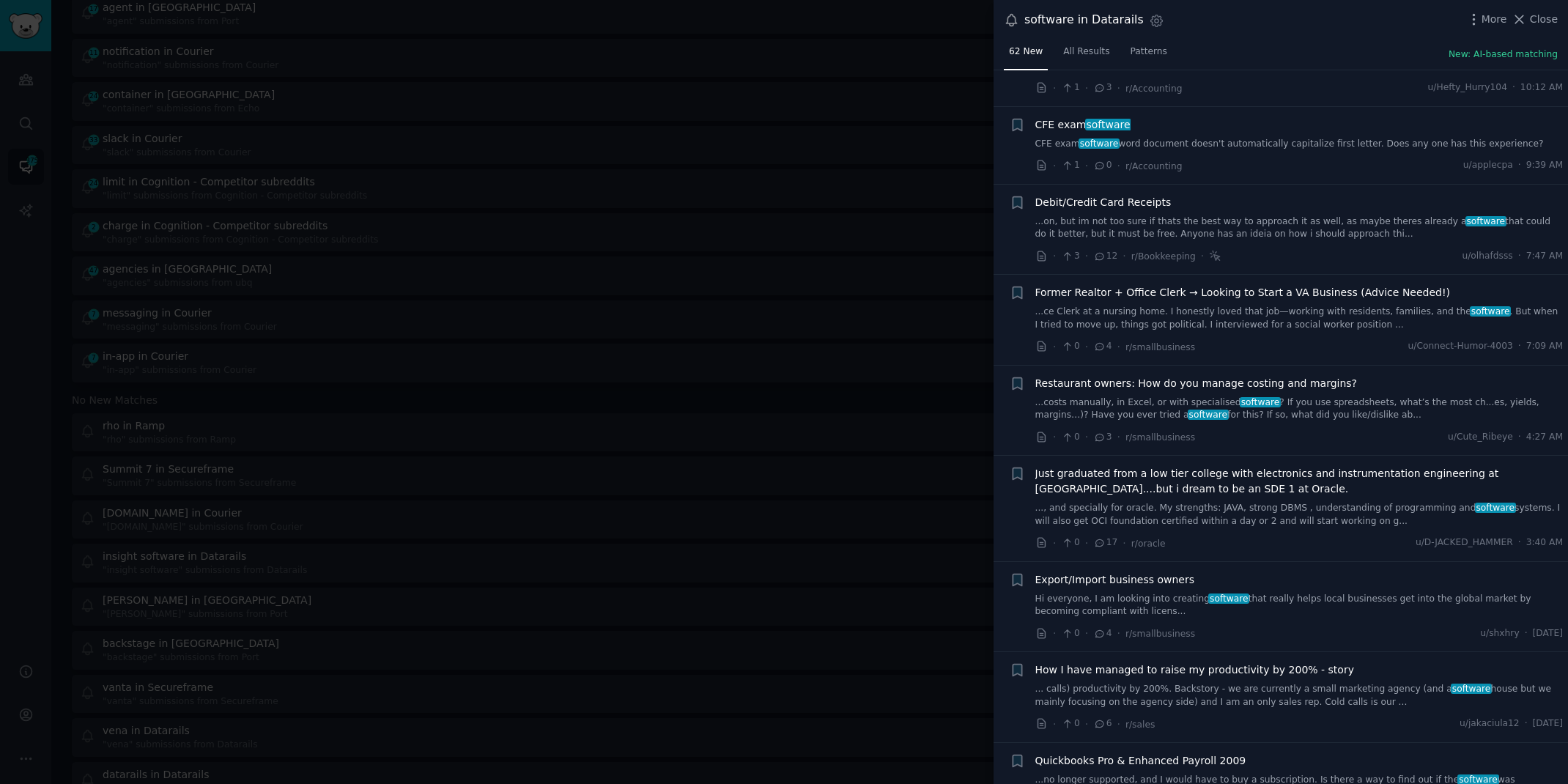
scroll to position [998, 0]
click at [1541, 11] on div "More Close" at bounding box center [1511, 19] width 91 height 19
click at [1537, 19] on span "Close" at bounding box center [1544, 19] width 27 height 15
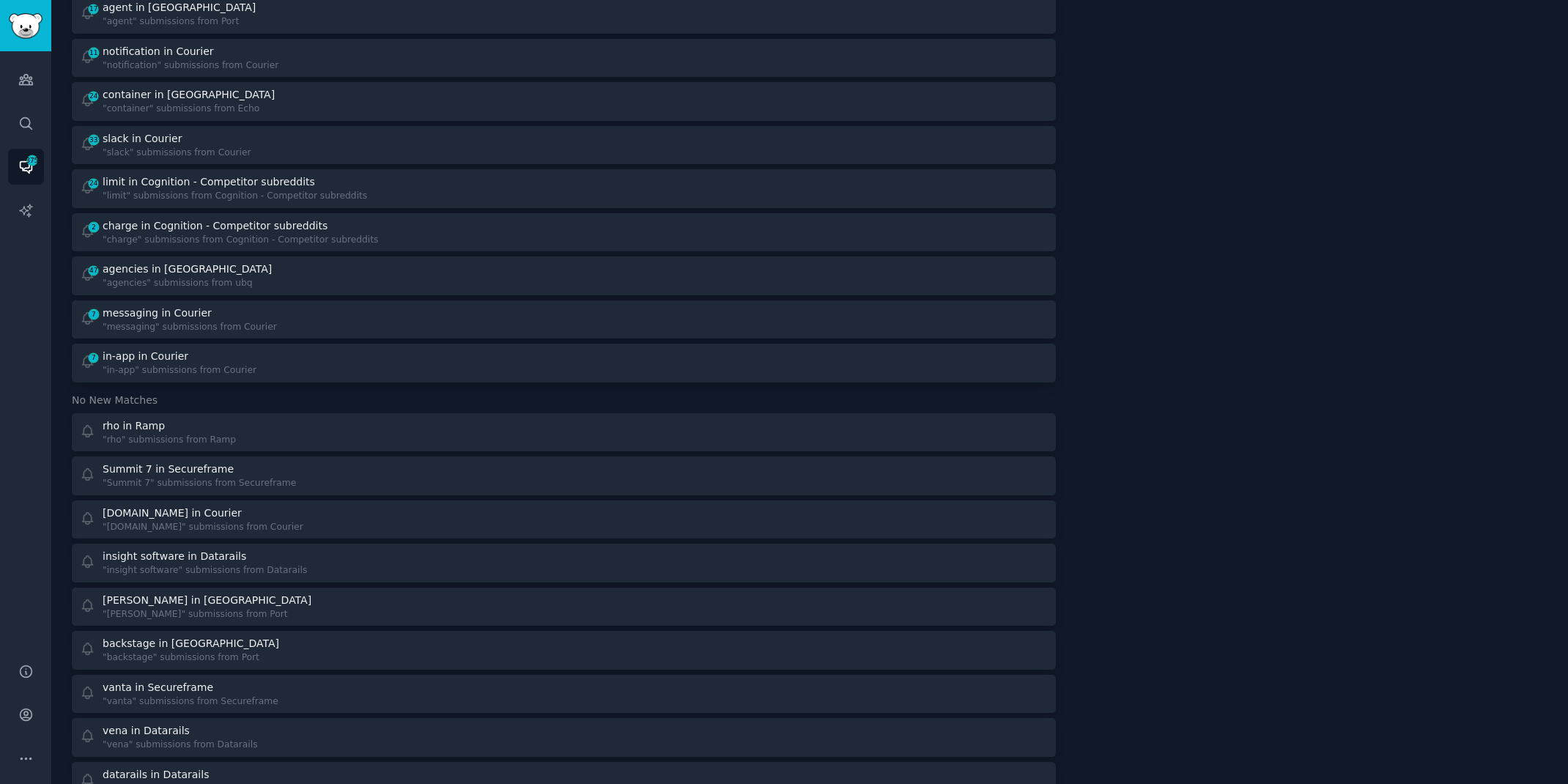
click at [820, 121] on div "47 cursor in Cognition - Coding Subreddits "cursor" submissions from Cognition …" at bounding box center [564, 57] width 984 height 649
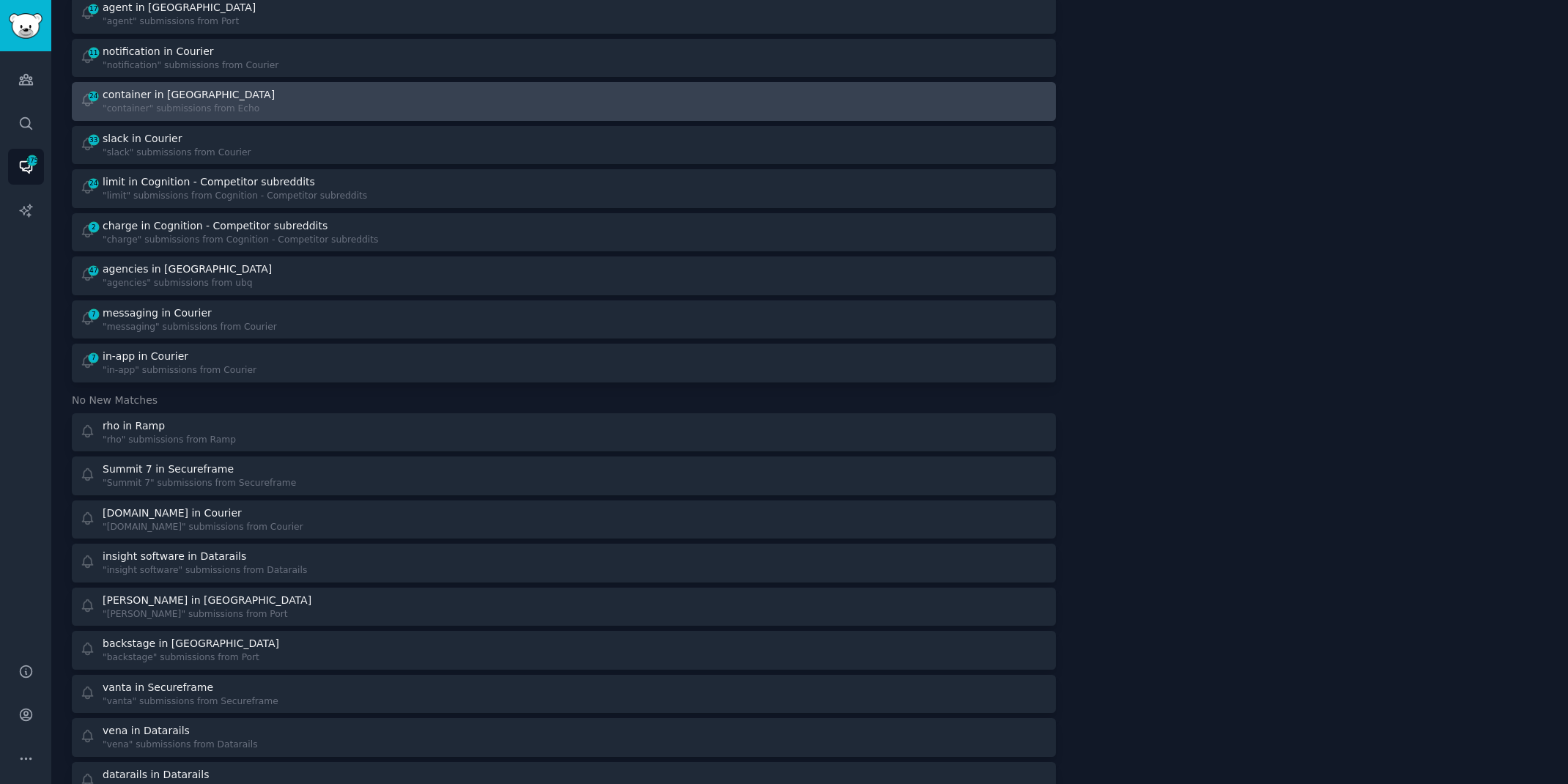
click at [812, 107] on div at bounding box center [811, 101] width 474 height 28
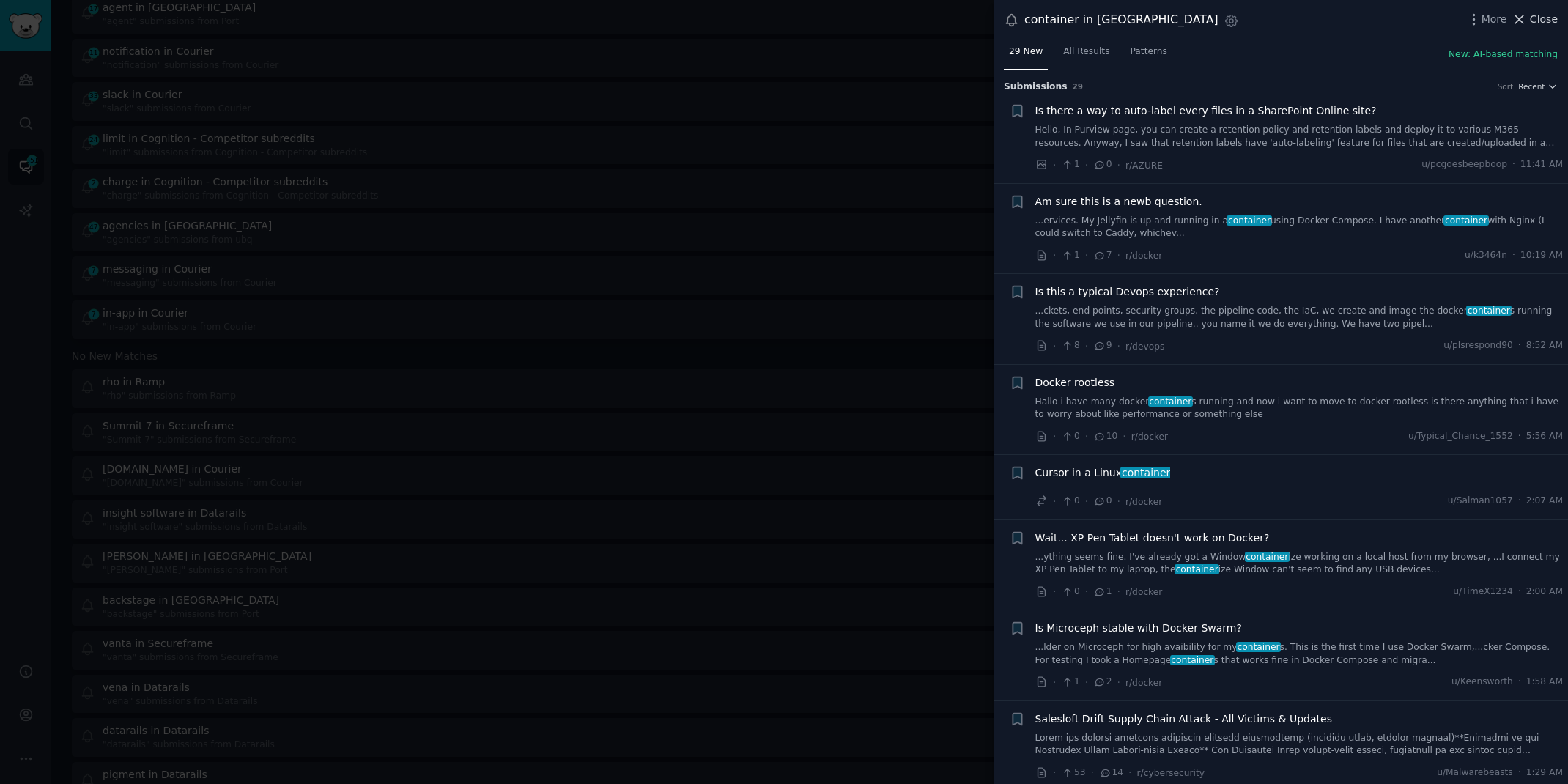
click at [1533, 23] on span "Close" at bounding box center [1544, 19] width 27 height 15
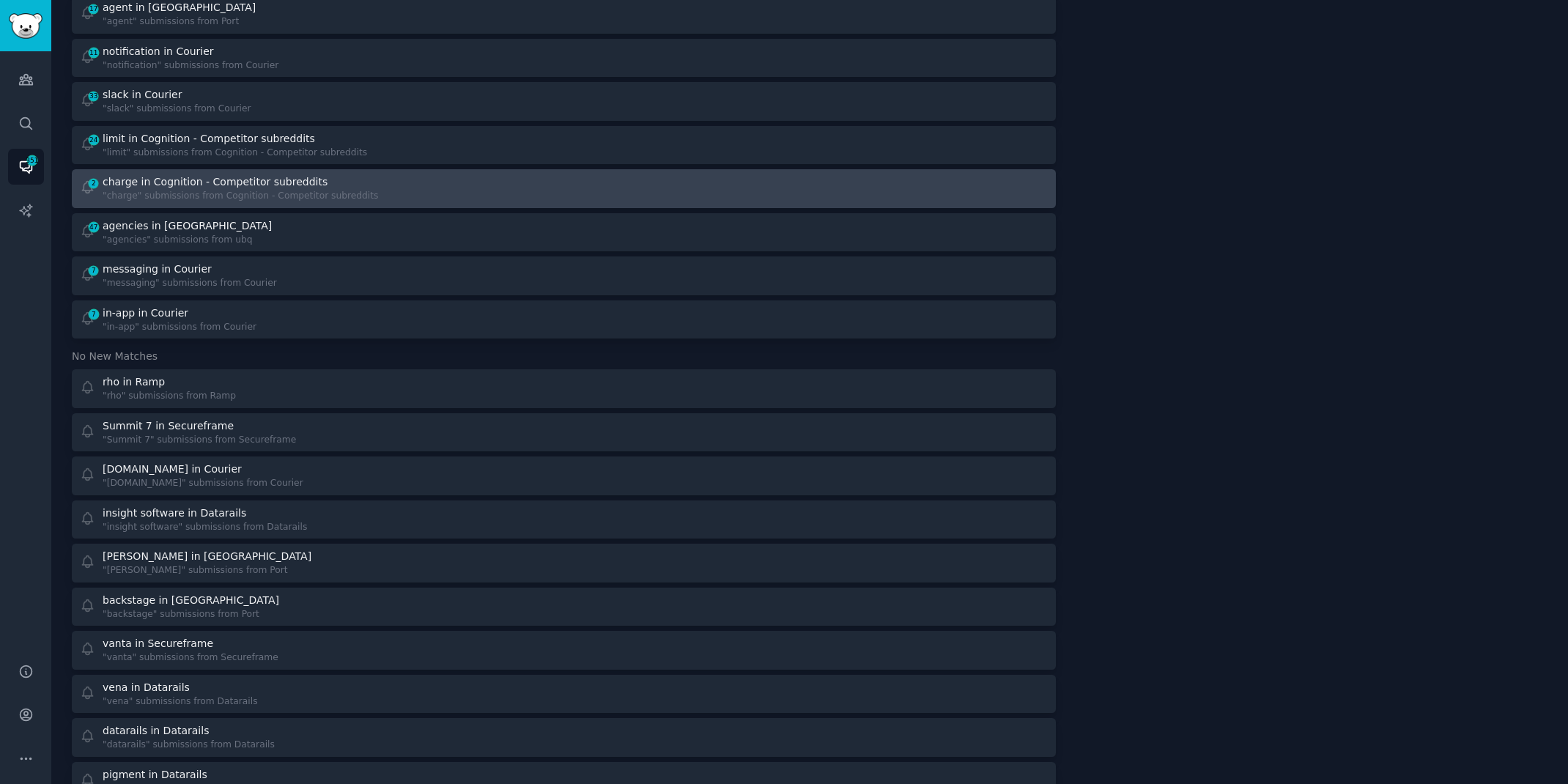
click at [554, 188] on div "2 charge in Cognition - Competitor subreddits "charge" submissions from Cogniti…" at bounding box center [563, 188] width 974 height 28
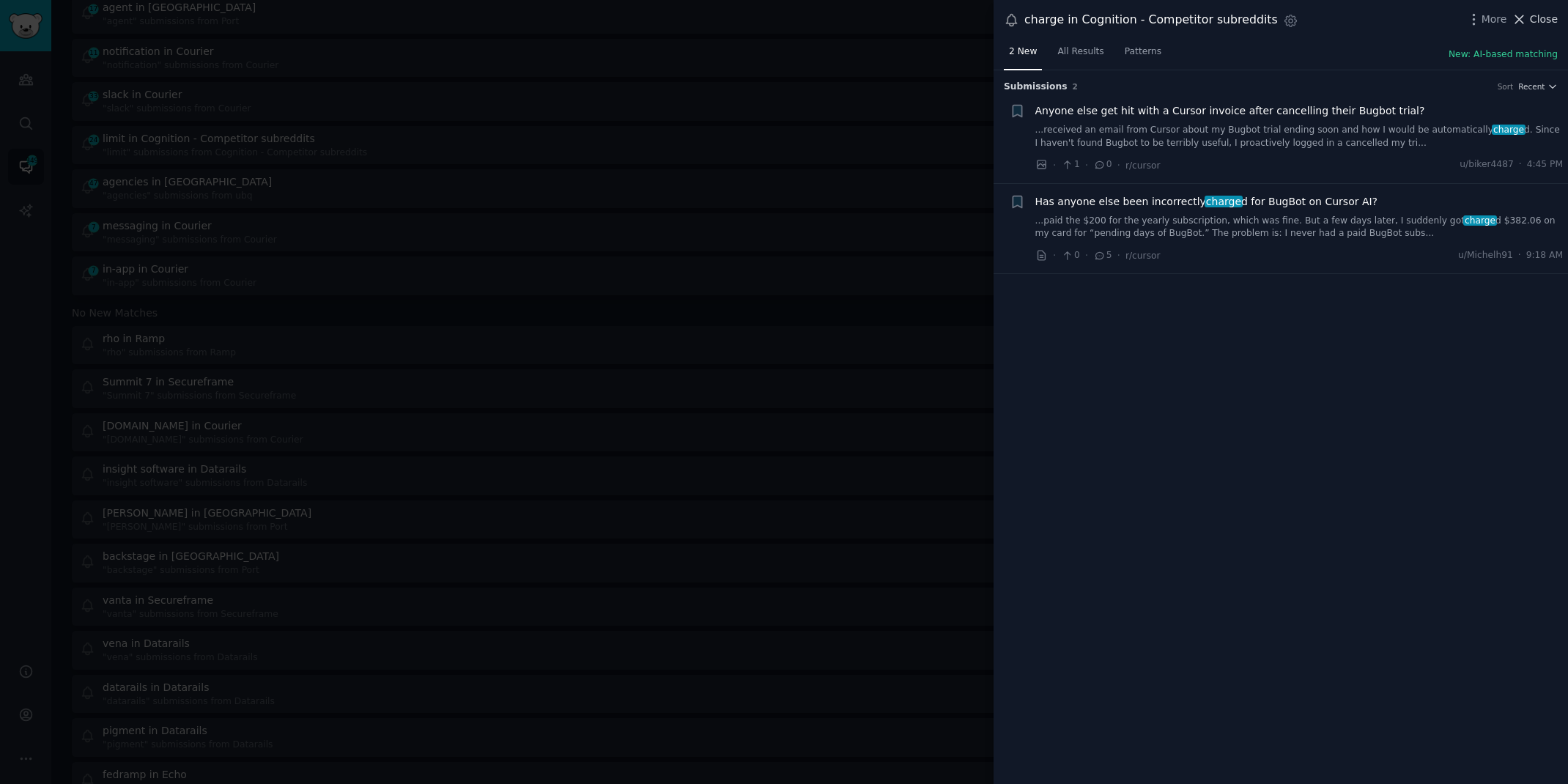
click at [1534, 19] on span "Close" at bounding box center [1544, 19] width 27 height 15
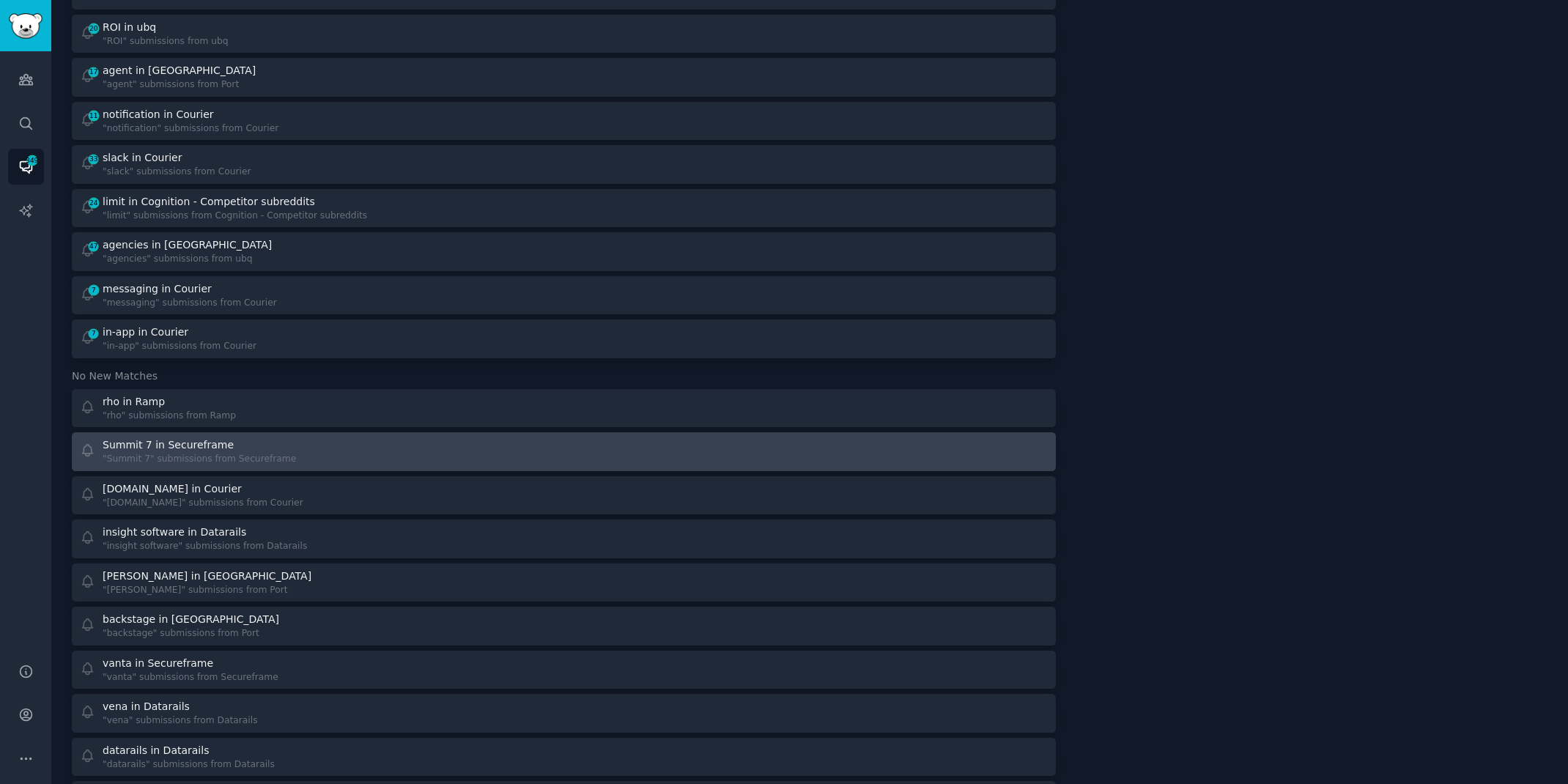
scroll to position [335, 0]
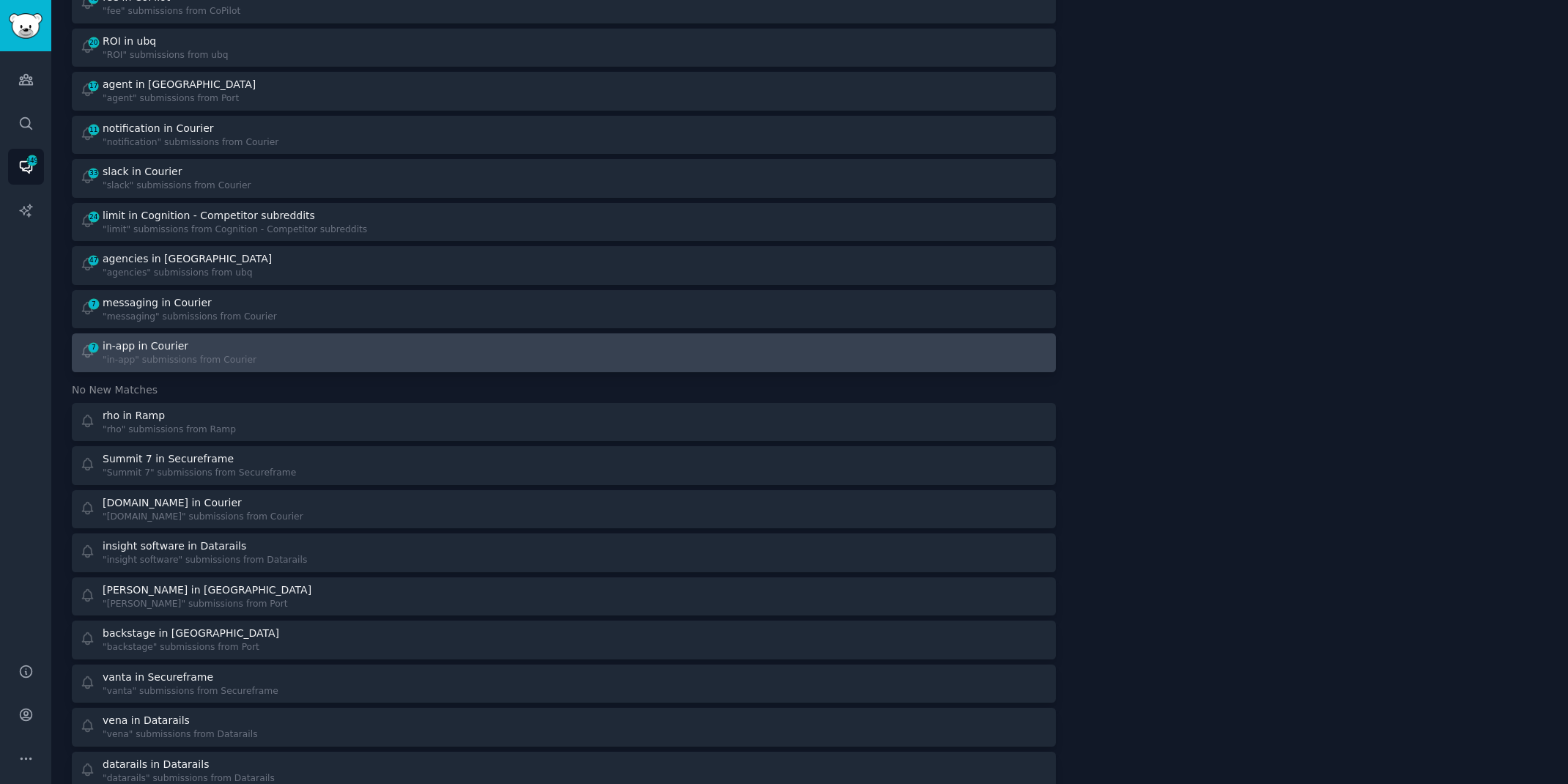
click at [568, 363] on div "7 in-app in Courier "in-app" submissions from Courier" at bounding box center [563, 352] width 974 height 28
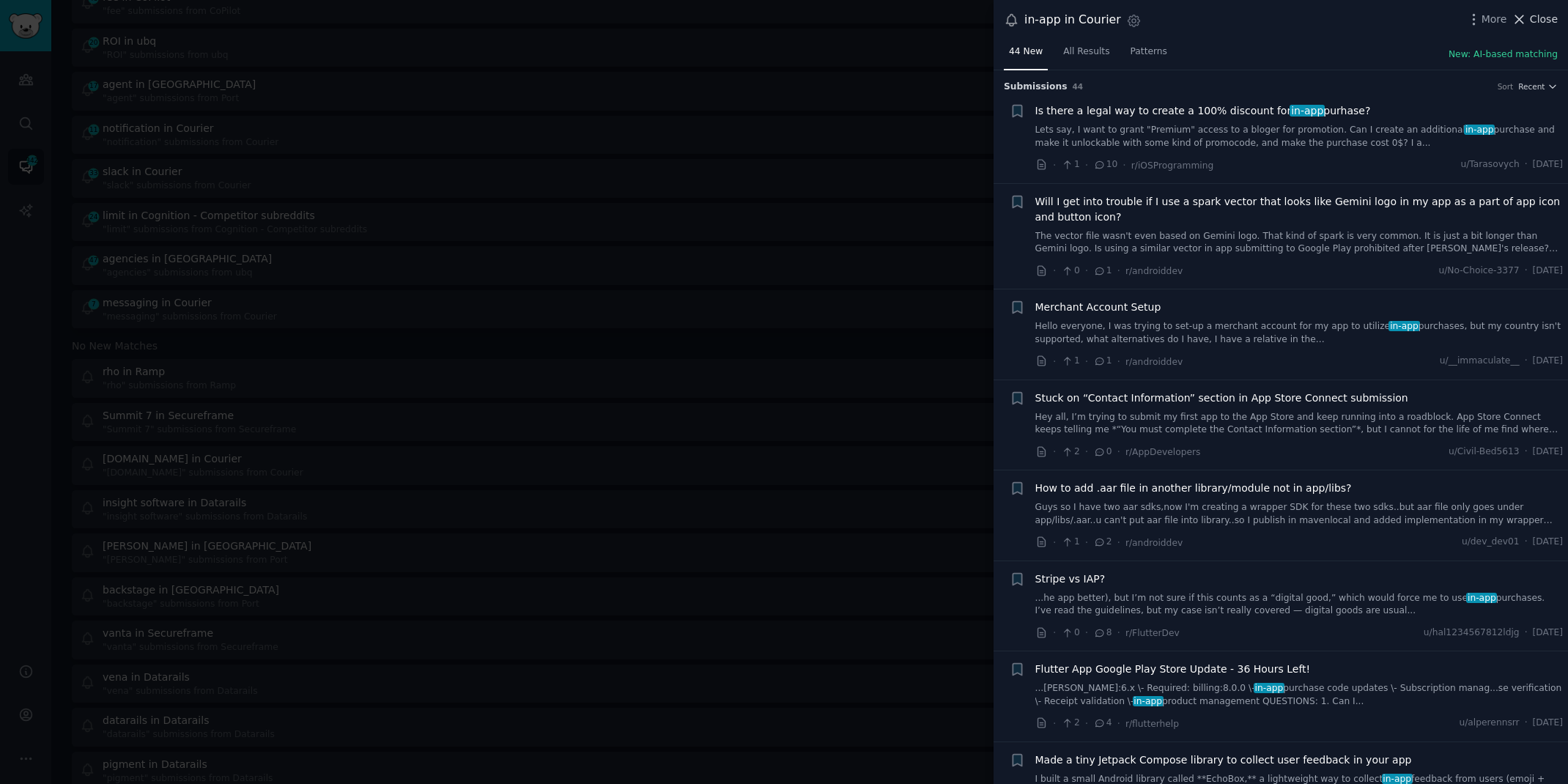
click at [1550, 15] on span "Close" at bounding box center [1544, 19] width 27 height 15
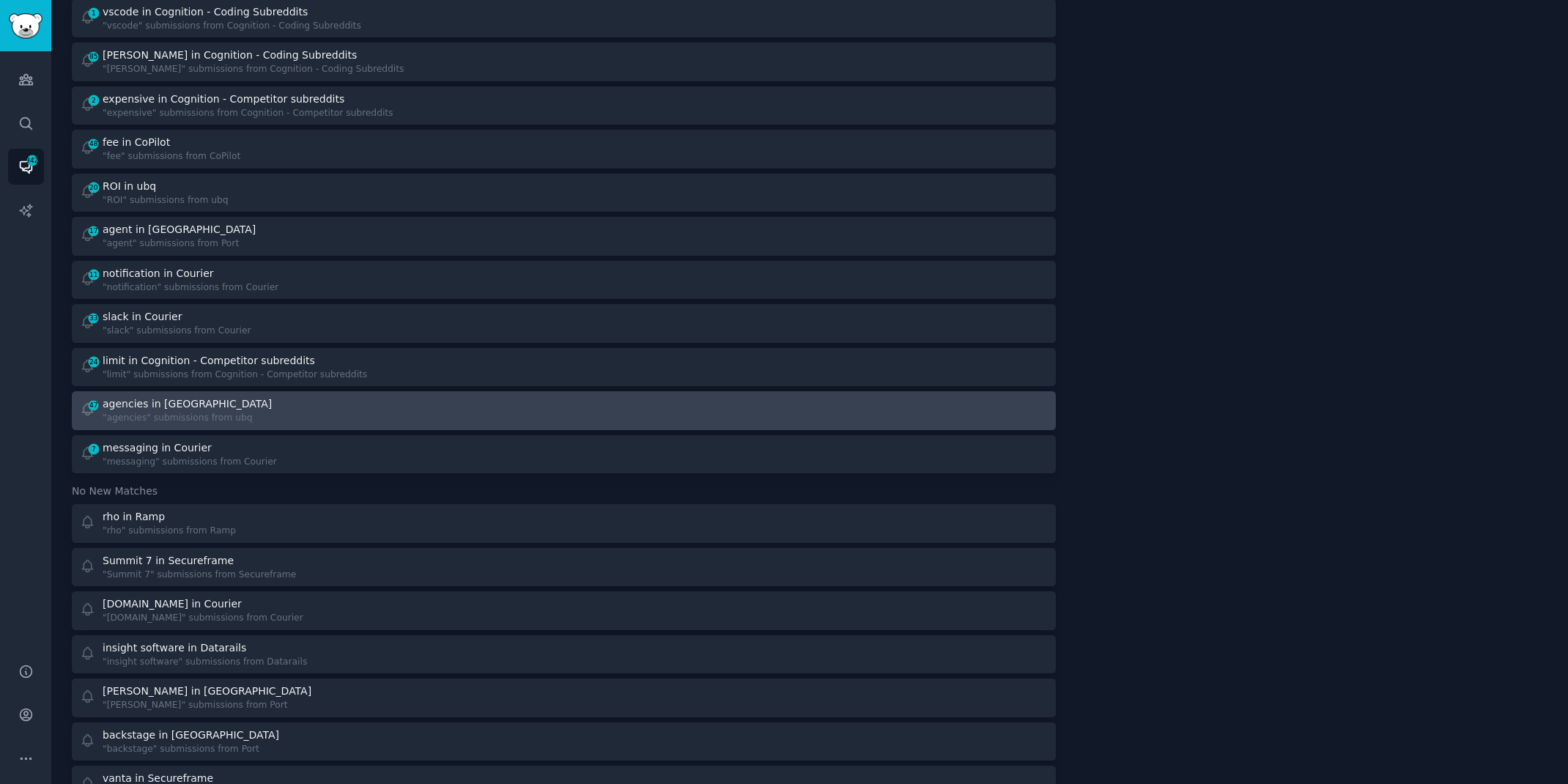
scroll to position [188, 0]
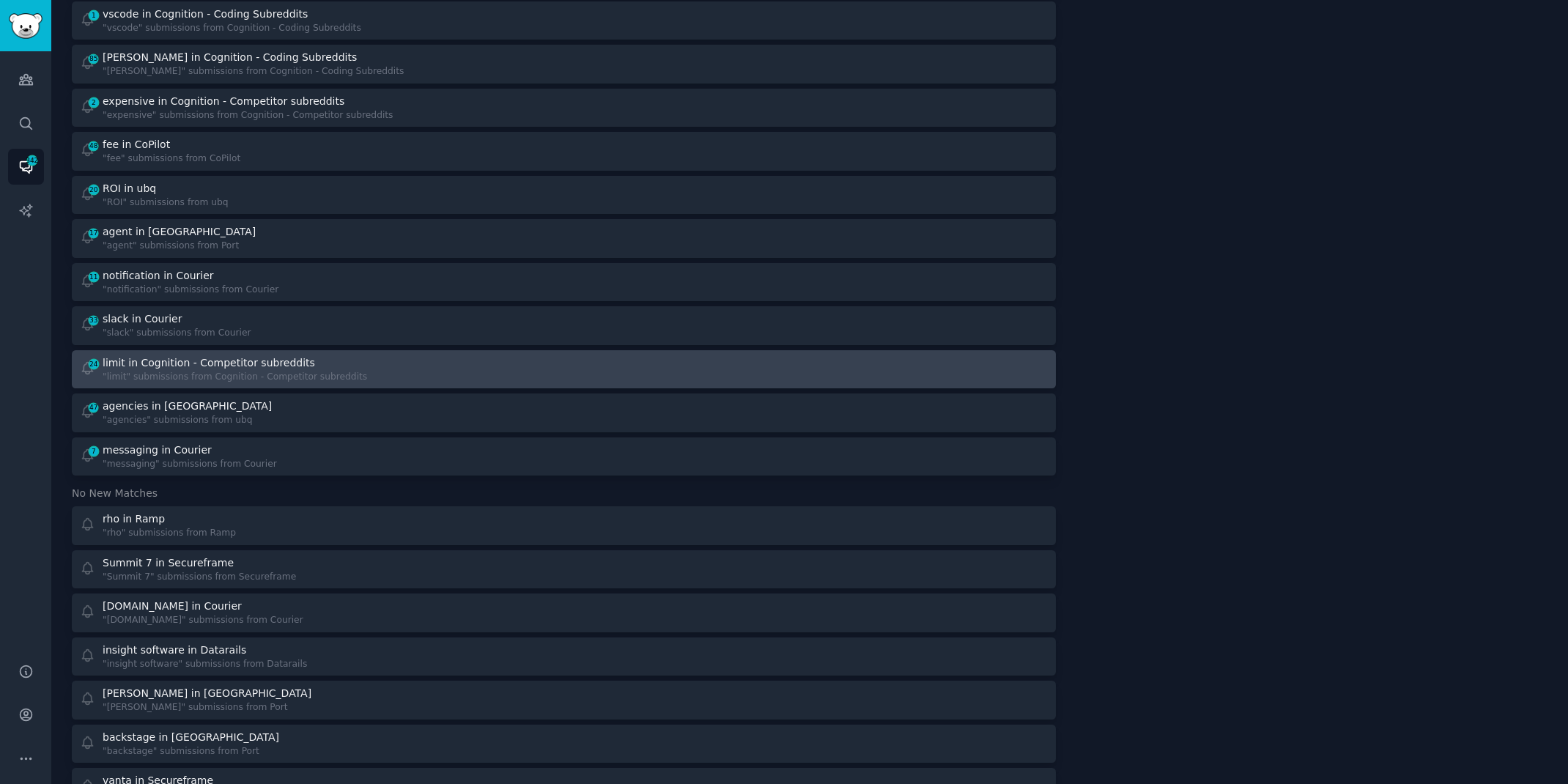
click at [411, 360] on div "24 limit in Cognition - Competitor subreddits "limit" submissions from Cognitio…" at bounding box center [317, 369] width 474 height 28
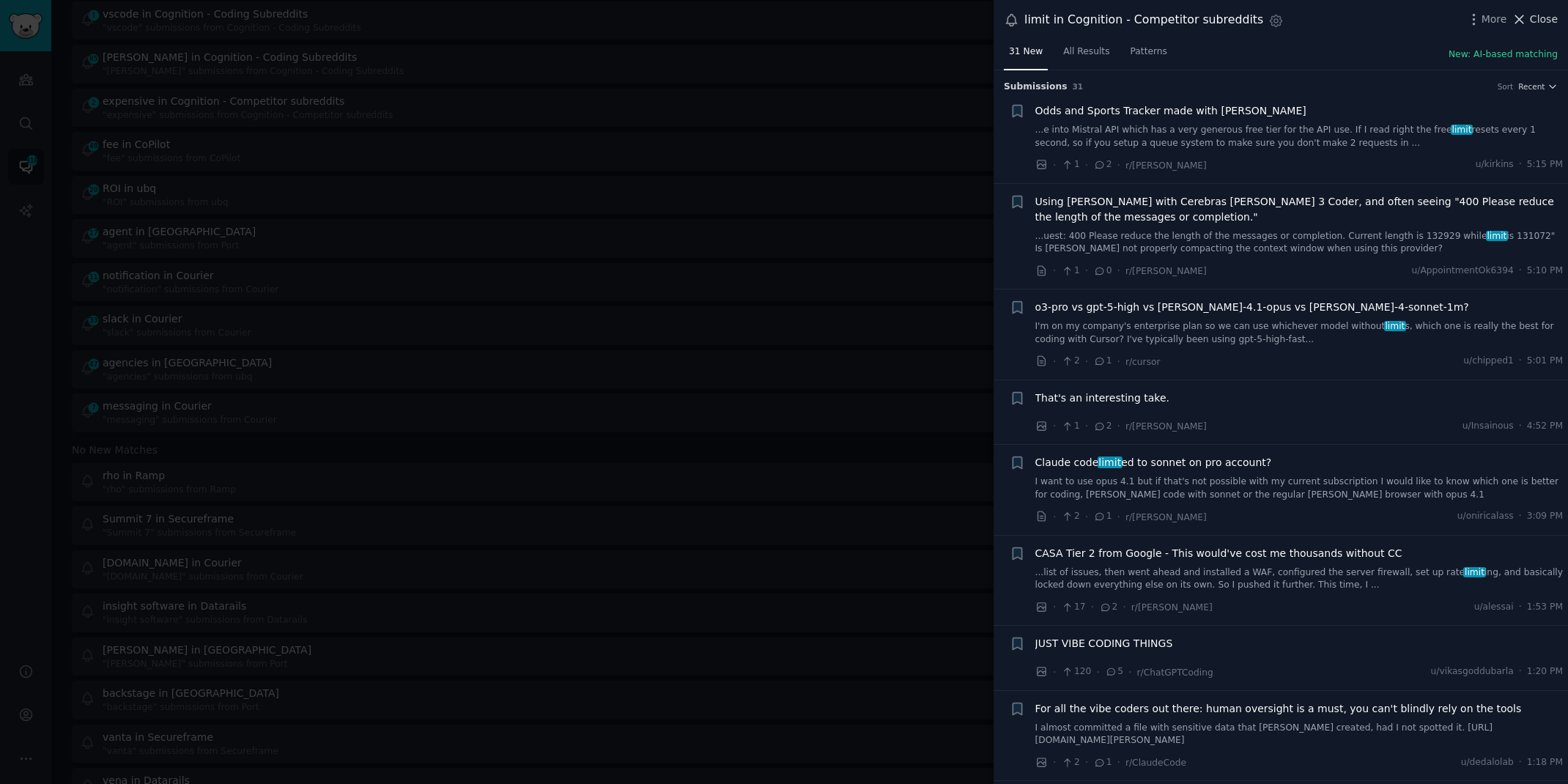
click at [1531, 19] on span "Close" at bounding box center [1544, 19] width 27 height 15
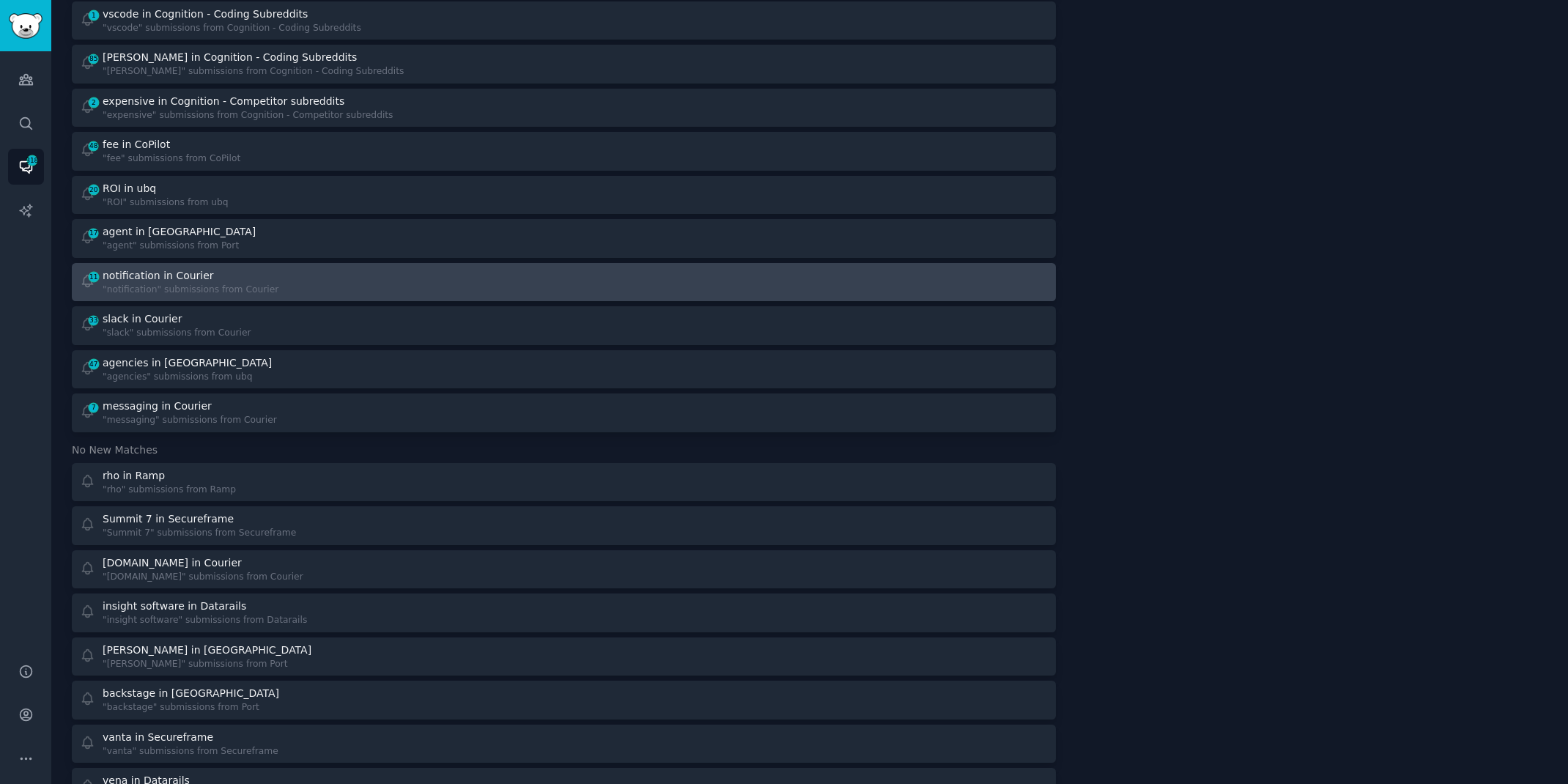
click at [455, 277] on div "11 notification in Courier "notification" submissions from Courier" at bounding box center [317, 282] width 474 height 28
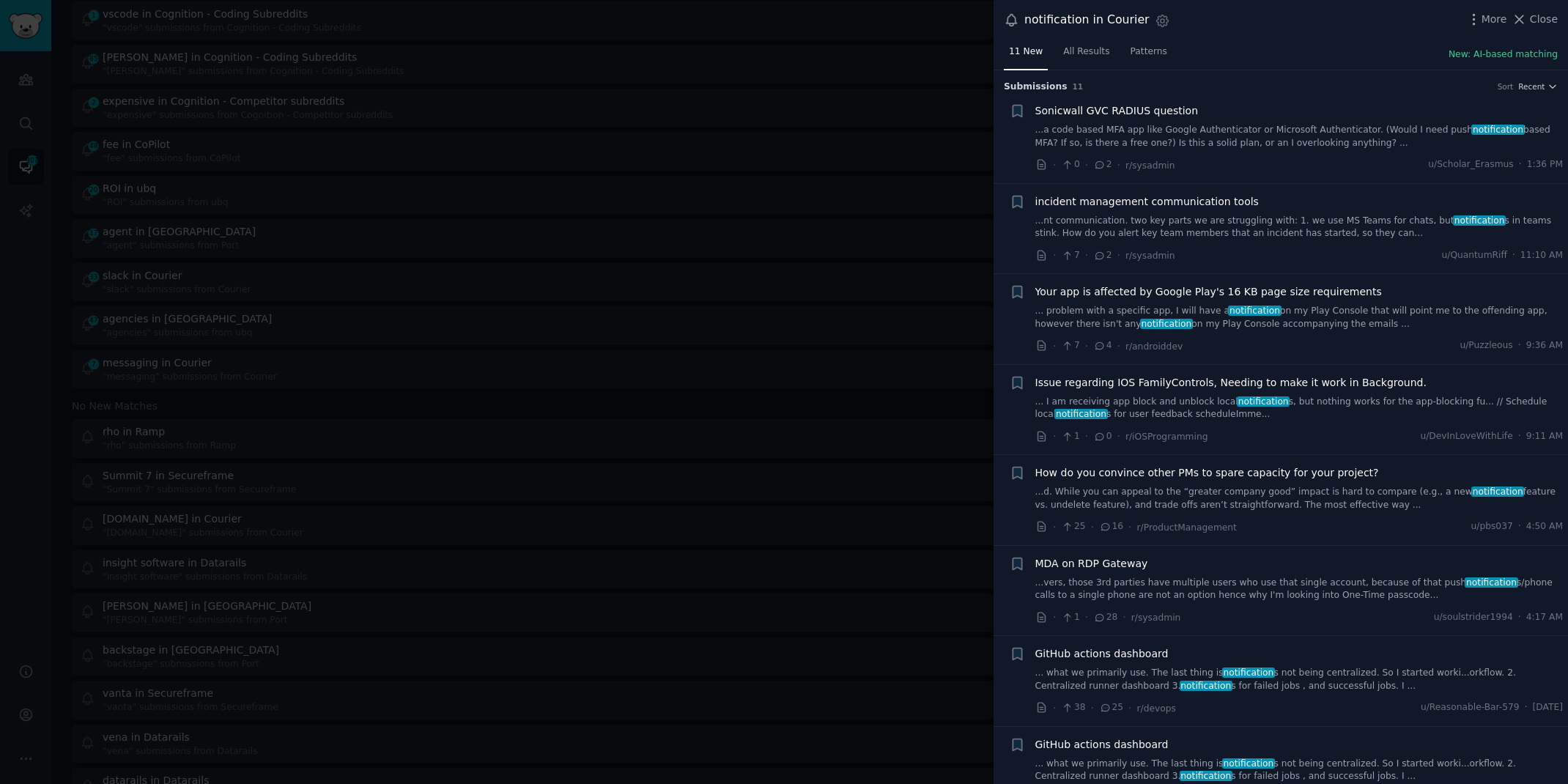
click at [1321, 221] on link "...nt communication. two key parts we are struggling with: 1. we use MS Teams f…" at bounding box center [1300, 228] width 529 height 26
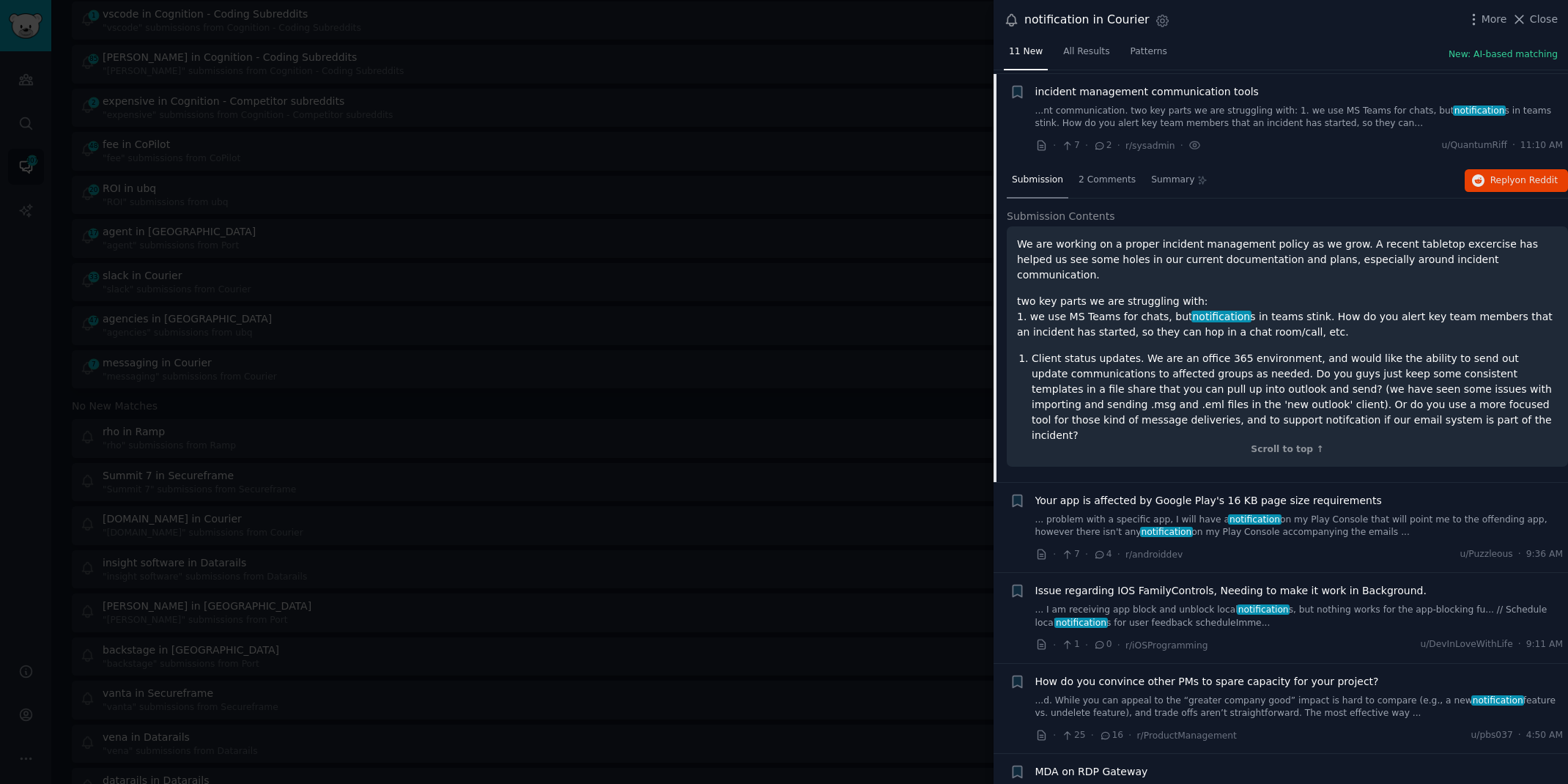
scroll to position [113, 0]
click at [1526, 179] on span "on Reddit" at bounding box center [1536, 177] width 43 height 11
click at [547, 32] on div at bounding box center [784, 392] width 1568 height 784
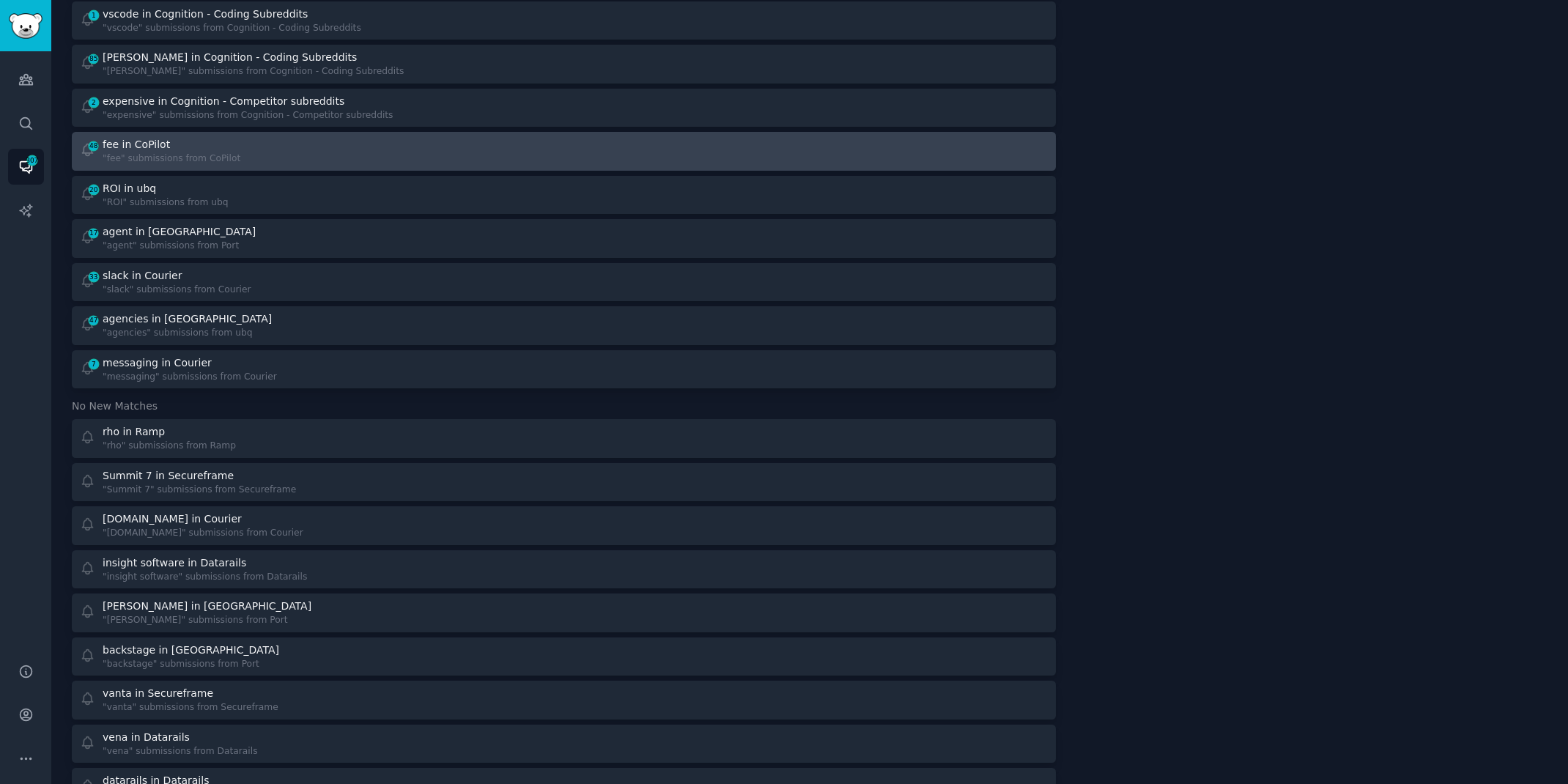
click at [447, 152] on div "48 fee in CoPilot "fee" submissions from CoPilot" at bounding box center [317, 151] width 474 height 28
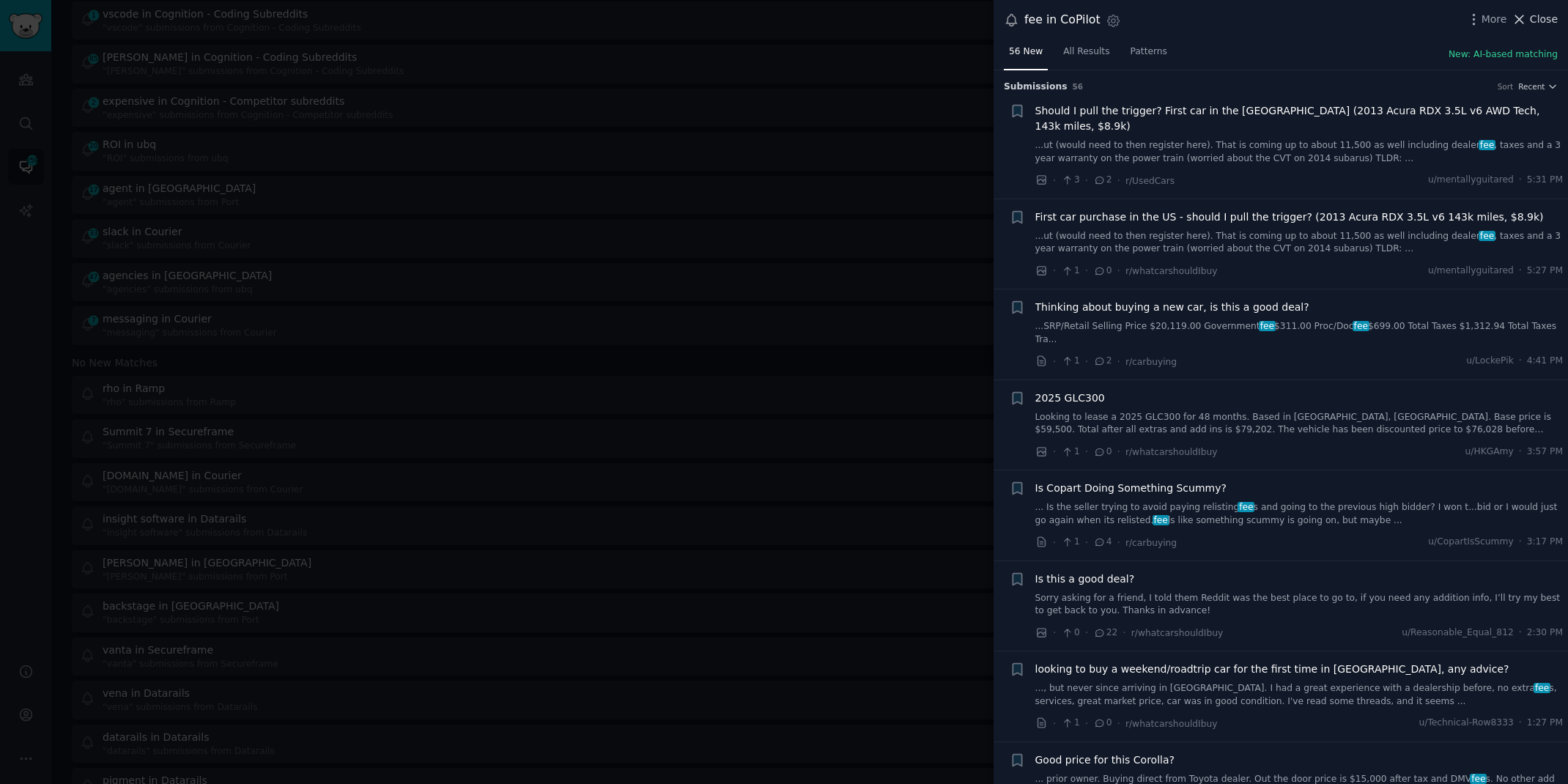
click at [1541, 14] on span "Close" at bounding box center [1544, 19] width 27 height 15
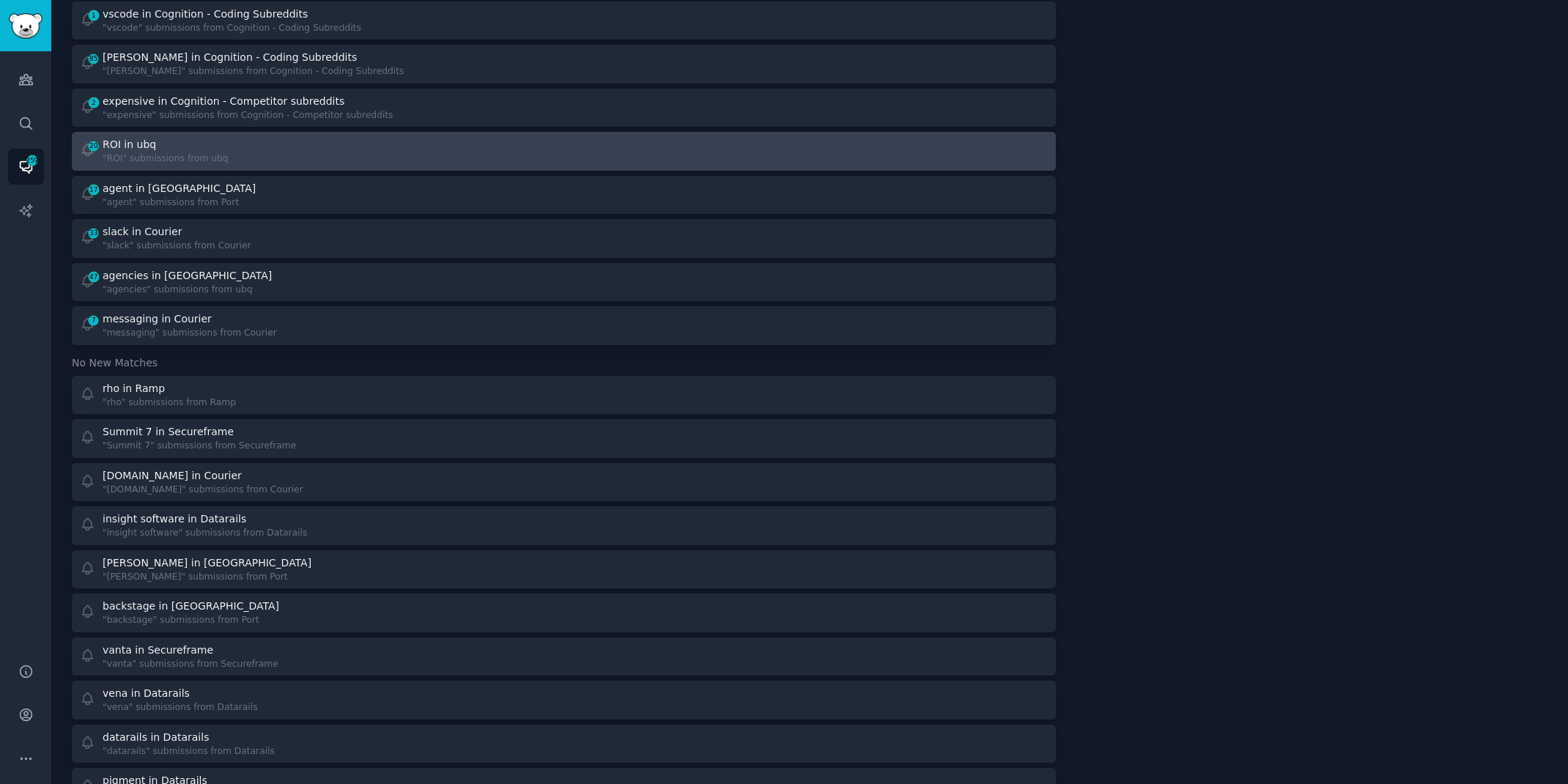
click at [461, 153] on div "20 ROI in ubq "ROI" submissions from ubq" at bounding box center [317, 151] width 474 height 28
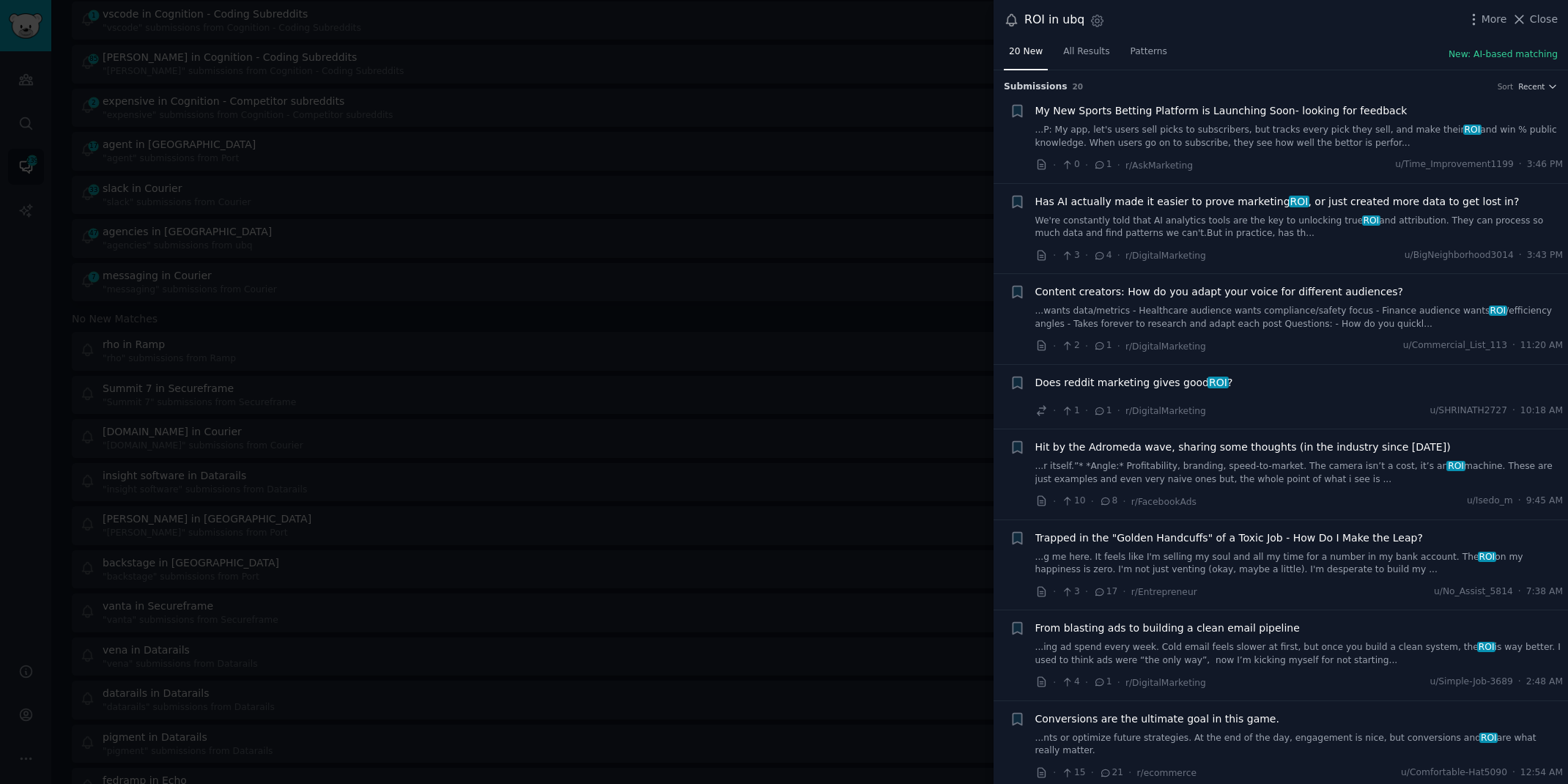
click at [41, 499] on div at bounding box center [784, 392] width 1568 height 784
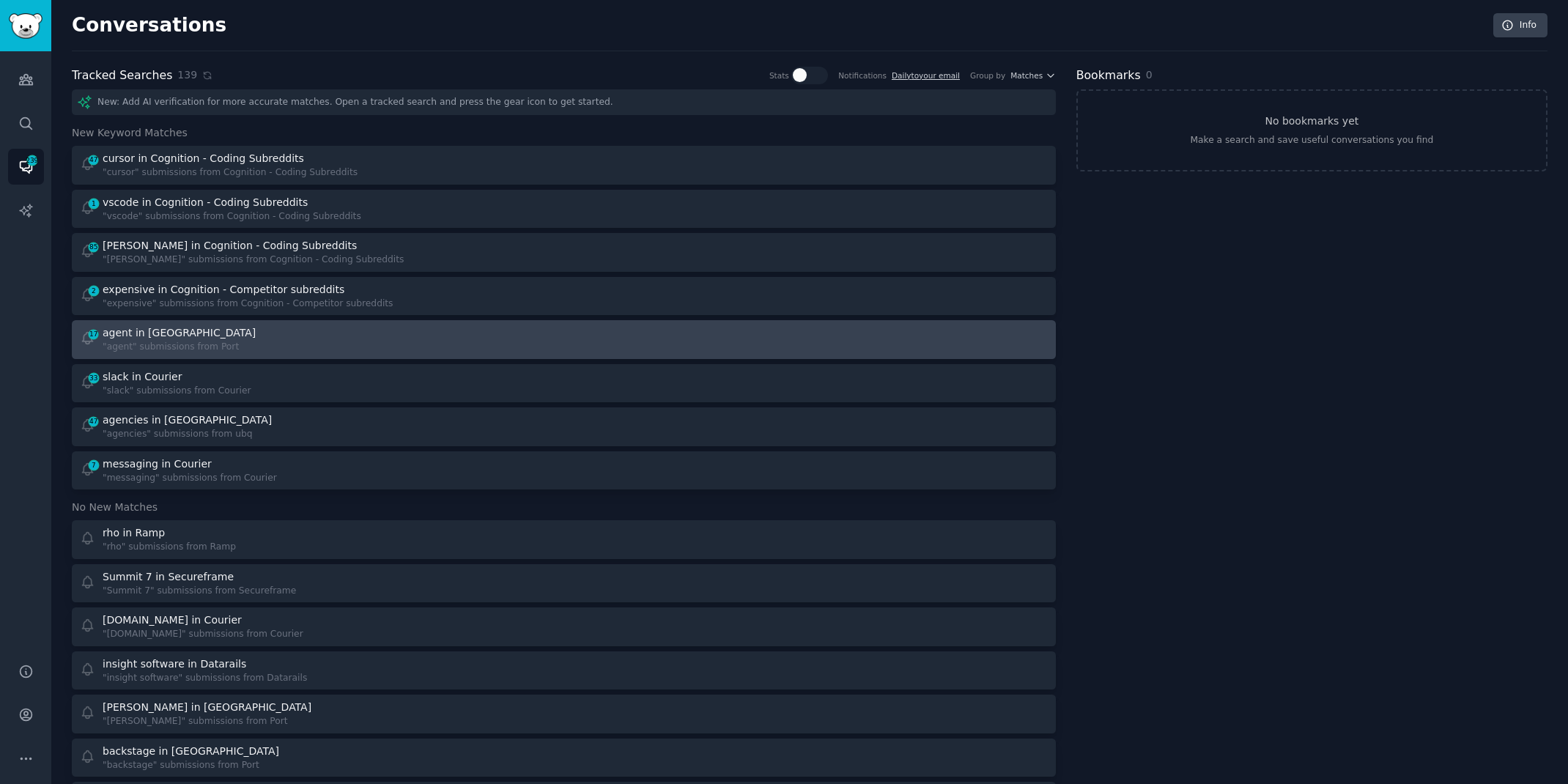
click at [253, 342] on div "17 agent in Port "agent" submissions from Port" at bounding box center [317, 339] width 474 height 28
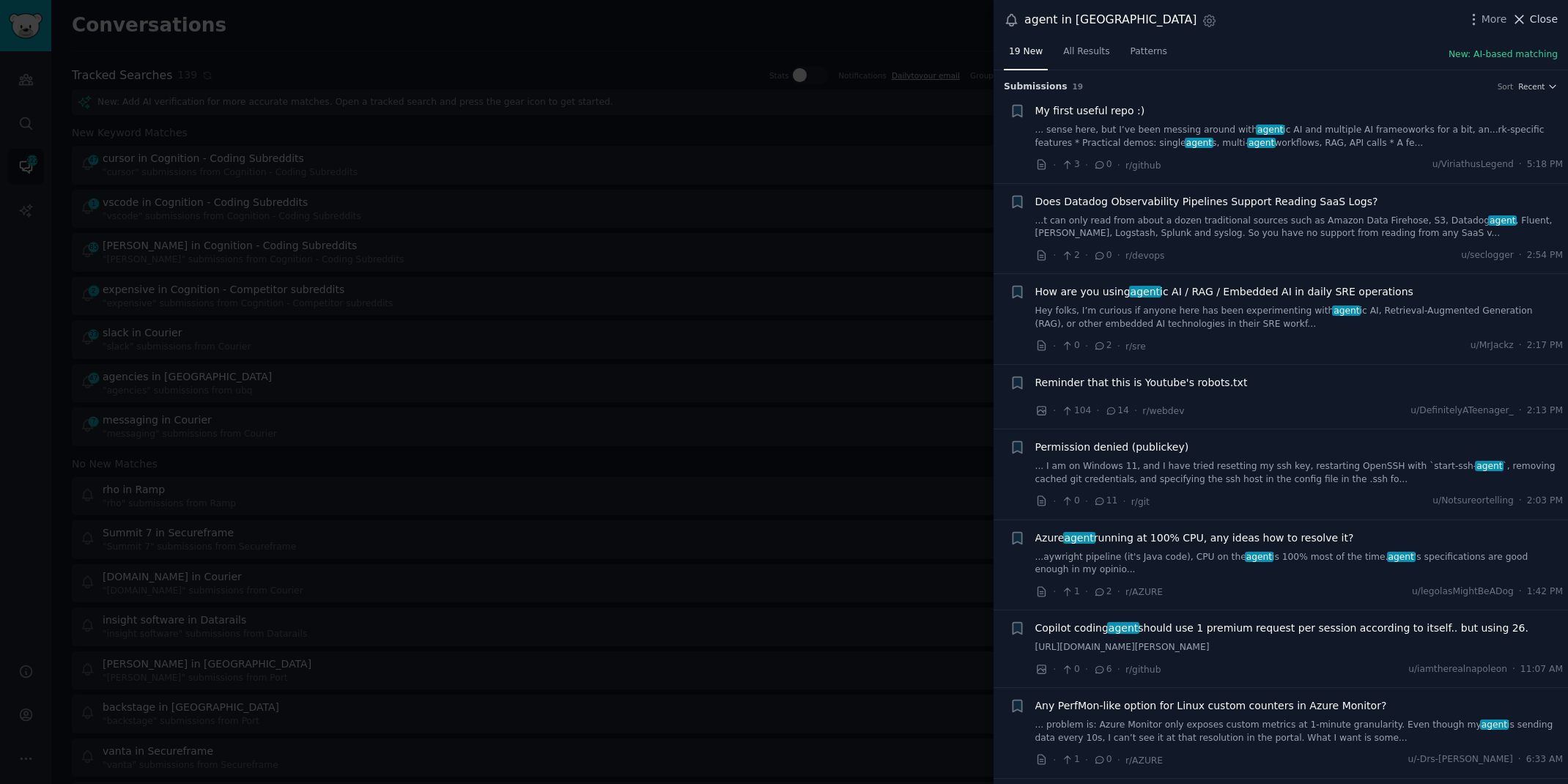
click at [1531, 16] on span "Close" at bounding box center [1544, 19] width 27 height 15
